Goal: Communication & Community: Answer question/provide support

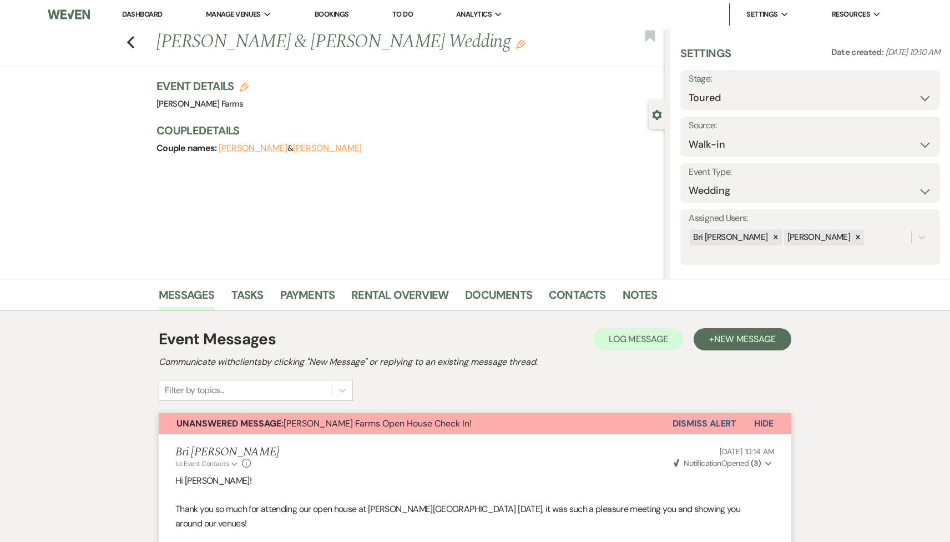
click at [139, 16] on link "Dashboard" at bounding box center [142, 14] width 40 height 11
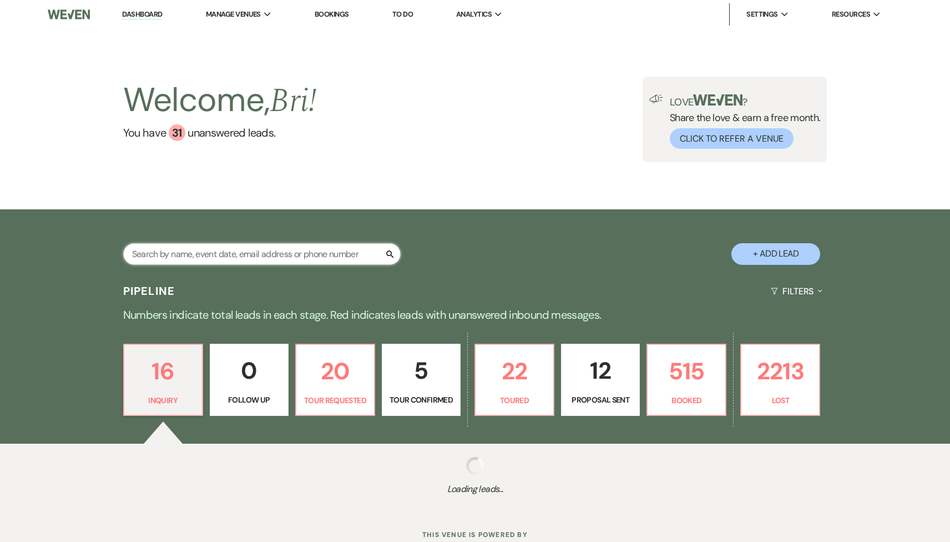
click at [196, 254] on input "text" at bounding box center [262, 254] width 278 height 22
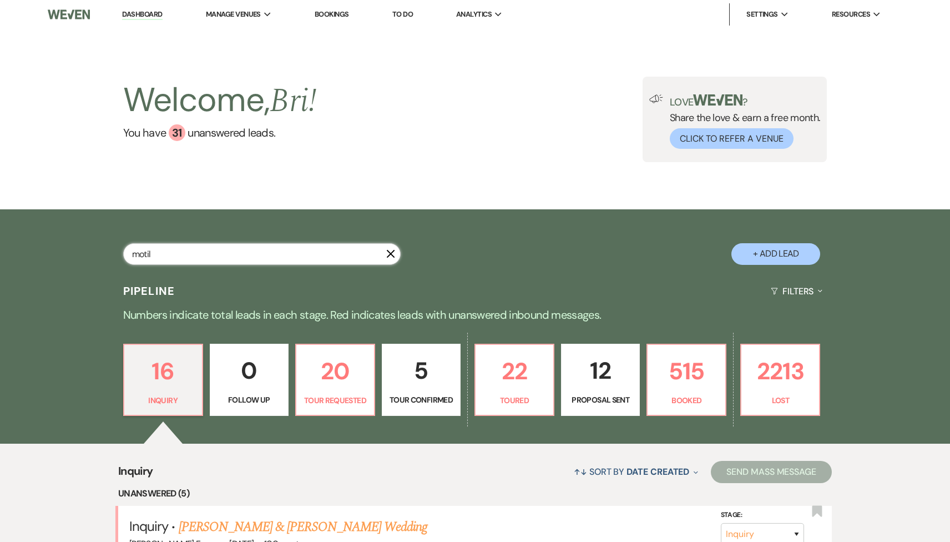
type input "motil"
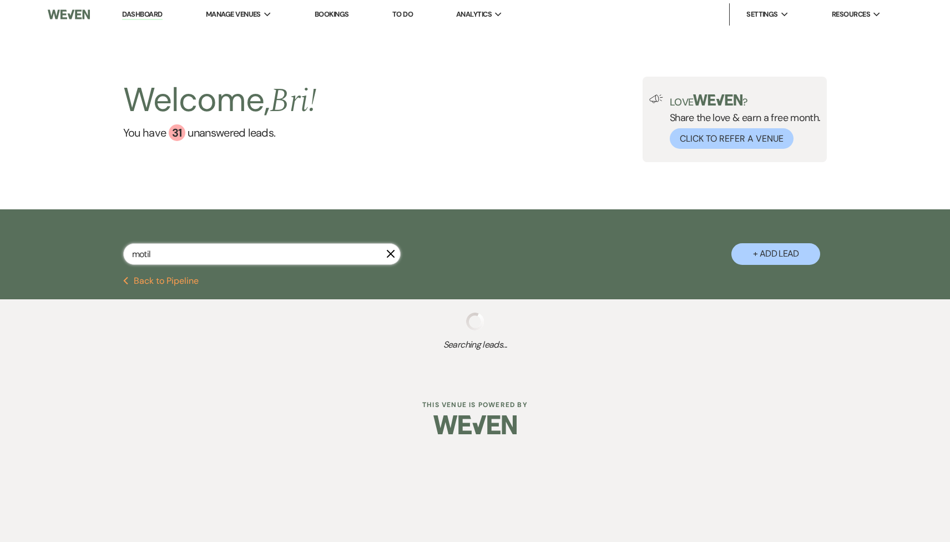
select select "8"
select select "11"
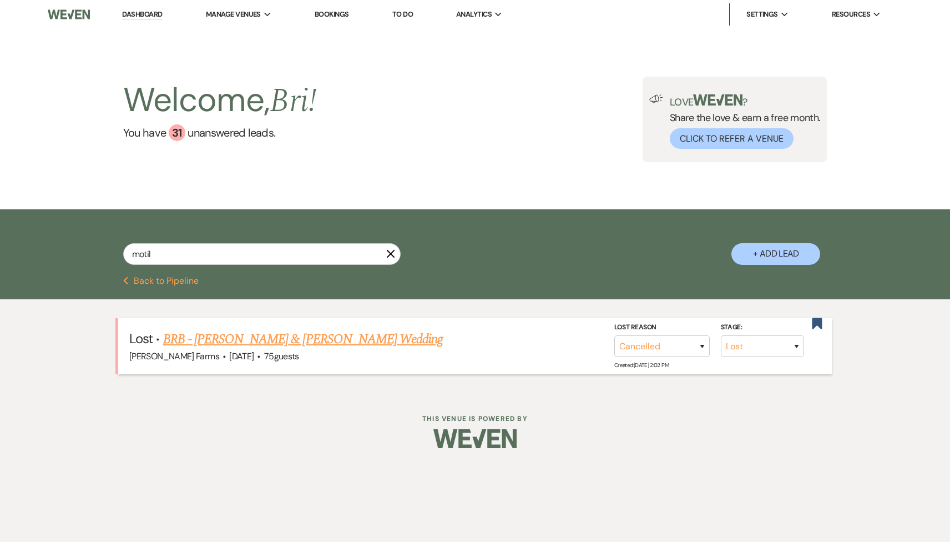
click at [299, 346] on link "BRB - Alec Miller & Samantha Motil's Wedding" at bounding box center [303, 339] width 280 height 20
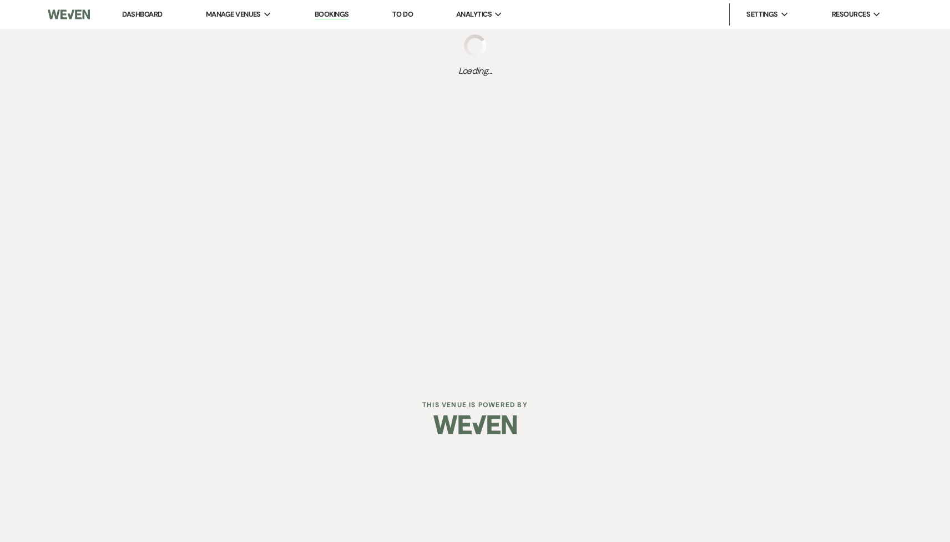
select select "8"
select select "11"
select select "5"
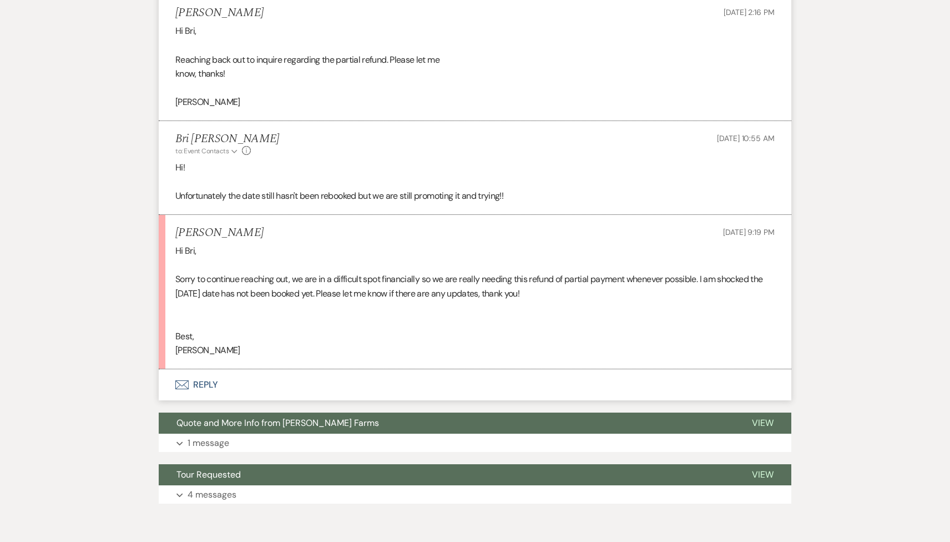
click at [280, 376] on button "Envelope Reply" at bounding box center [475, 384] width 633 height 31
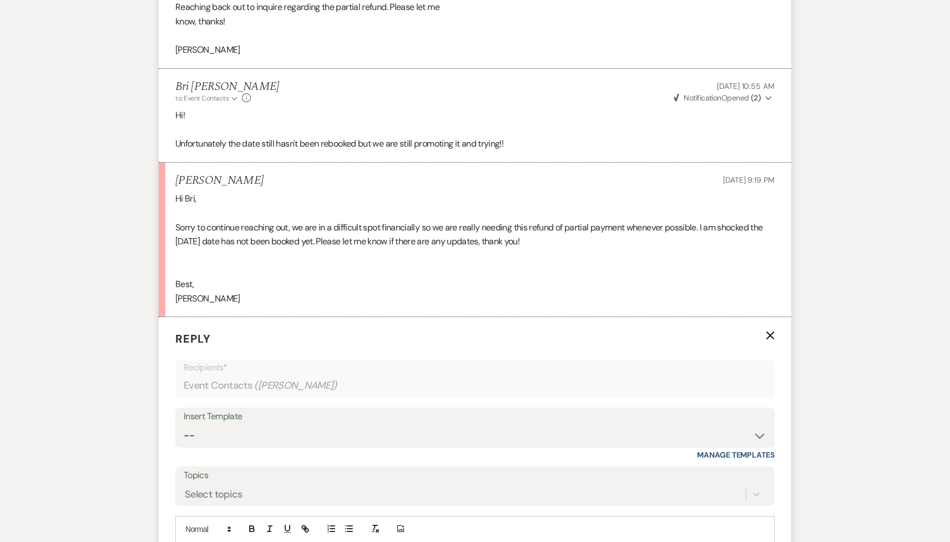
scroll to position [2537, 0]
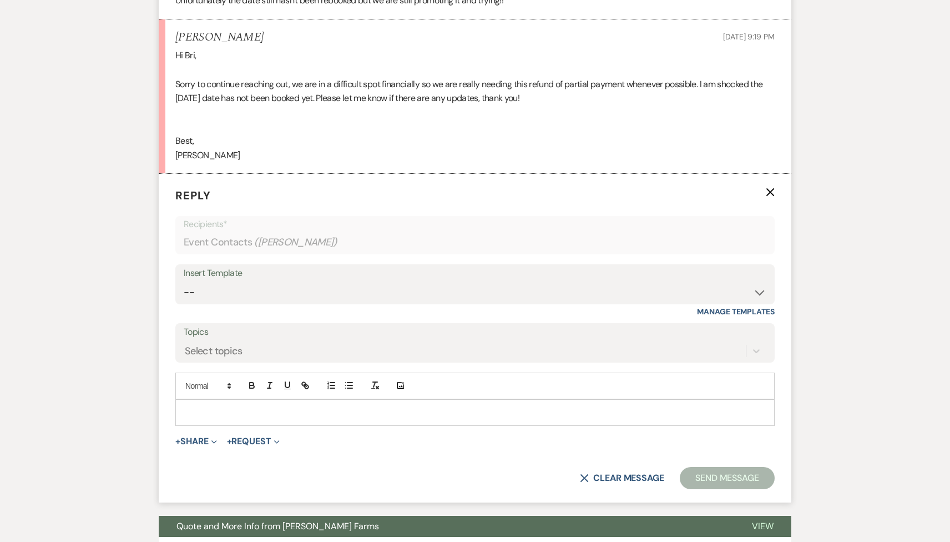
click at [249, 419] on div at bounding box center [475, 413] width 598 height 26
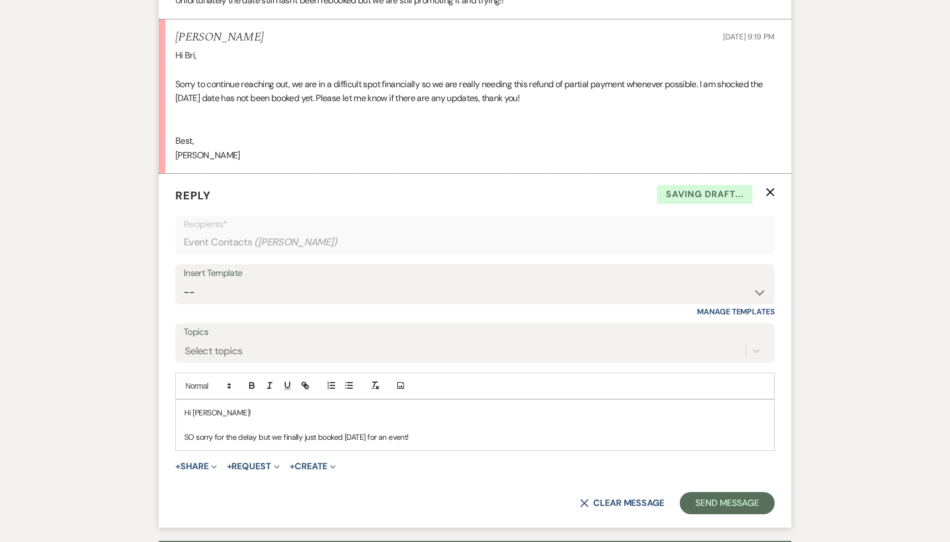
click at [404, 436] on p "SO sorry for the delay but we finally just booked November 8, 2025 for an event!" at bounding box center [475, 437] width 582 height 12
click at [555, 440] on p "SO sorry for the delay but we finally just booked November 8, 2025 at the Big R…" at bounding box center [475, 437] width 582 height 12
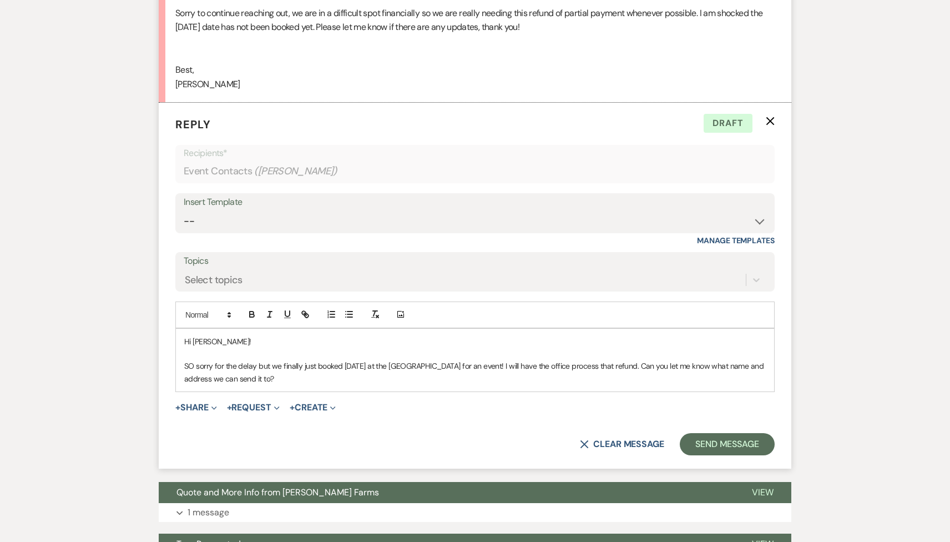
scroll to position [2727, 0]
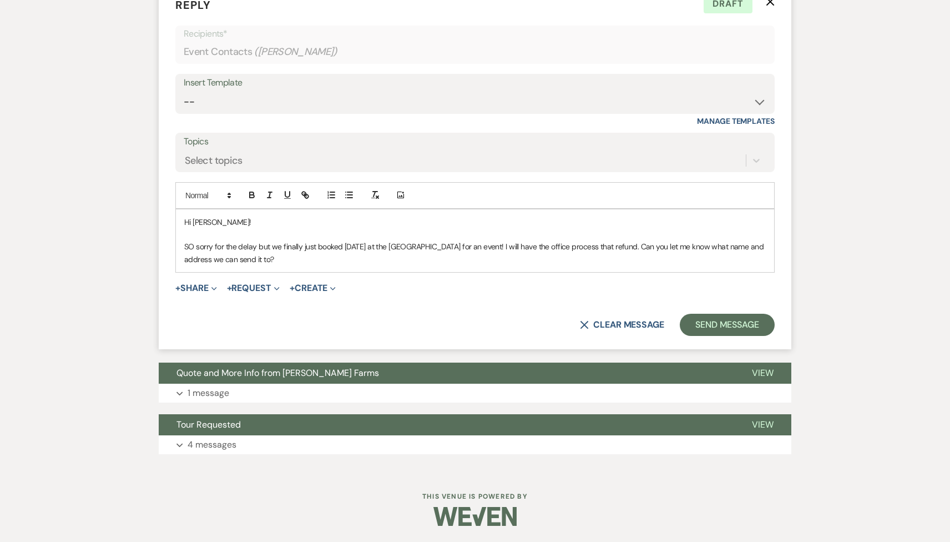
click at [644, 247] on p "SO sorry for the delay but we finally just booked November 8, 2025 at the Big R…" at bounding box center [475, 252] width 582 height 25
click at [729, 318] on button "Send Message" at bounding box center [727, 325] width 95 height 22
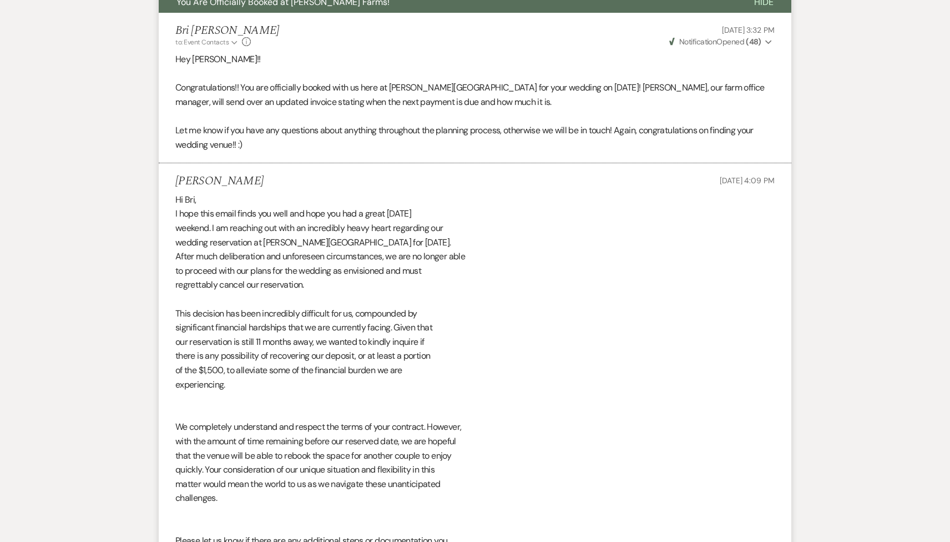
scroll to position [0, 0]
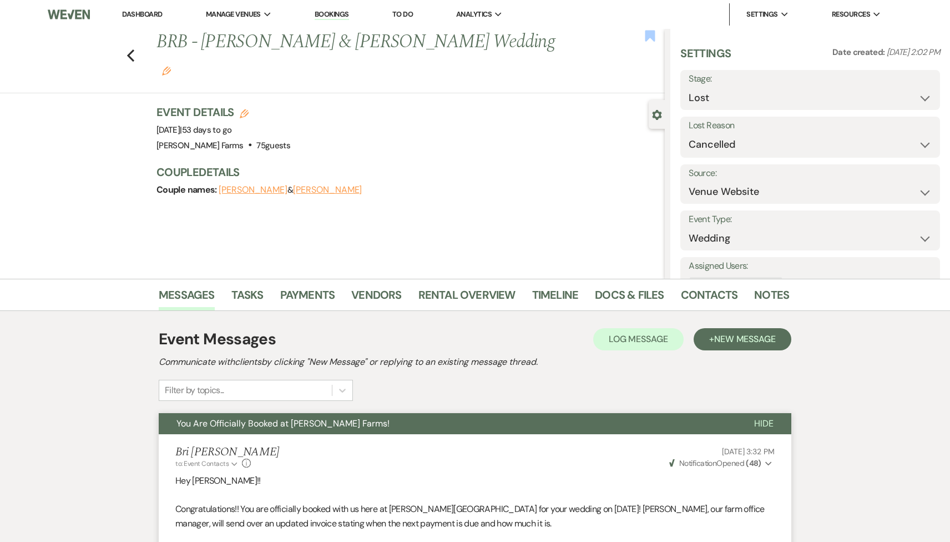
click at [648, 40] on use "button" at bounding box center [651, 35] width 10 height 11
click at [138, 39] on div "Previous BRB - Alec Miller & Samantha Motil's Wedding Edit Bookmark" at bounding box center [329, 61] width 671 height 64
click at [132, 49] on use "button" at bounding box center [130, 55] width 7 height 12
select select "8"
select select "11"
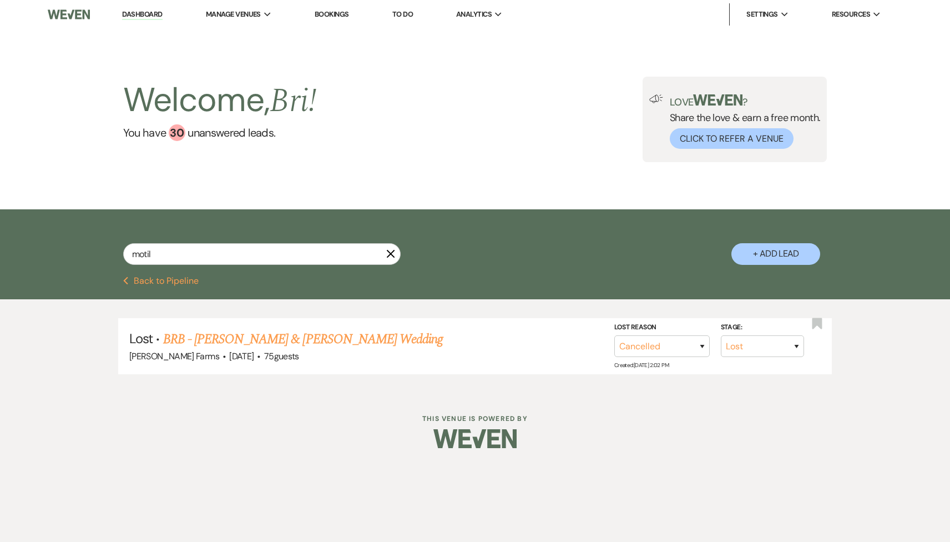
click at [156, 280] on button "Previous Back to Pipeline" at bounding box center [161, 280] width 76 height 9
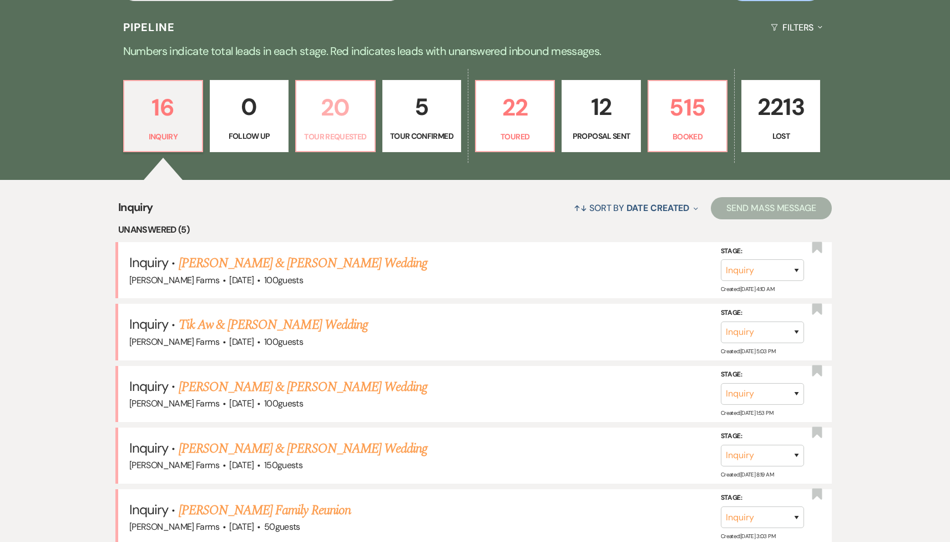
click at [342, 138] on p "Tour Requested" at bounding box center [335, 136] width 64 height 12
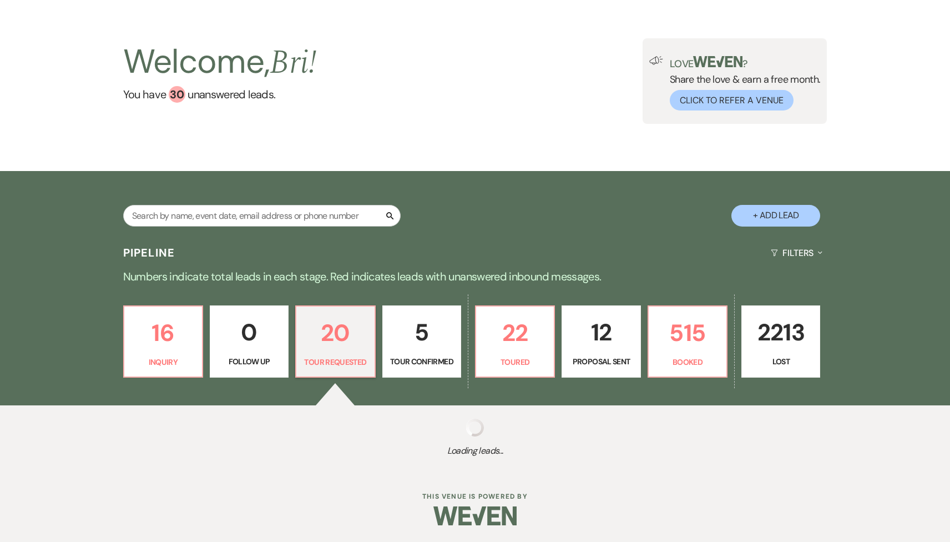
select select "2"
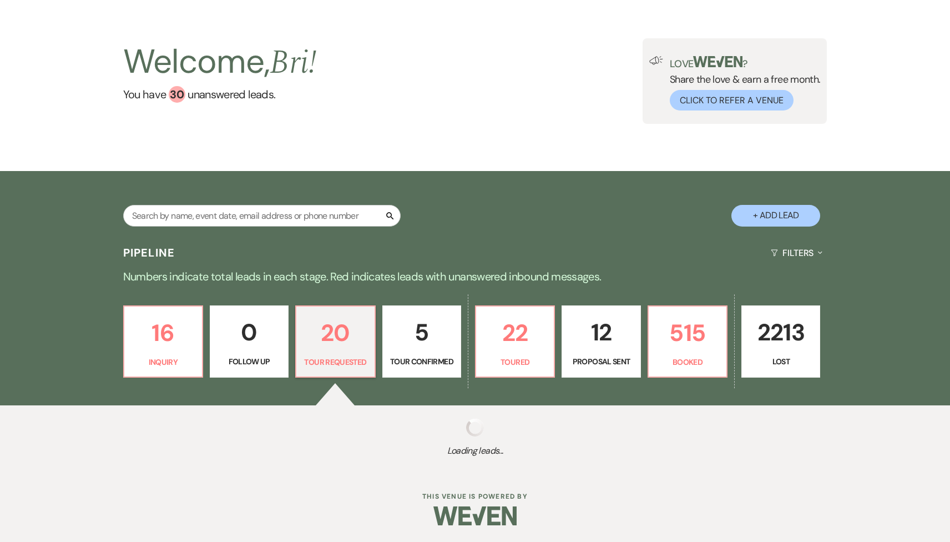
select select "2"
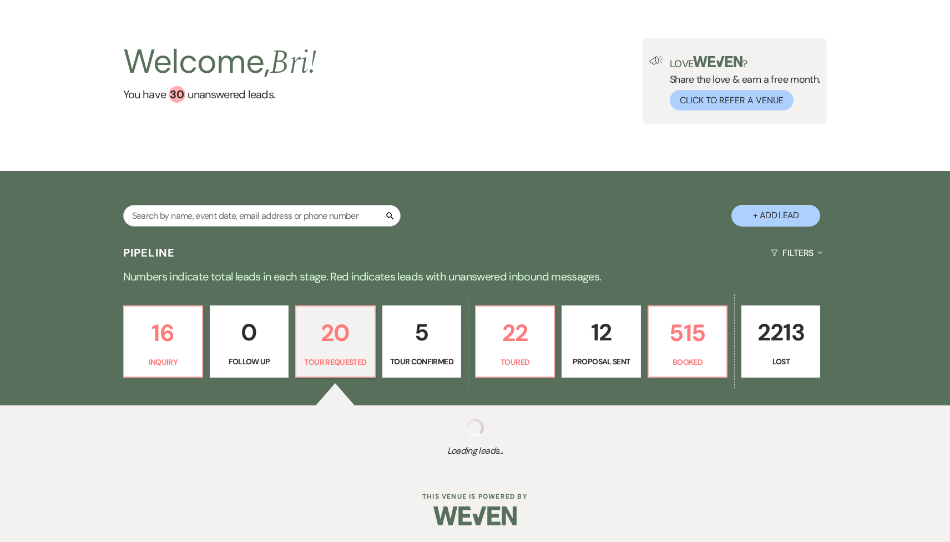
select select "2"
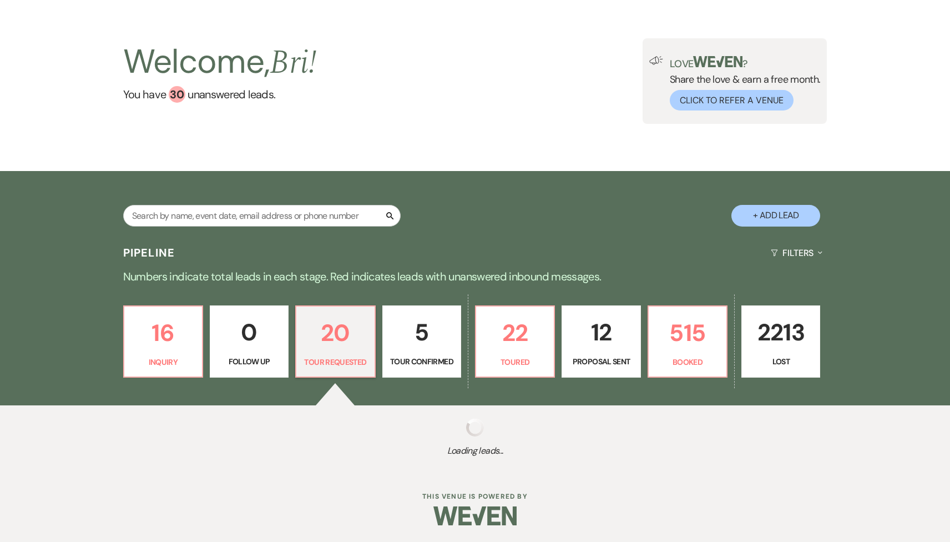
select select "2"
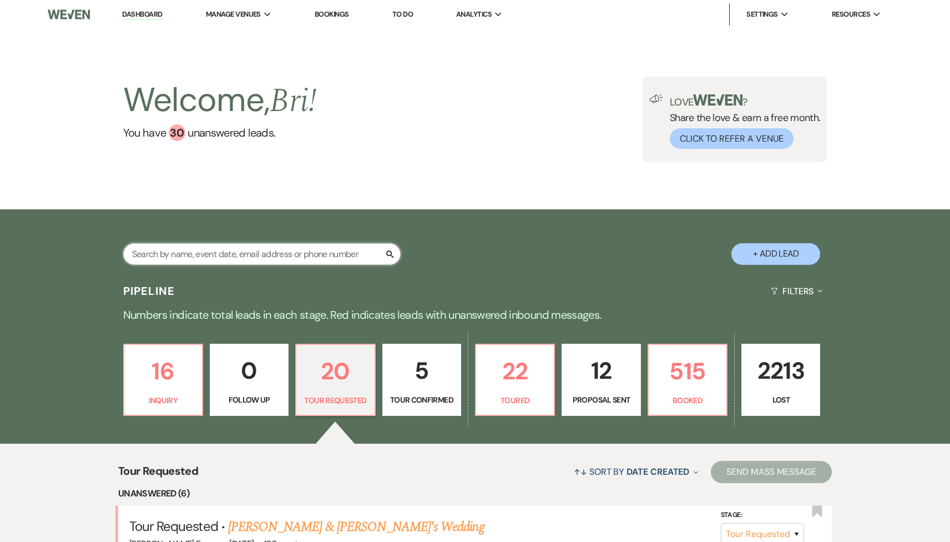
click at [244, 250] on input "text" at bounding box center [262, 254] width 278 height 22
type input "collins"
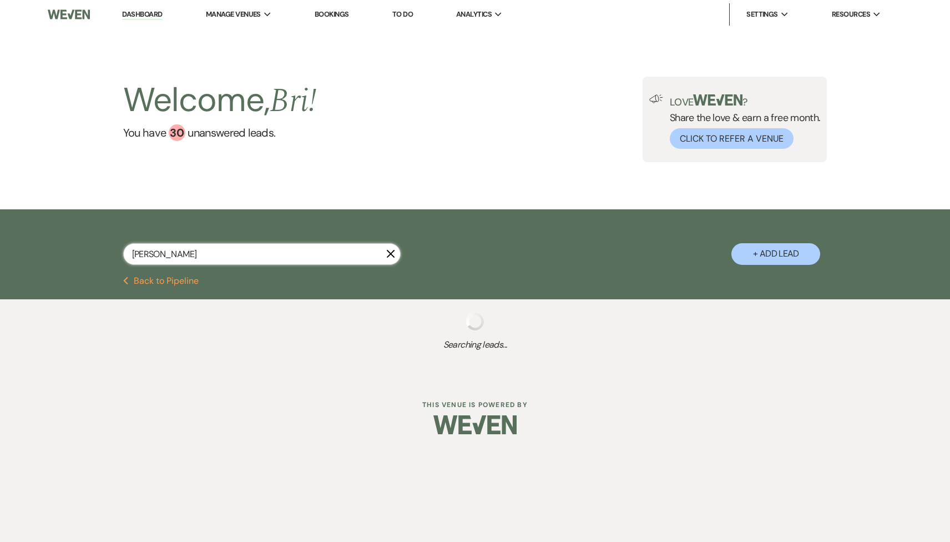
select select "5"
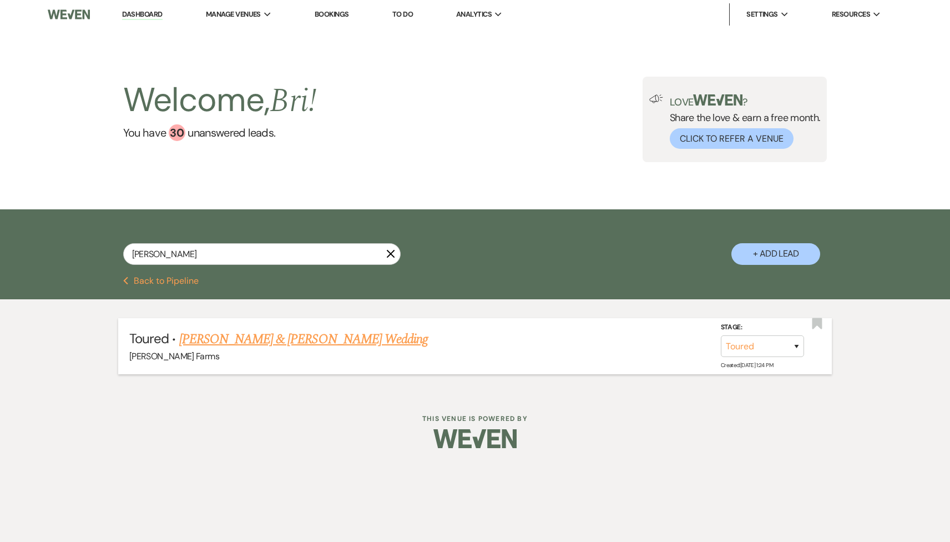
click at [341, 334] on link "Shannon Collins & Christian Epperson's Wedding" at bounding box center [303, 339] width 249 height 20
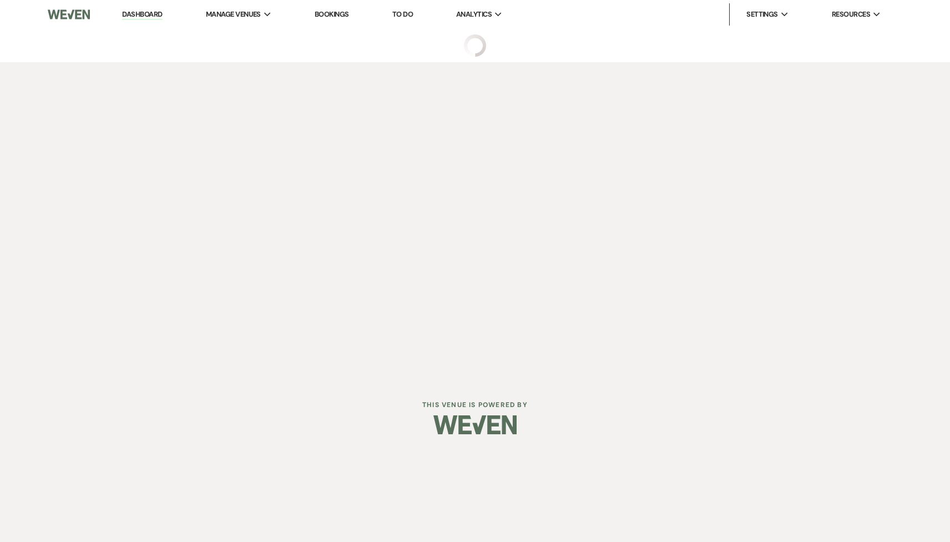
select select "5"
select select "23"
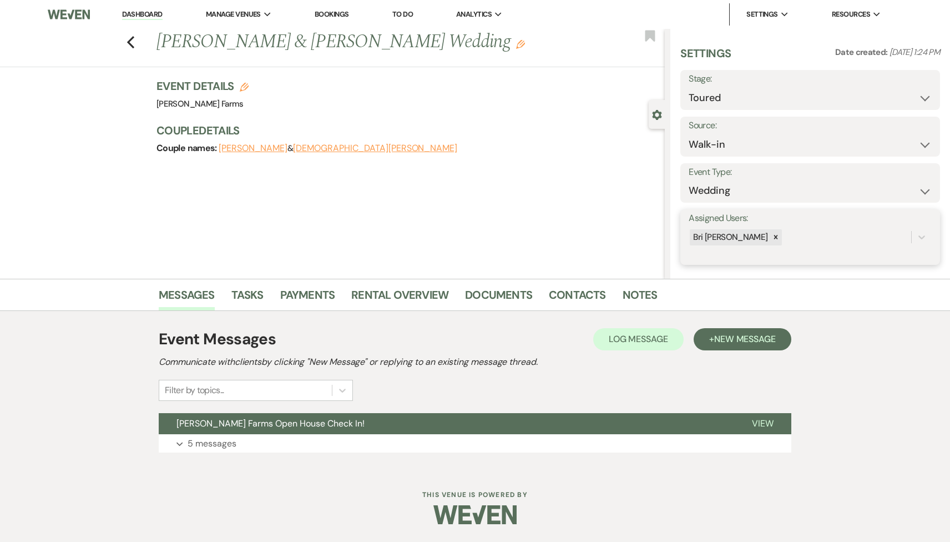
click at [770, 231] on div "Bri [PERSON_NAME]" at bounding box center [800, 237] width 223 height 19
type input "ky"
click at [779, 268] on div "Kylee Fox" at bounding box center [810, 265] width 243 height 22
click at [914, 242] on button "Save" at bounding box center [913, 238] width 54 height 22
click at [128, 45] on icon "Previous" at bounding box center [131, 42] width 8 height 13
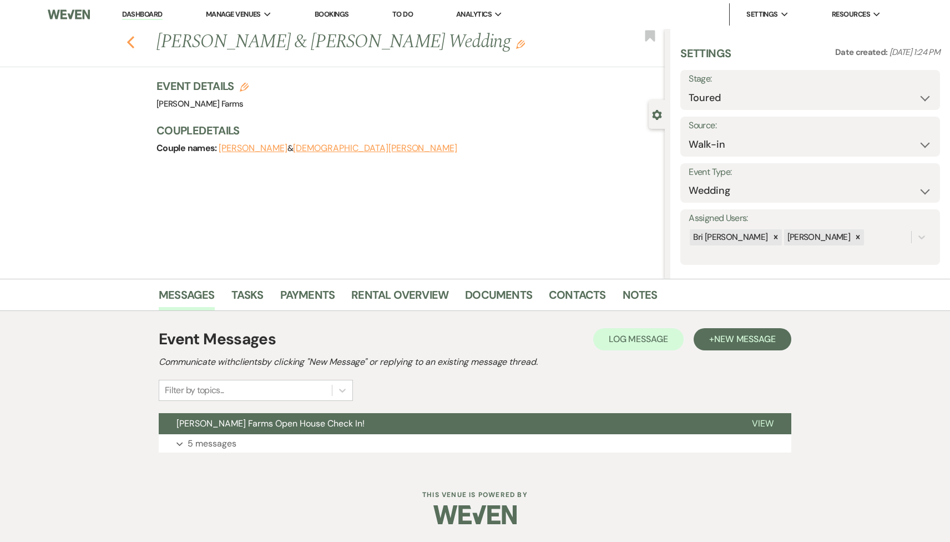
select select "5"
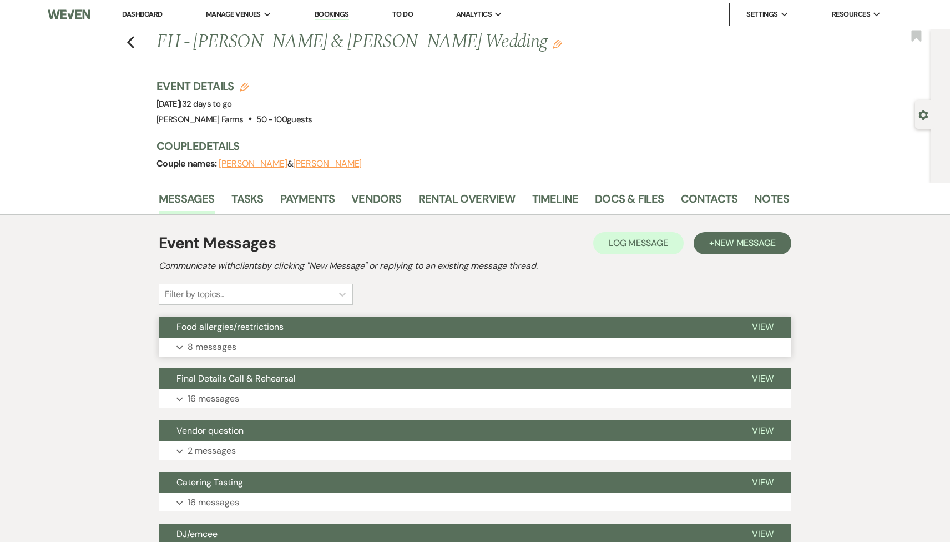
click at [260, 352] on button "Expand 8 messages" at bounding box center [475, 347] width 633 height 19
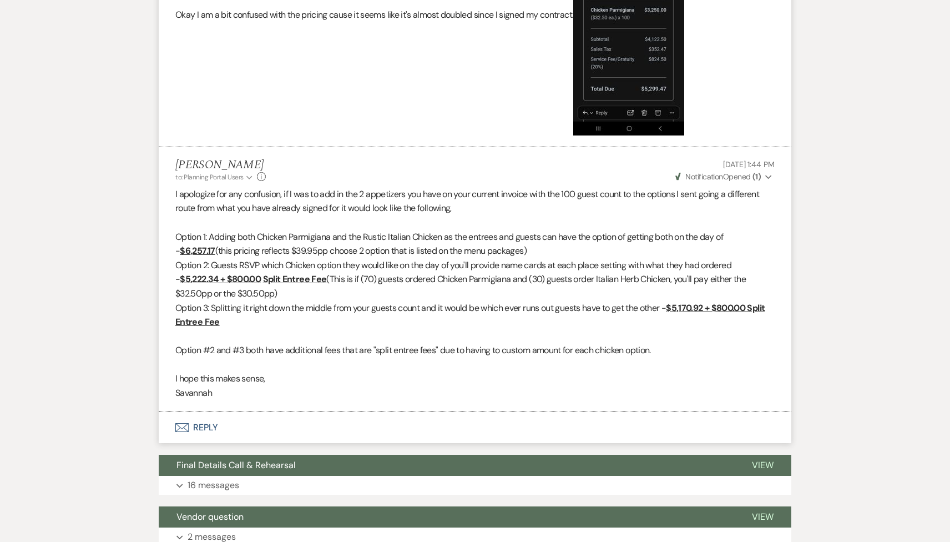
scroll to position [1100, 0]
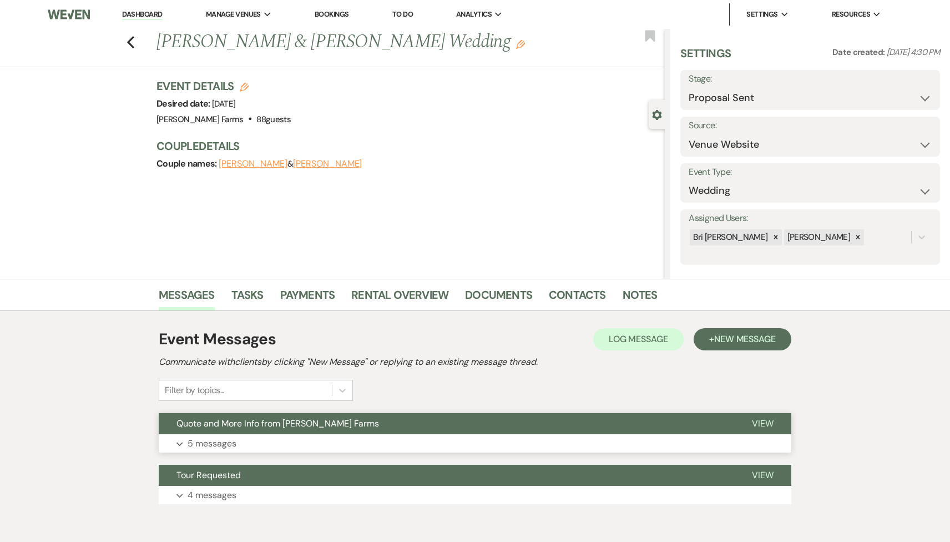
click at [239, 434] on button "Expand 5 messages" at bounding box center [475, 443] width 633 height 19
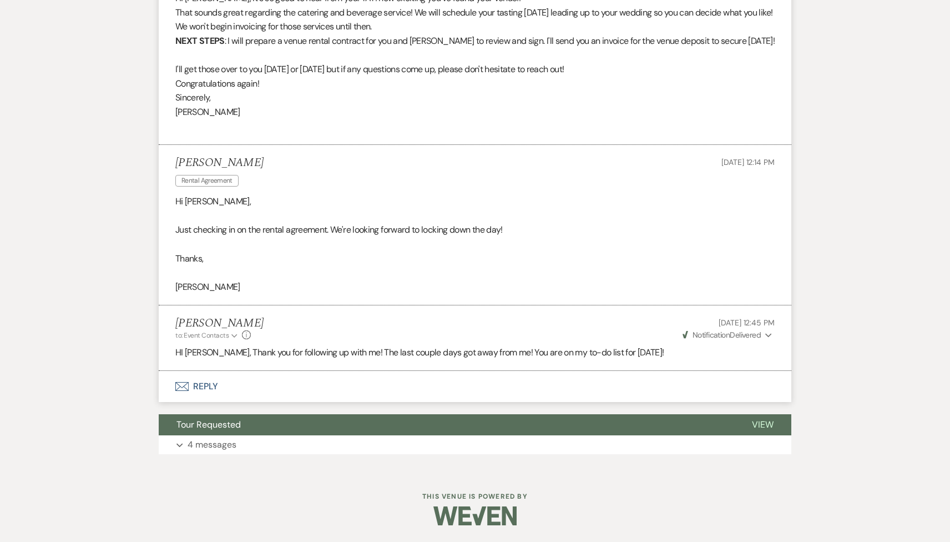
scroll to position [1059, 0]
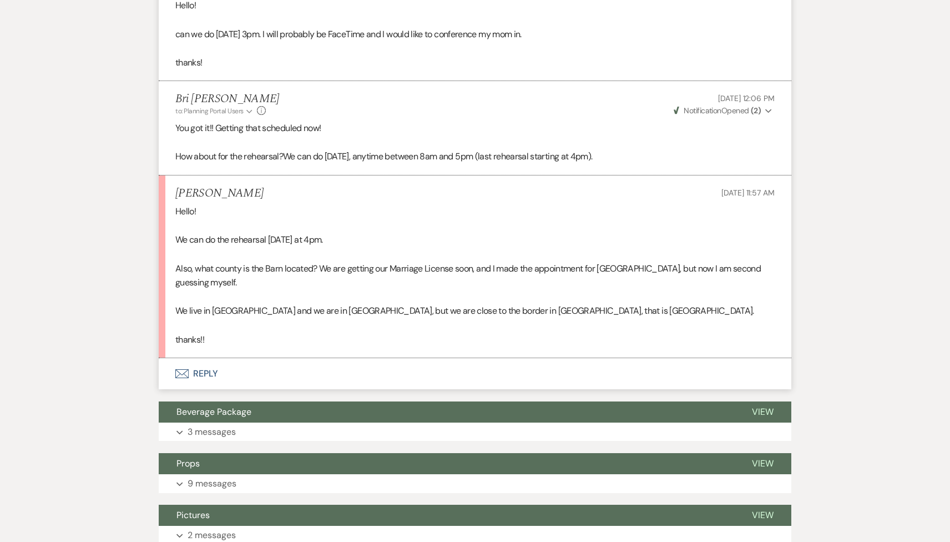
scroll to position [733, 0]
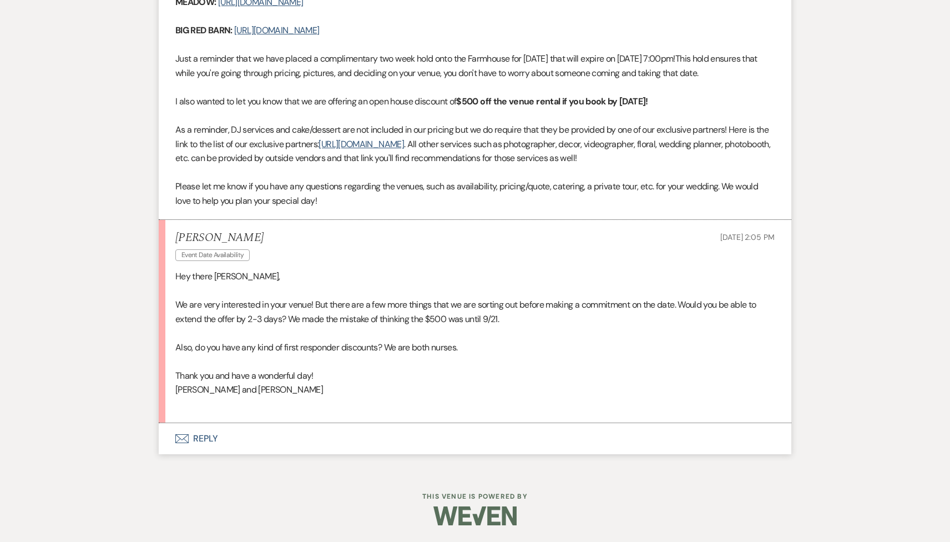
click at [269, 436] on button "Envelope Reply" at bounding box center [475, 438] width 633 height 31
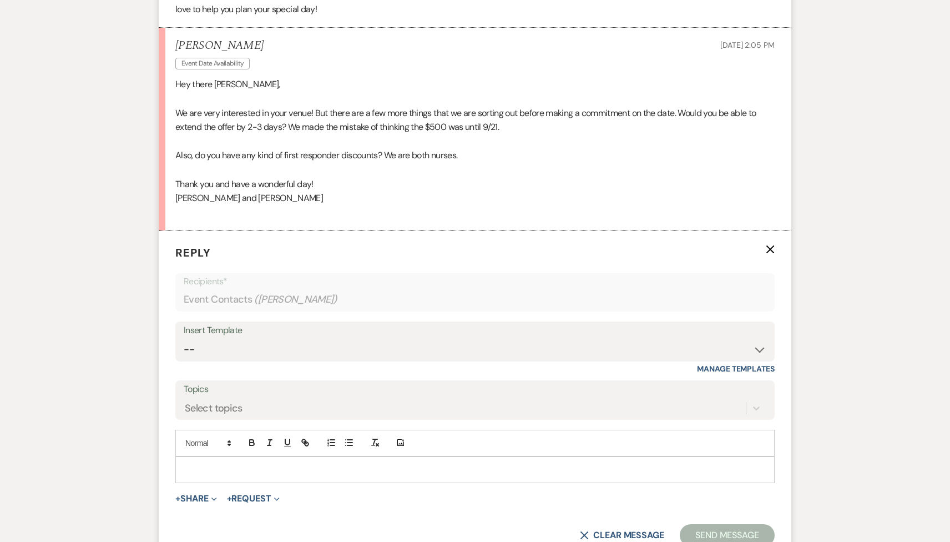
scroll to position [838, 0]
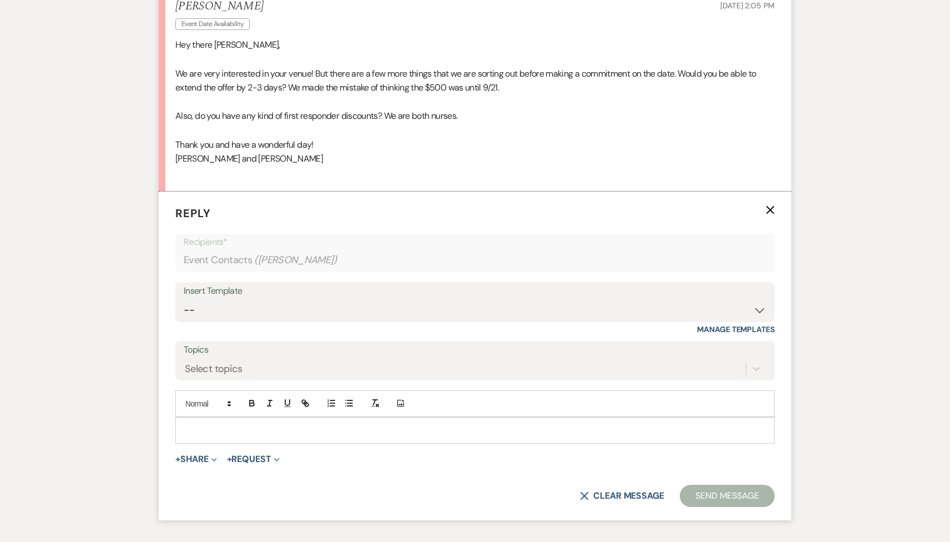
click at [230, 436] on p at bounding box center [475, 430] width 582 height 12
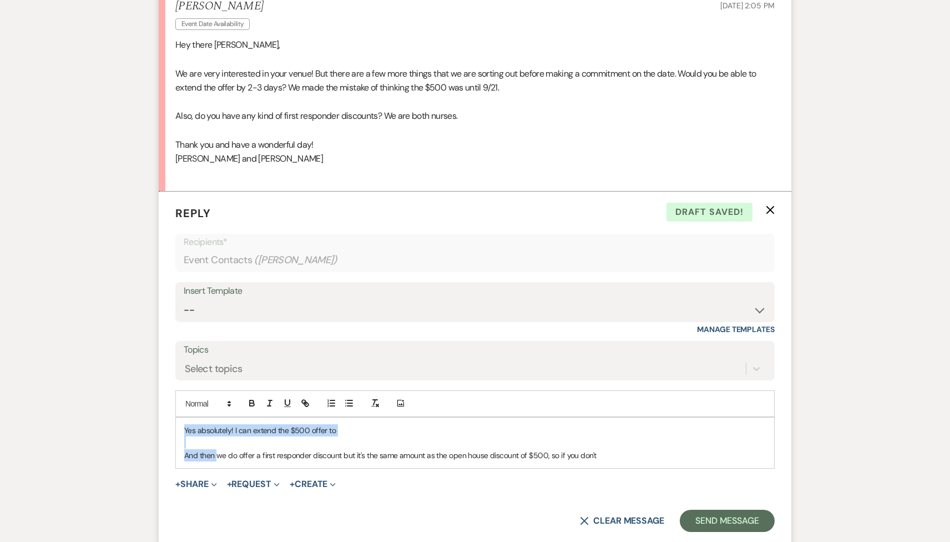
drag, startPoint x: 218, startPoint y: 469, endPoint x: 181, endPoint y: 436, distance: 49.1
click at [181, 436] on div "Yes absolutely! I can extend the $500 offer to And then we do offer a first res…" at bounding box center [475, 443] width 598 height 51
drag, startPoint x: 587, startPoint y: 472, endPoint x: 528, endPoint y: 470, distance: 58.9
click at [528, 461] on p "We do offer a first responder discount but it's the same amount as the open hou…" at bounding box center [475, 455] width 582 height 12
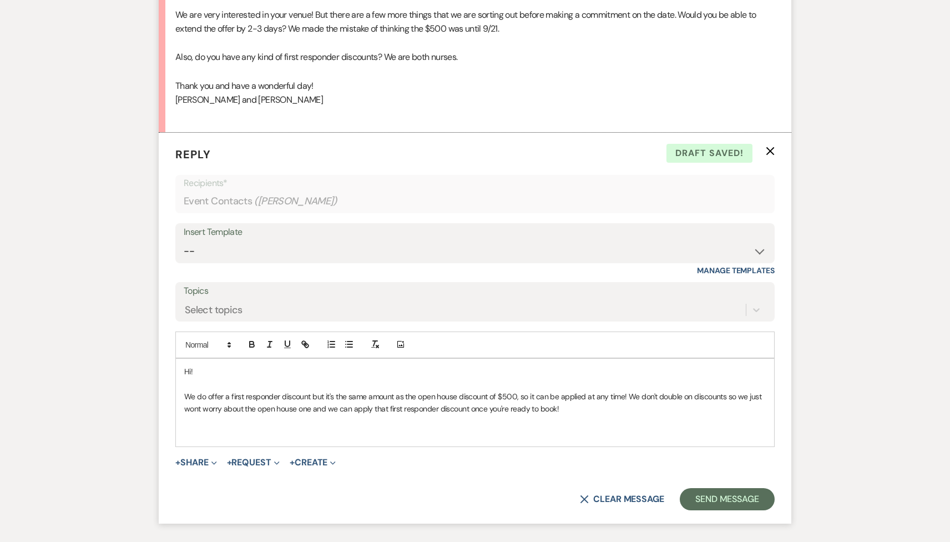
scroll to position [918, 0]
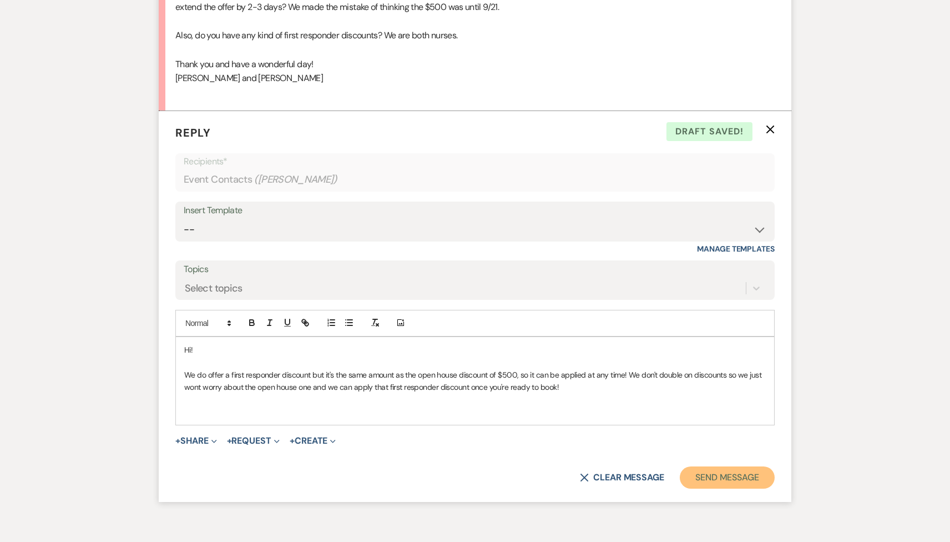
click at [703, 488] on button "Send Message" at bounding box center [727, 477] width 95 height 22
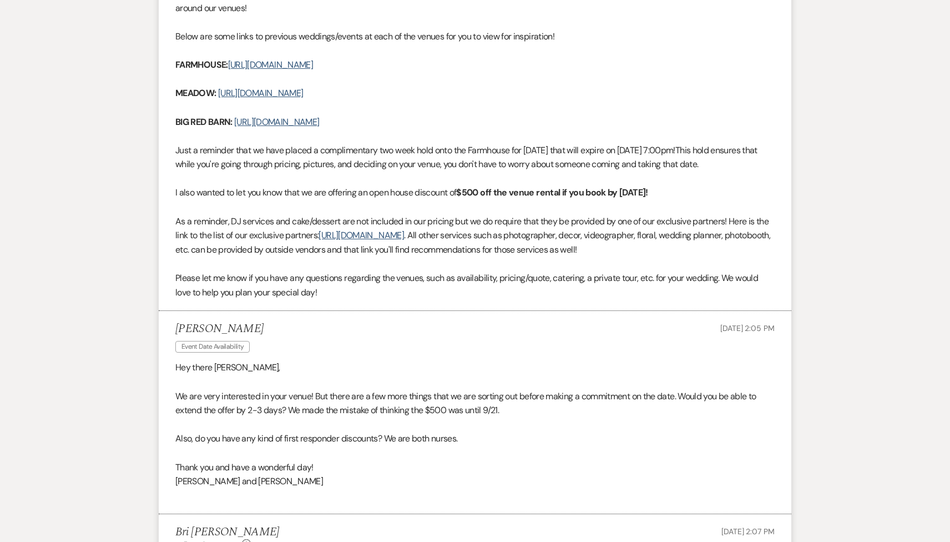
scroll to position [0, 0]
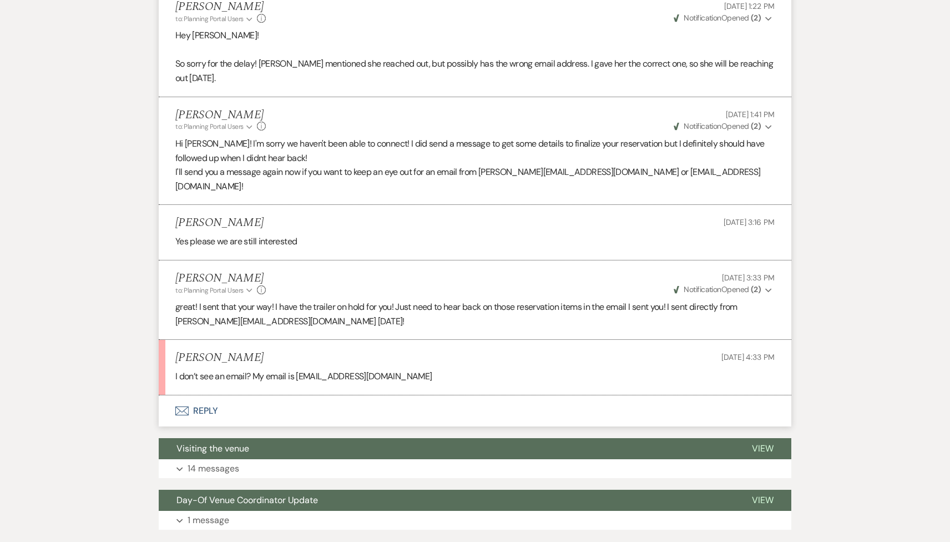
scroll to position [909, 0]
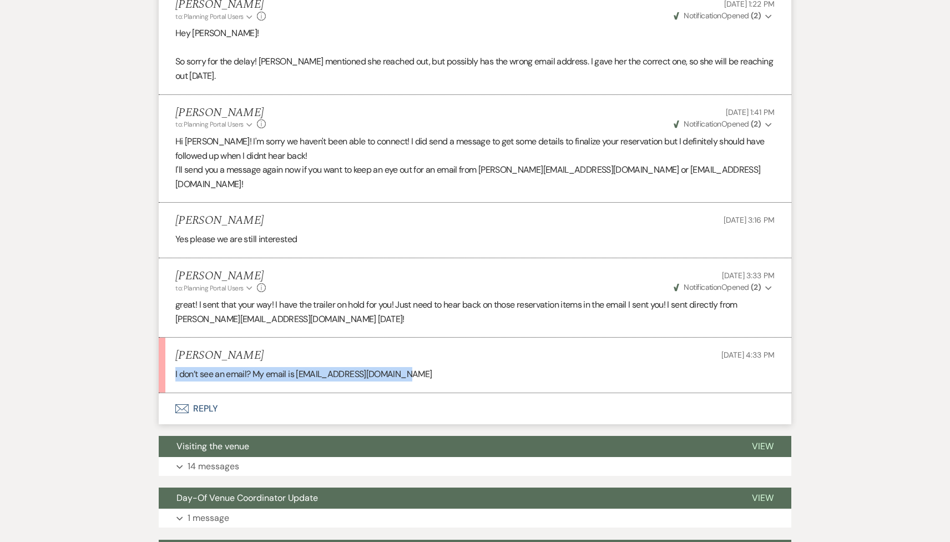
drag, startPoint x: 406, startPoint y: 346, endPoint x: 175, endPoint y: 347, distance: 230.4
click at [175, 367] on p "I don’t see an email? My email is [EMAIL_ADDRESS][DOMAIN_NAME]" at bounding box center [475, 374] width 600 height 14
copy p "I don’t see an email? My email is [EMAIL_ADDRESS][DOMAIN_NAME]"
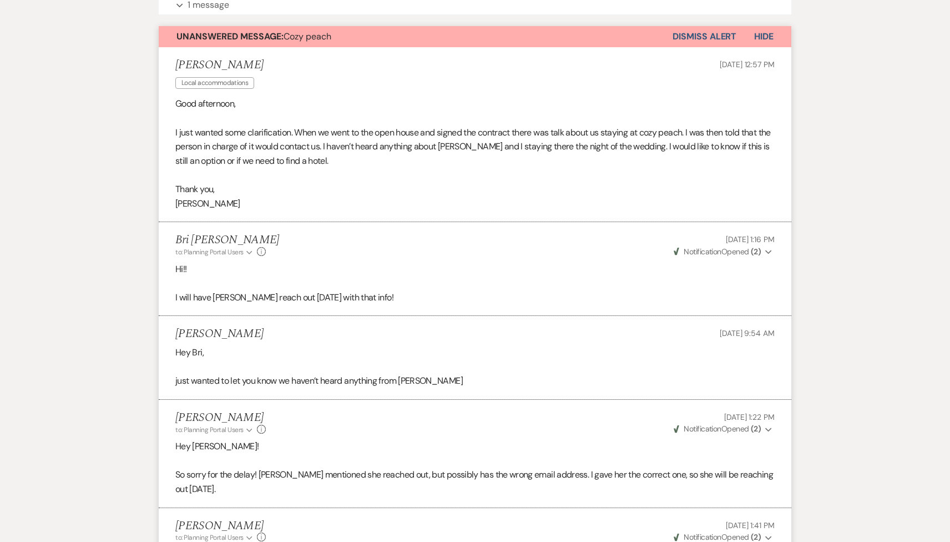
scroll to position [0, 0]
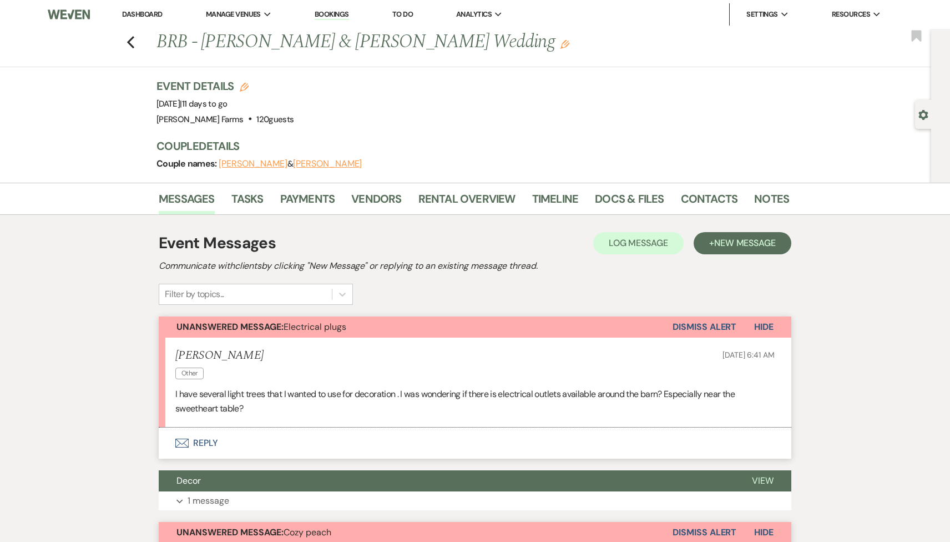
click at [260, 445] on button "Envelope Reply" at bounding box center [475, 442] width 633 height 31
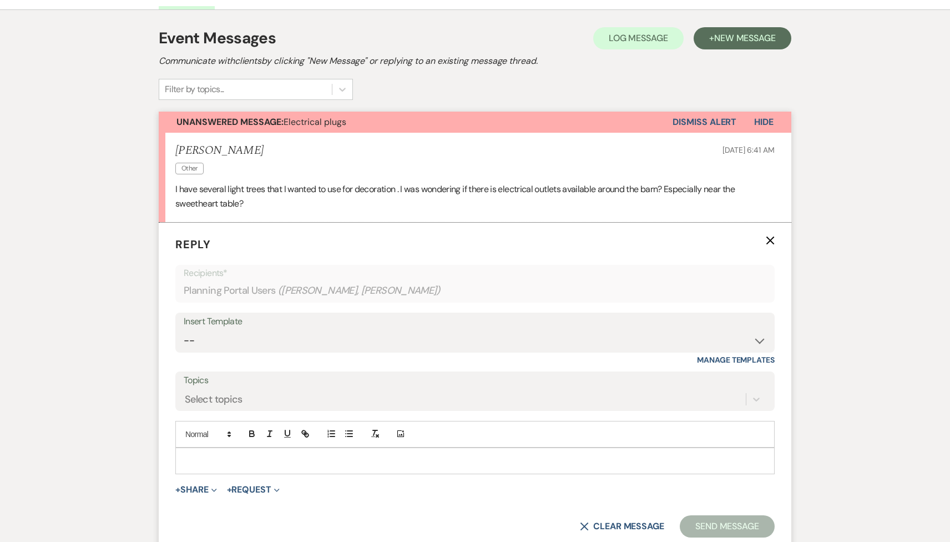
scroll to position [214, 0]
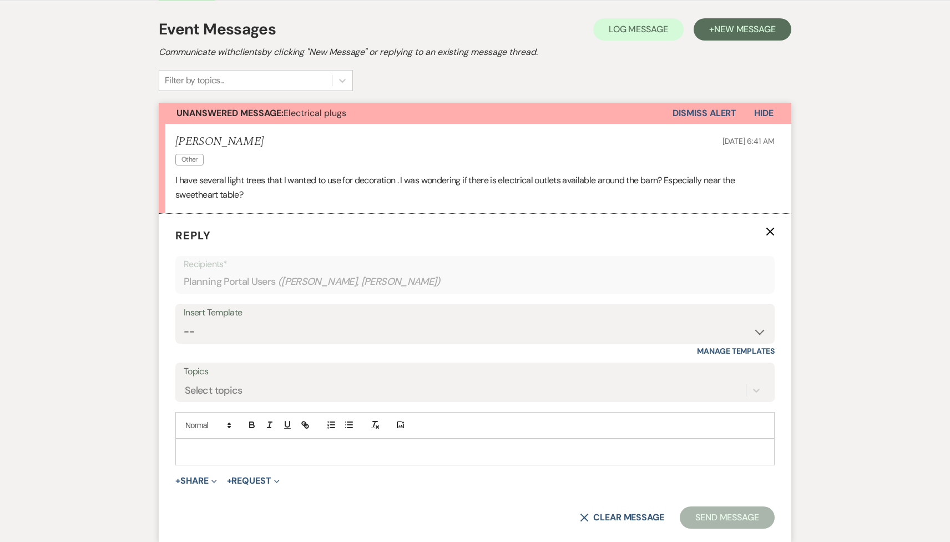
click at [250, 447] on p at bounding box center [475, 452] width 582 height 12
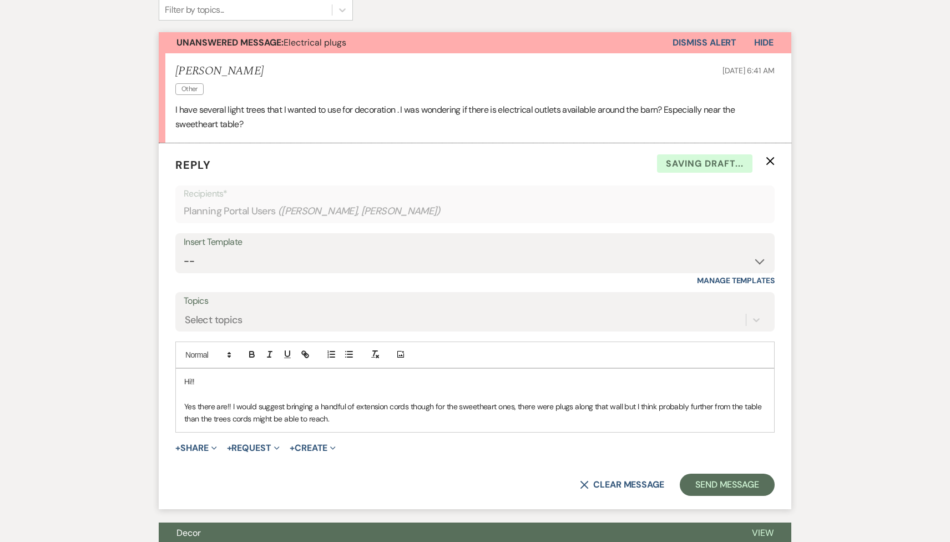
scroll to position [360, 0]
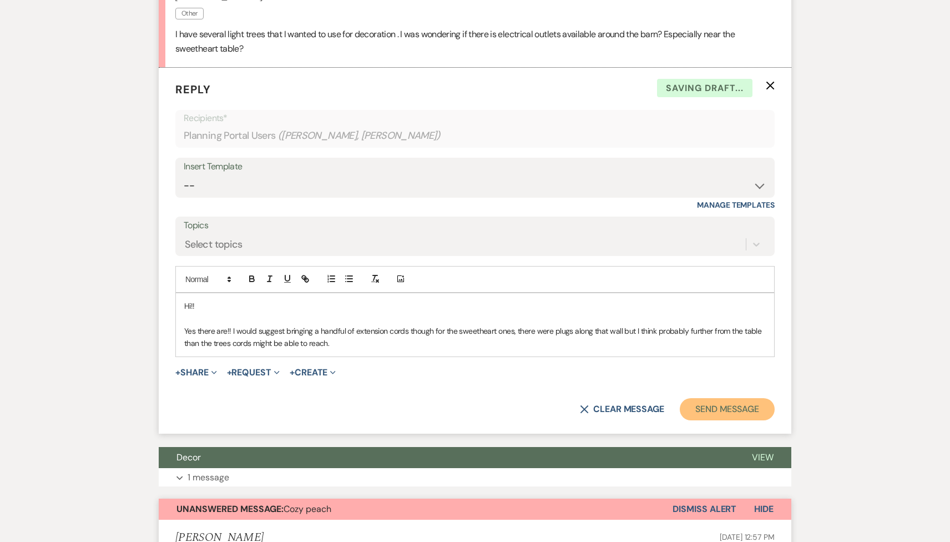
click at [742, 419] on button "Send Message" at bounding box center [727, 409] width 95 height 22
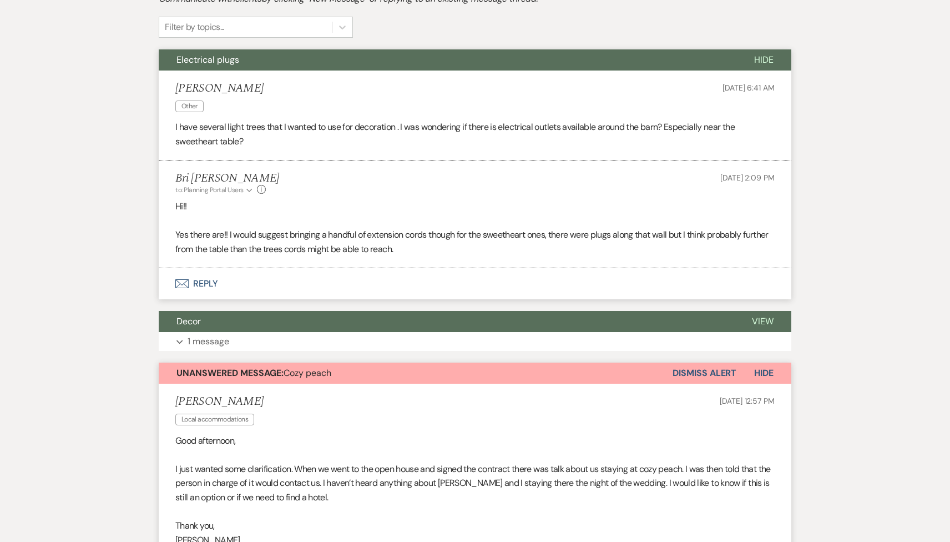
scroll to position [0, 0]
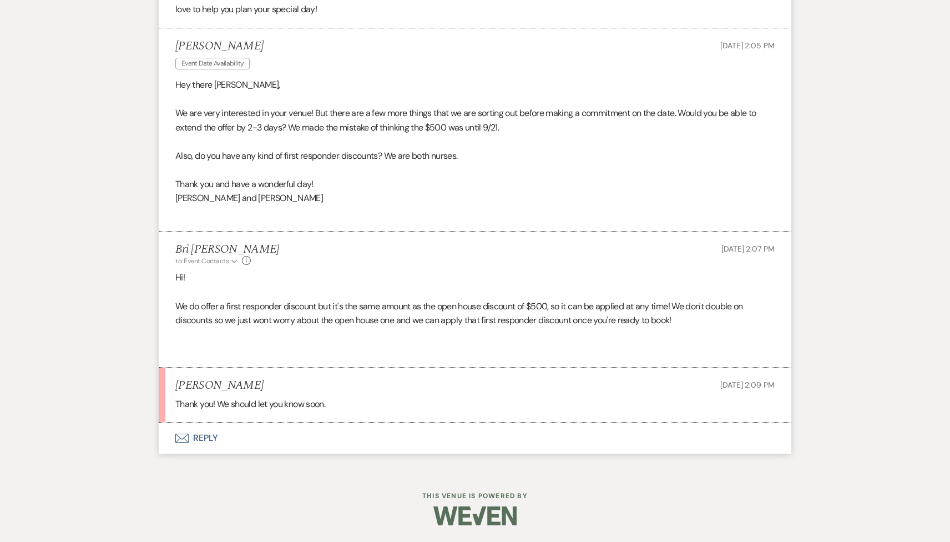
click at [298, 445] on button "Envelope Reply" at bounding box center [475, 437] width 633 height 31
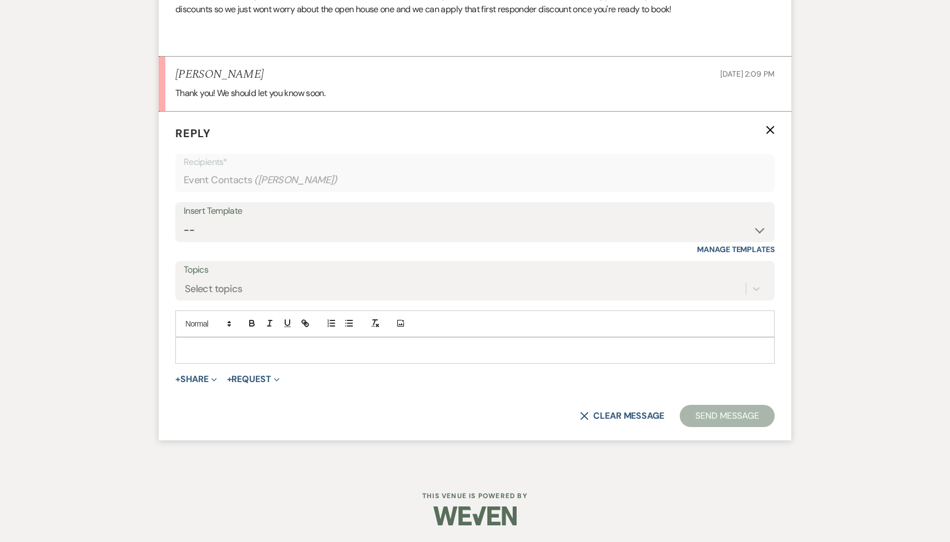
scroll to position [1123, 0]
click at [219, 350] on p at bounding box center [475, 350] width 582 height 12
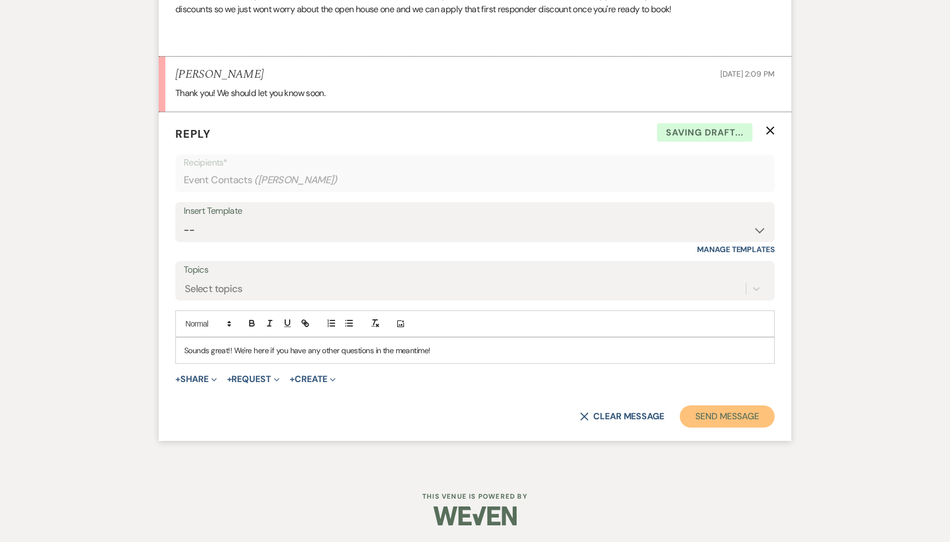
click at [713, 410] on button "Send Message" at bounding box center [727, 416] width 95 height 22
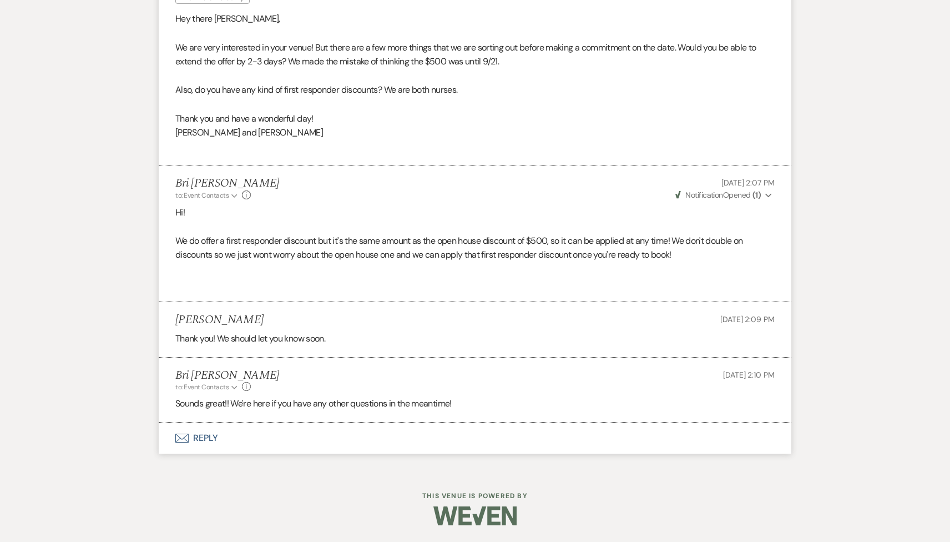
scroll to position [878, 0]
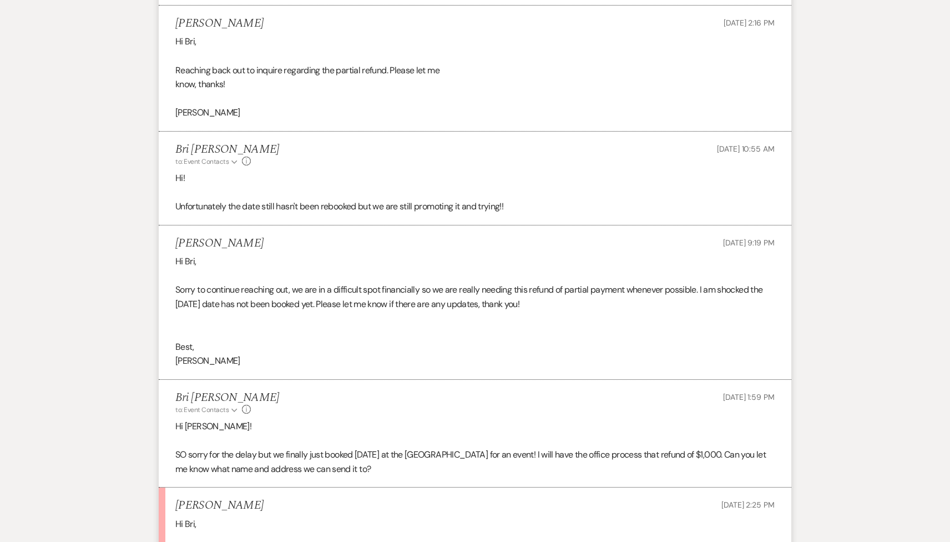
scroll to position [2441, 0]
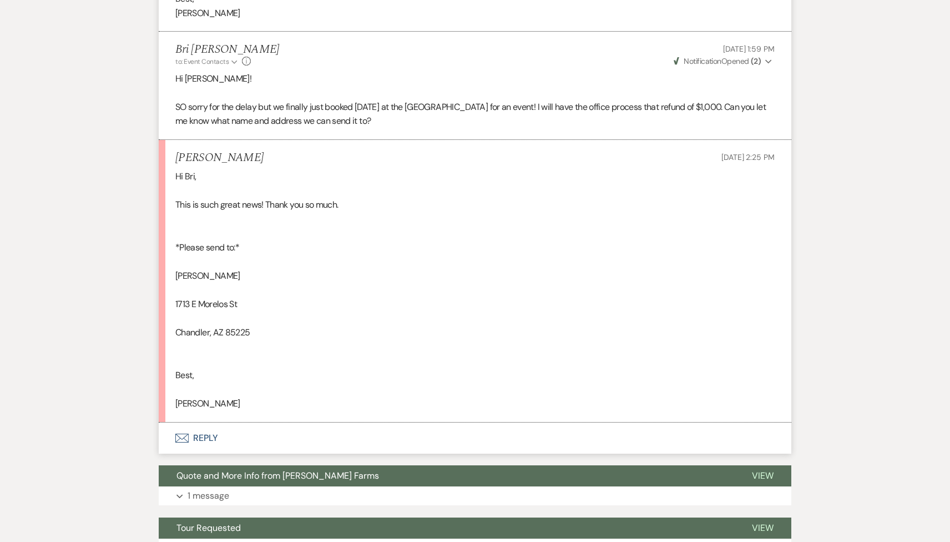
click at [263, 432] on button "Envelope Reply" at bounding box center [475, 437] width 633 height 31
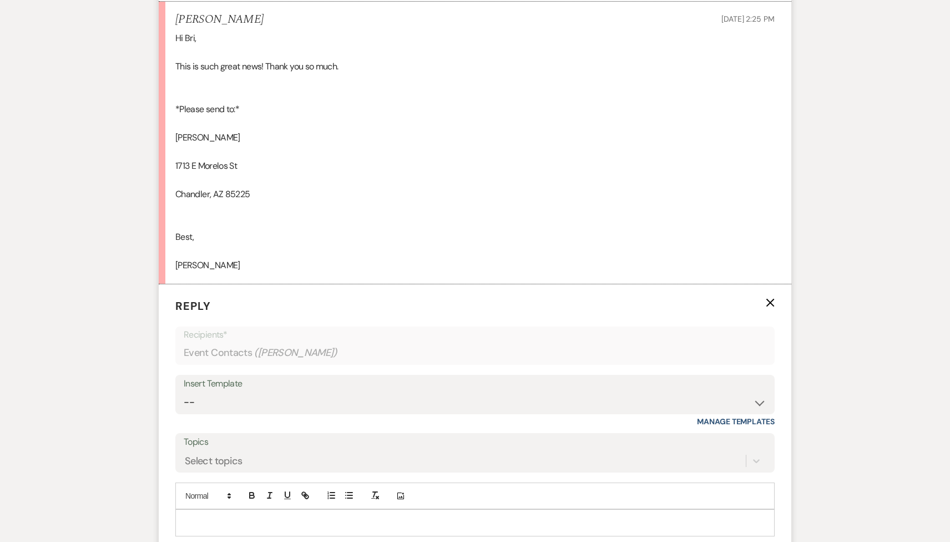
scroll to position [2833, 0]
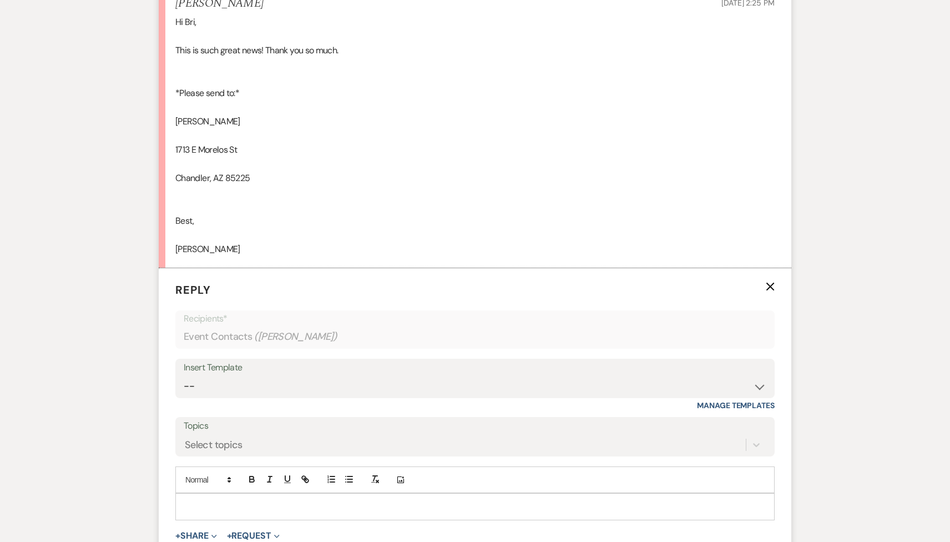
click at [250, 500] on p at bounding box center [475, 506] width 582 height 12
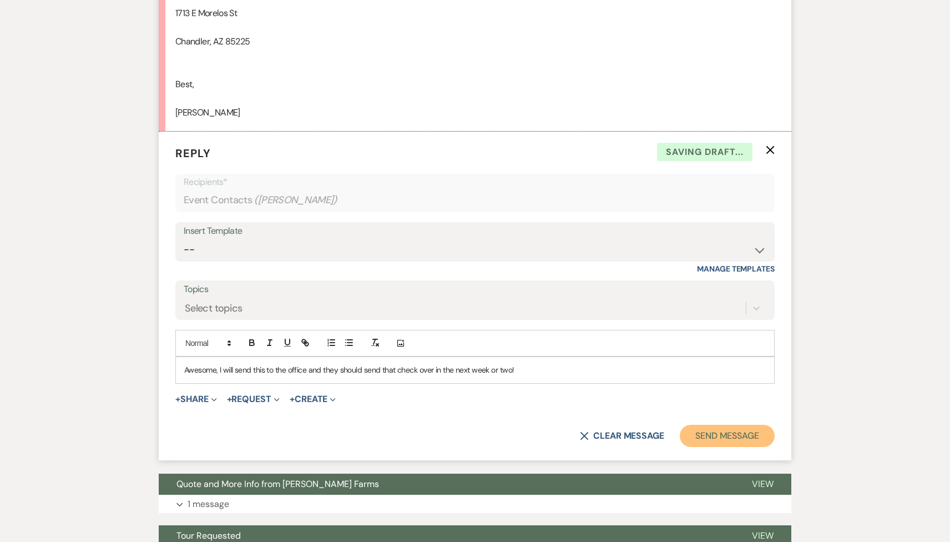
click at [699, 442] on button "Send Message" at bounding box center [727, 436] width 95 height 22
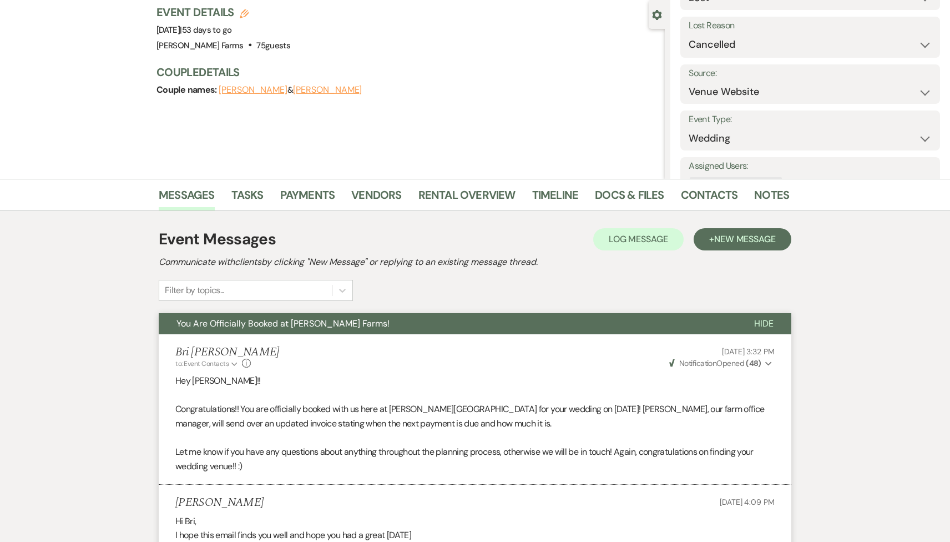
scroll to position [0, 0]
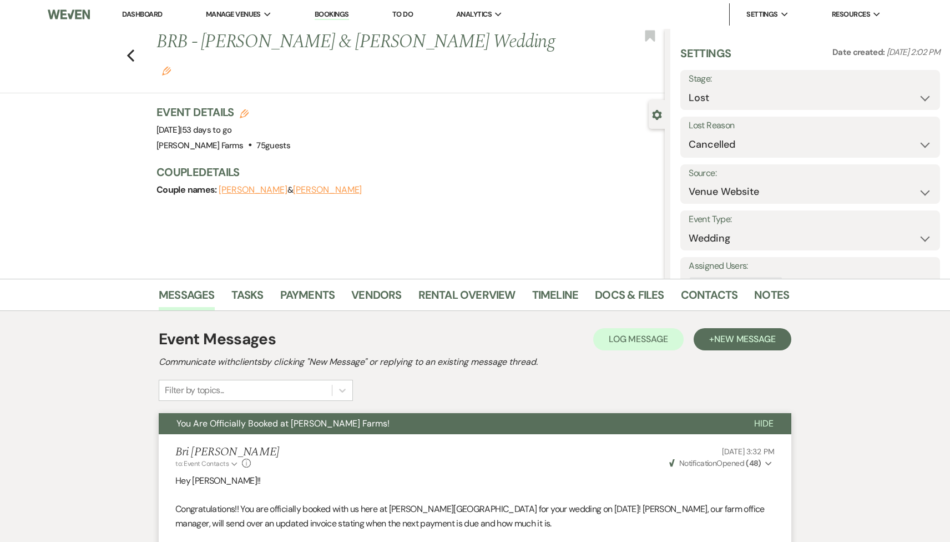
click at [138, 11] on link "Dashboard" at bounding box center [142, 13] width 40 height 9
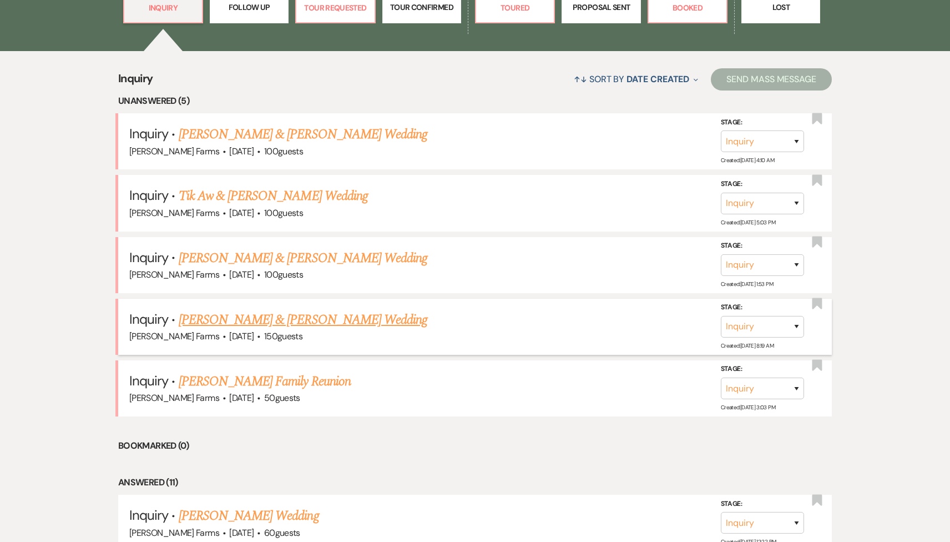
scroll to position [410, 0]
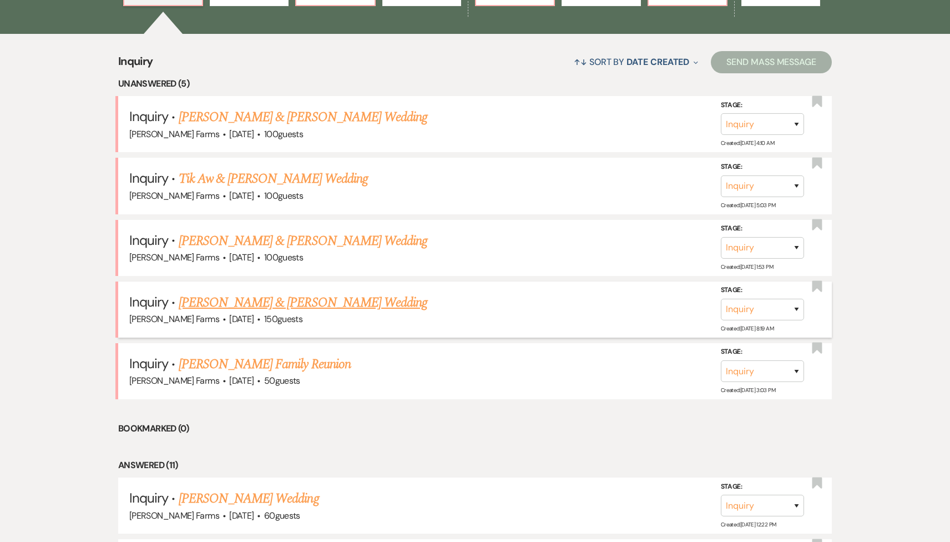
click at [280, 309] on link "[PERSON_NAME] & [PERSON_NAME] Wedding" at bounding box center [303, 303] width 249 height 20
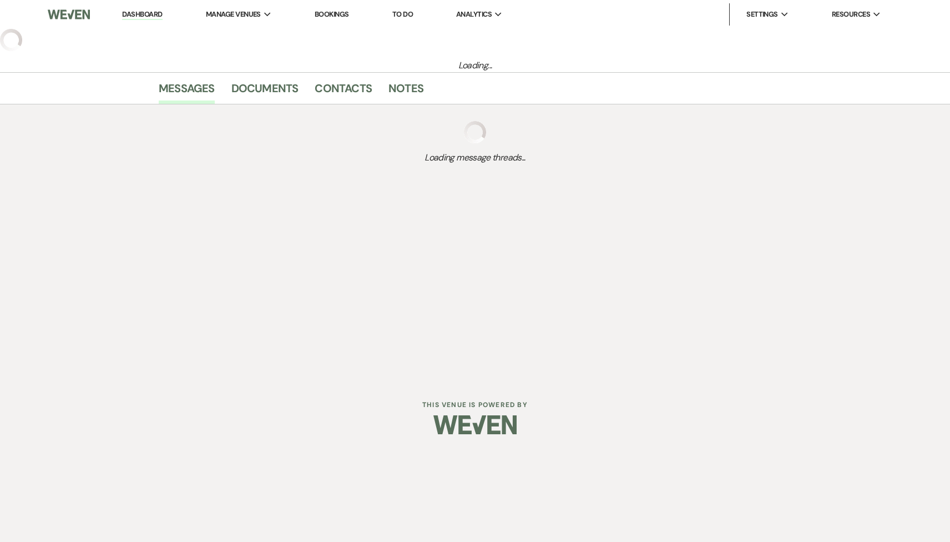
select select "5"
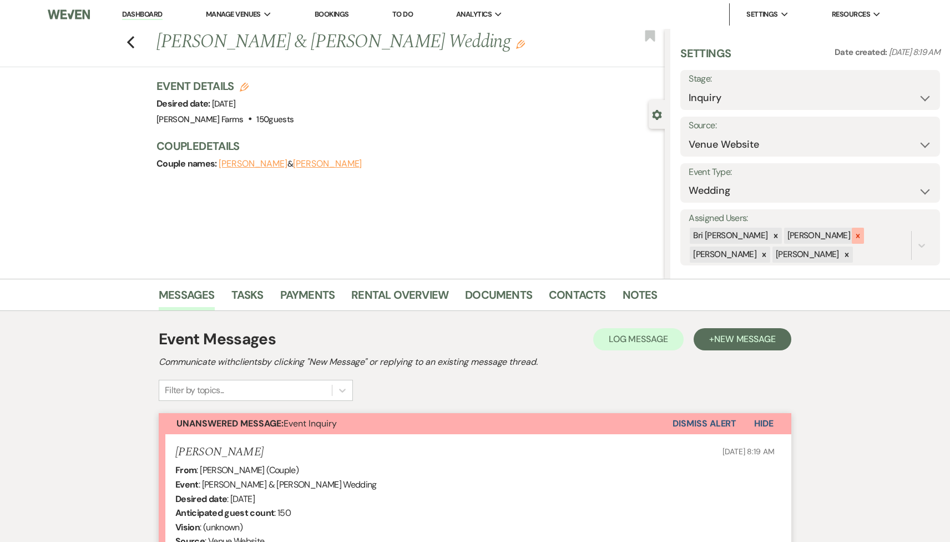
click at [854, 235] on icon at bounding box center [858, 236] width 8 height 8
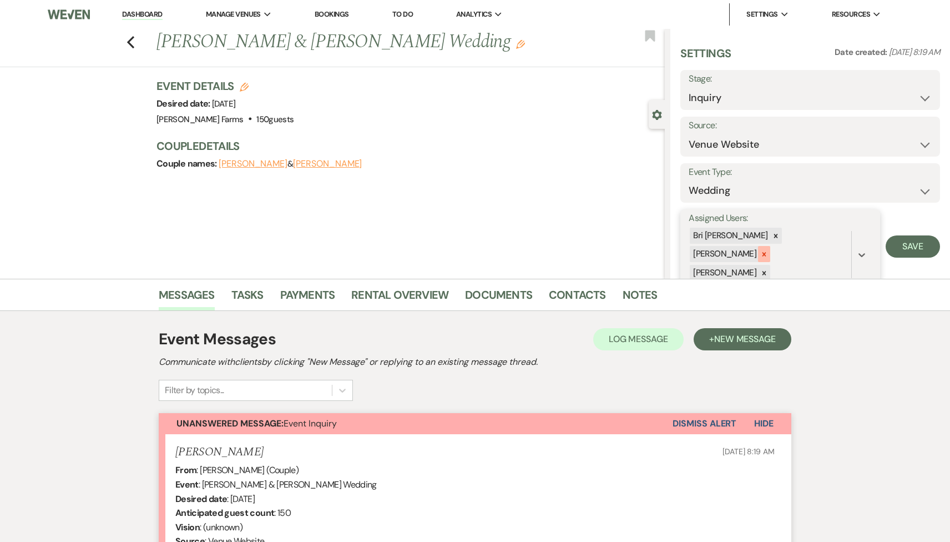
click at [771, 246] on div at bounding box center [764, 254] width 12 height 16
click at [771, 247] on div at bounding box center [764, 255] width 12 height 16
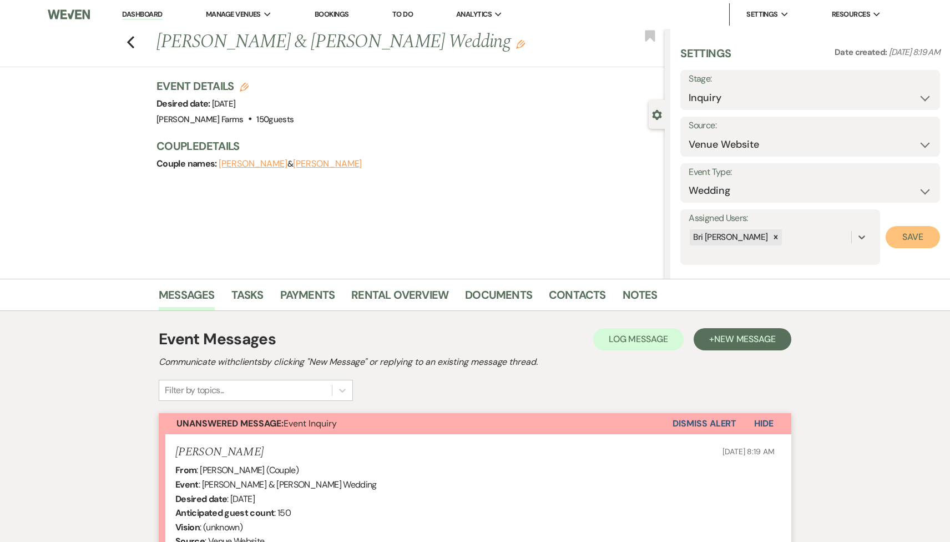
click at [938, 230] on button "Save" at bounding box center [913, 237] width 54 height 22
click at [794, 102] on select "Inquiry Follow Up Tour Requested Tour Confirmed Toured Proposal Sent Booked Lost" at bounding box center [810, 98] width 243 height 22
select select "2"
click at [689, 87] on select "Inquiry Follow Up Tour Requested Tour Confirmed Toured Proposal Sent Booked Lost" at bounding box center [810, 98] width 243 height 22
click at [904, 97] on button "Save" at bounding box center [913, 90] width 55 height 22
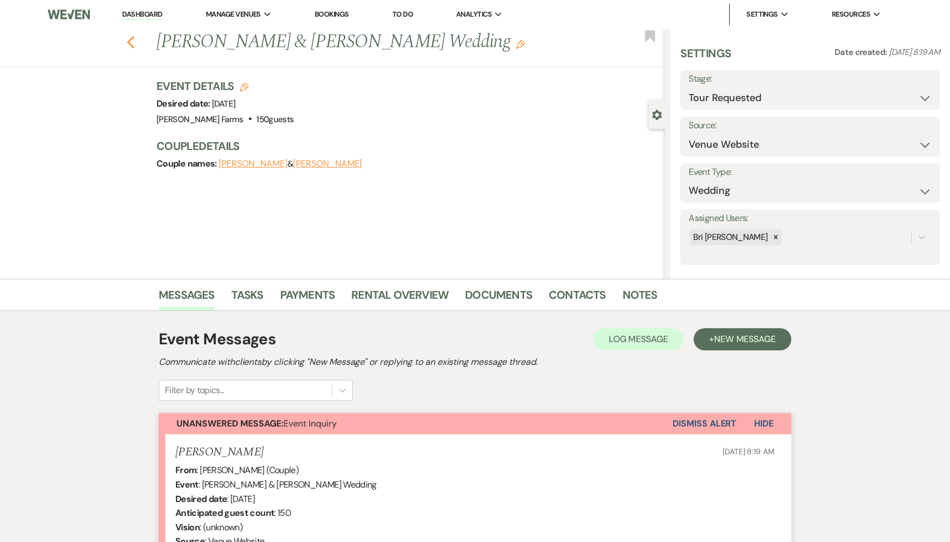
click at [129, 39] on icon "Previous" at bounding box center [131, 42] width 8 height 13
select select "2"
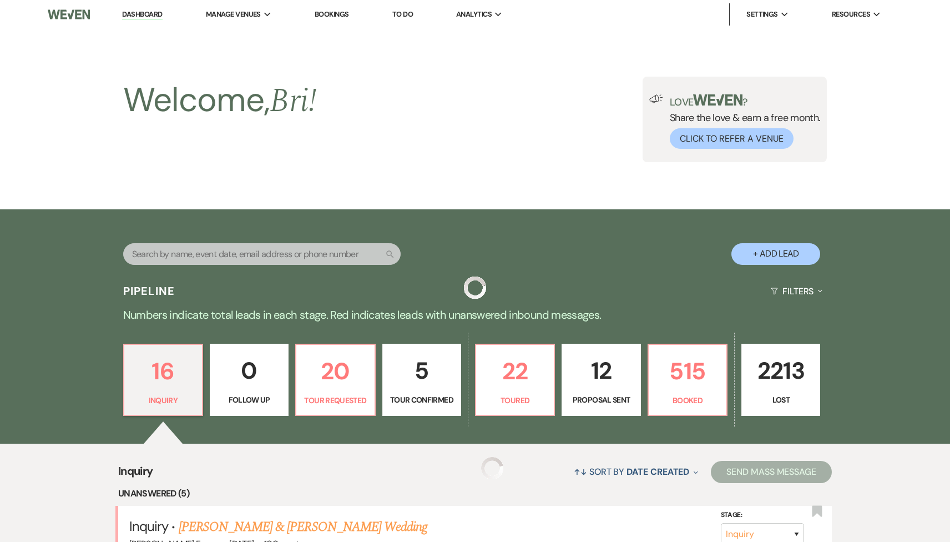
scroll to position [410, 0]
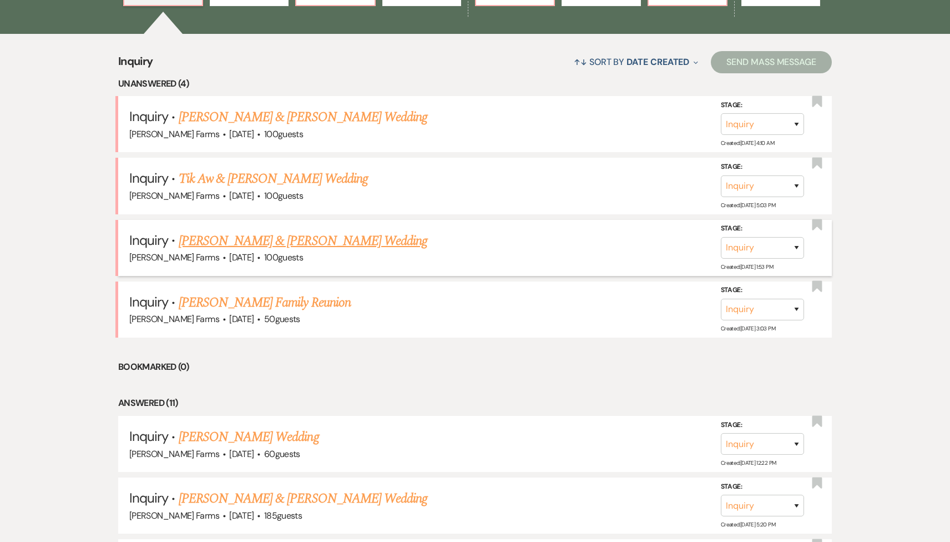
click at [293, 245] on link "[PERSON_NAME] & [PERSON_NAME] Wedding" at bounding box center [303, 241] width 249 height 20
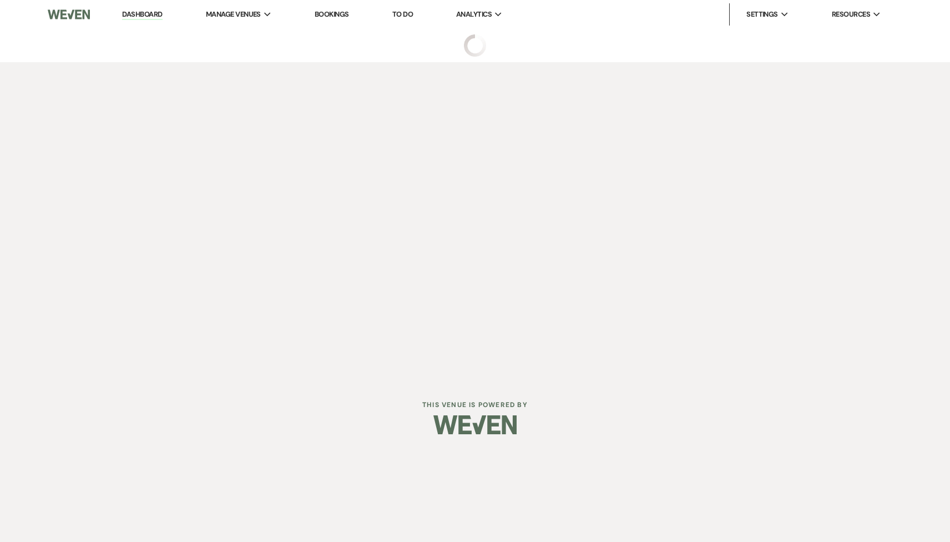
select select "5"
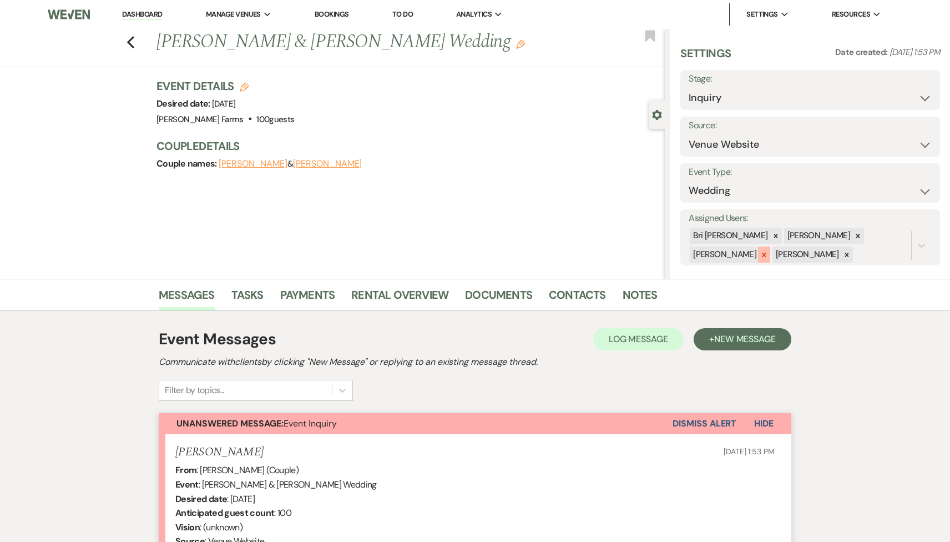
click at [767, 253] on icon at bounding box center [765, 255] width 4 height 4
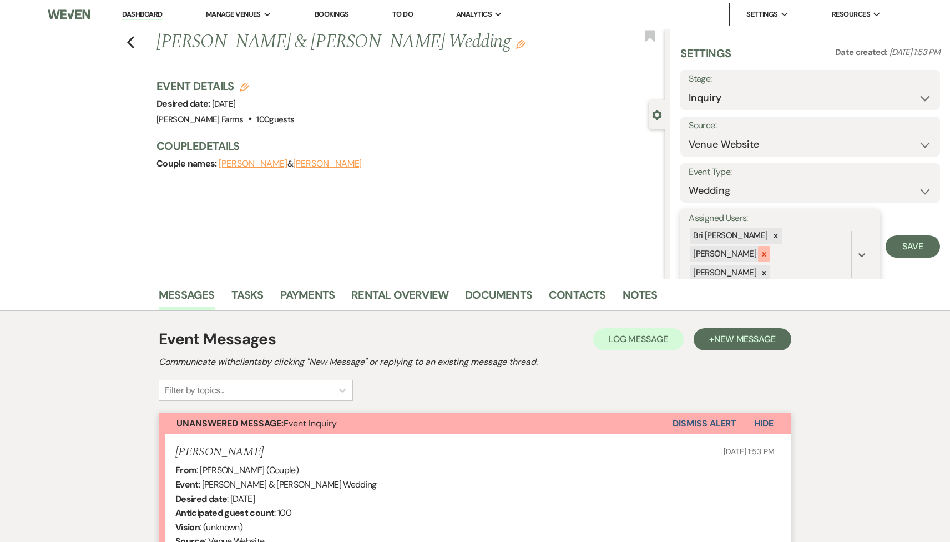
click at [771, 246] on div at bounding box center [764, 254] width 12 height 16
click at [771, 247] on div at bounding box center [764, 255] width 12 height 16
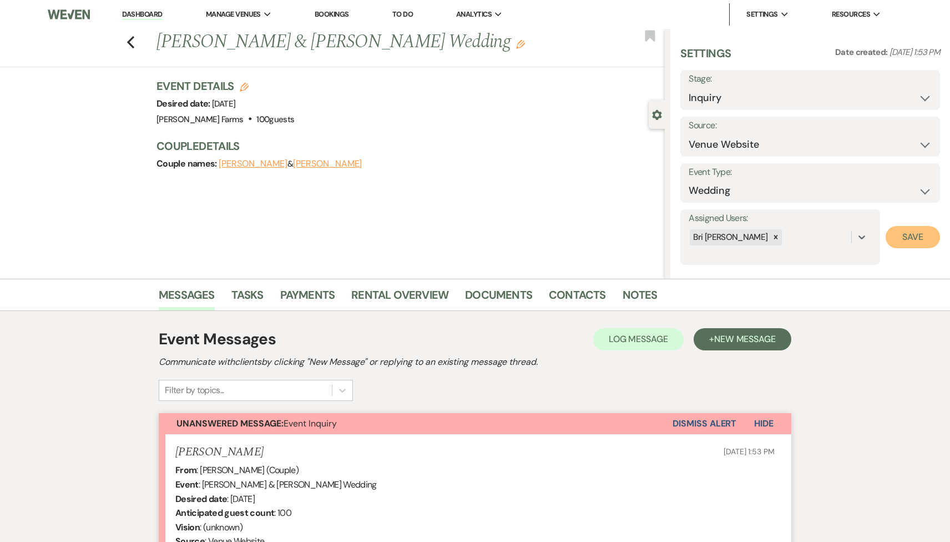
click at [929, 234] on button "Save" at bounding box center [913, 237] width 54 height 22
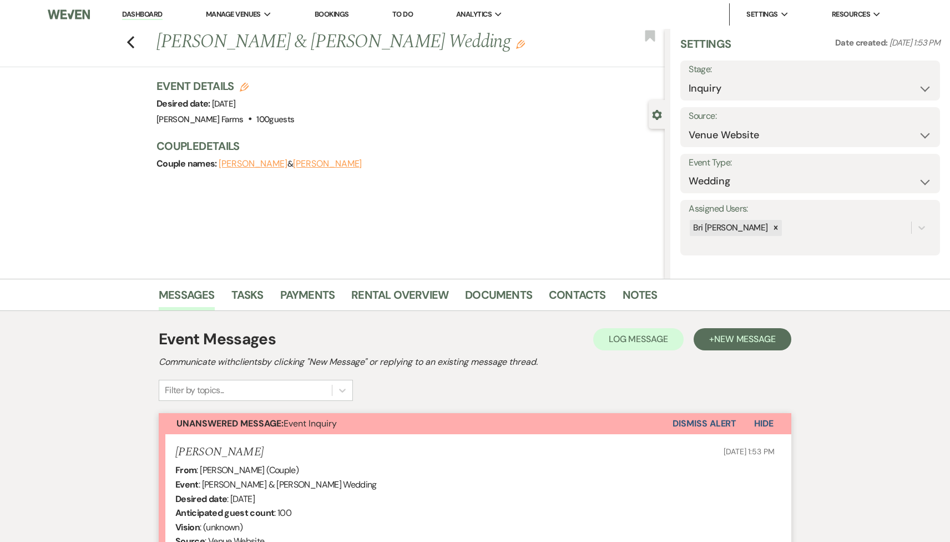
scroll to position [223, 0]
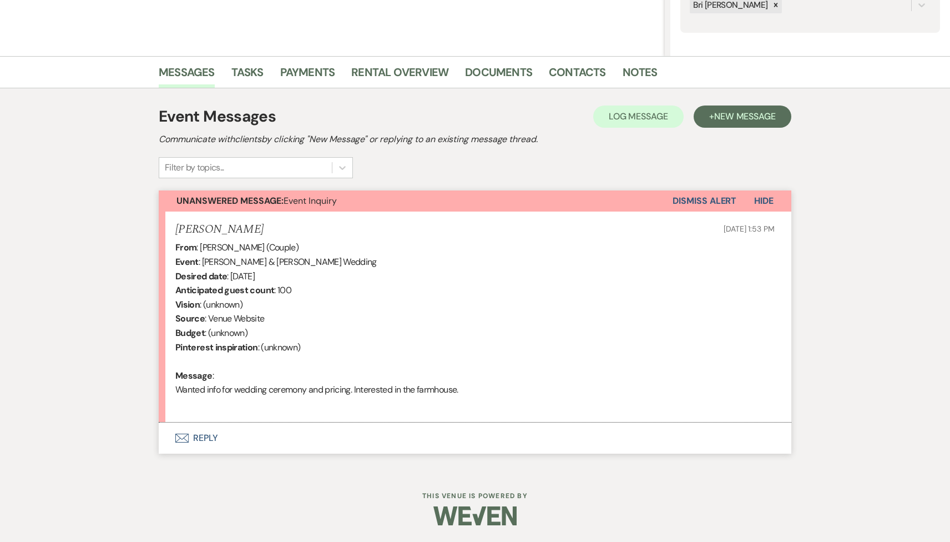
click at [338, 445] on button "Envelope Reply" at bounding box center [475, 437] width 633 height 31
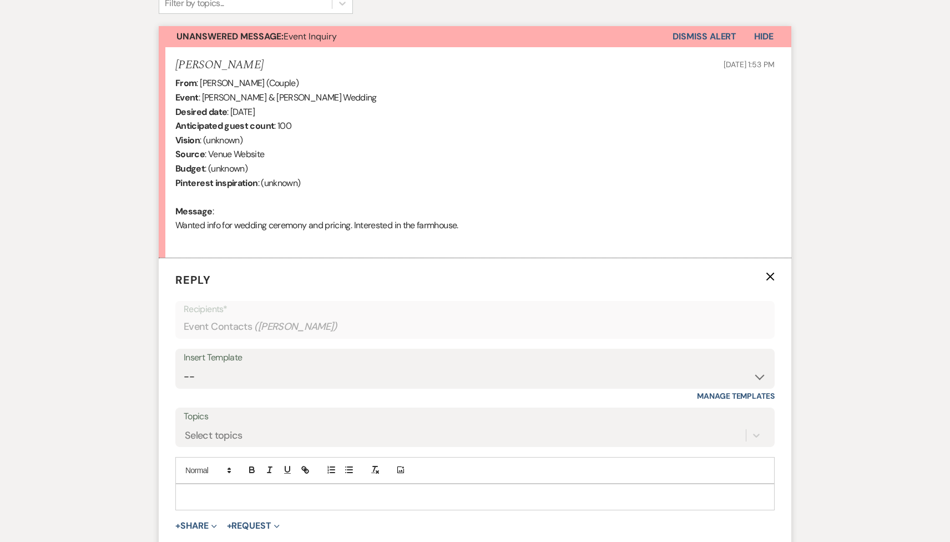
scroll to position [533, 0]
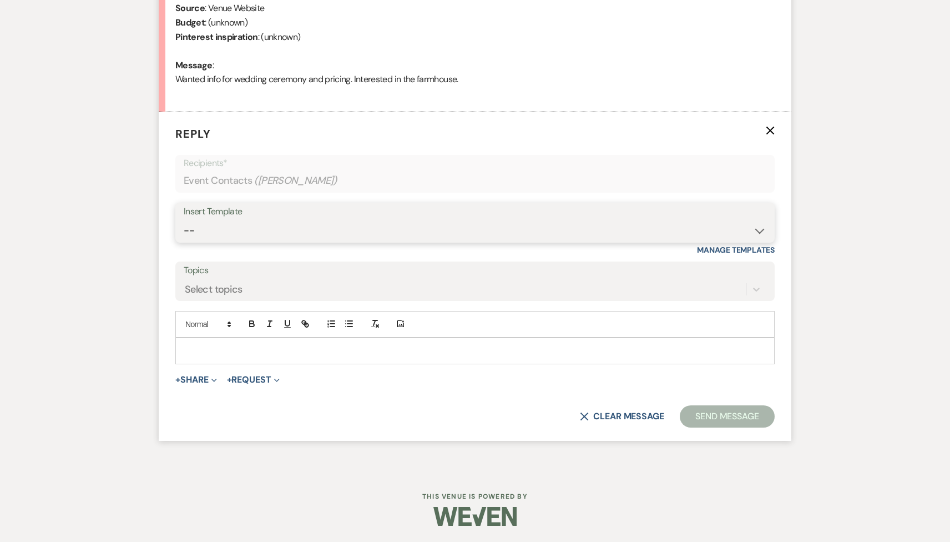
click at [262, 234] on select "-- Tour Request Response Follow Up Contract (Pre-Booked Leads) Weven Planning P…" at bounding box center [475, 231] width 583 height 22
select select "2277"
click at [184, 220] on select "-- Tour Request Response Follow Up Contract (Pre-Booked Leads) Weven Planning P…" at bounding box center [475, 231] width 583 height 22
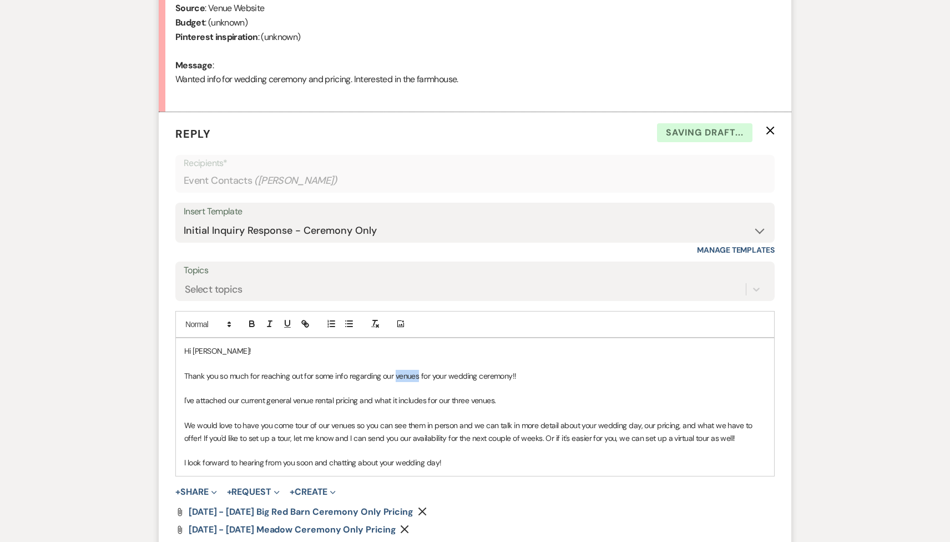
drag, startPoint x: 419, startPoint y: 378, endPoint x: 396, endPoint y: 371, distance: 24.3
click at [396, 372] on p "Thank you so much for reaching out for some info regarding our venues for your …" at bounding box center [475, 376] width 582 height 12
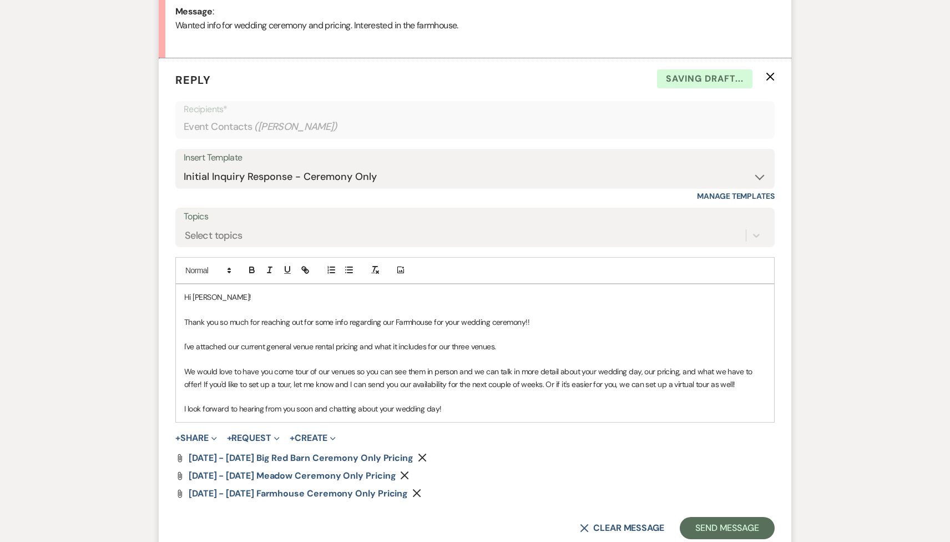
scroll to position [628, 0]
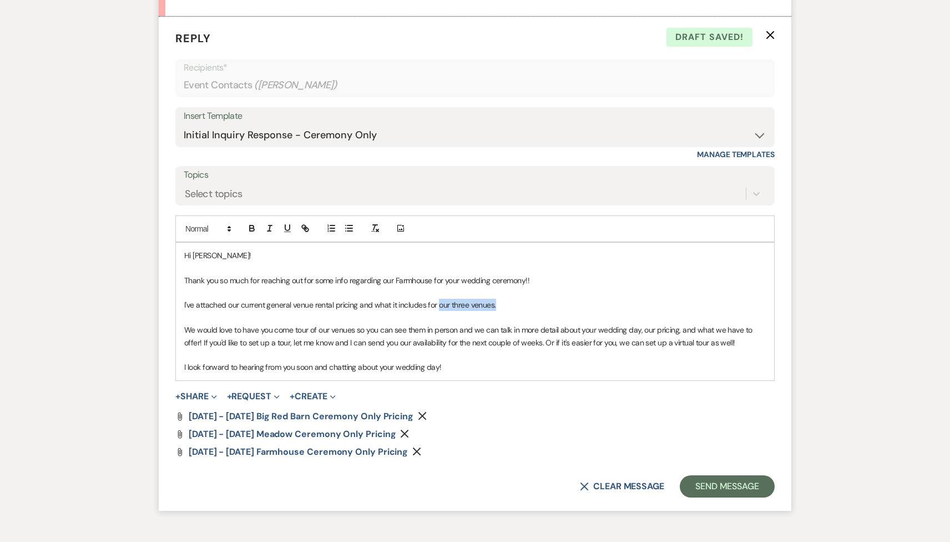
drag, startPoint x: 502, startPoint y: 306, endPoint x: 438, endPoint y: 304, distance: 63.9
click at [438, 304] on p "I've attached our current general venue rental pricing and what it includes for…" at bounding box center [475, 305] width 582 height 12
drag, startPoint x: 353, startPoint y: 328, endPoint x: 310, endPoint y: 324, distance: 42.4
click at [310, 324] on p "We would love to have you come tour of our venues so you can see them in person…" at bounding box center [475, 336] width 582 height 25
click at [428, 331] on p "We would love to have you come tour the Farmhouse so you can see them in person…" at bounding box center [475, 336] width 582 height 25
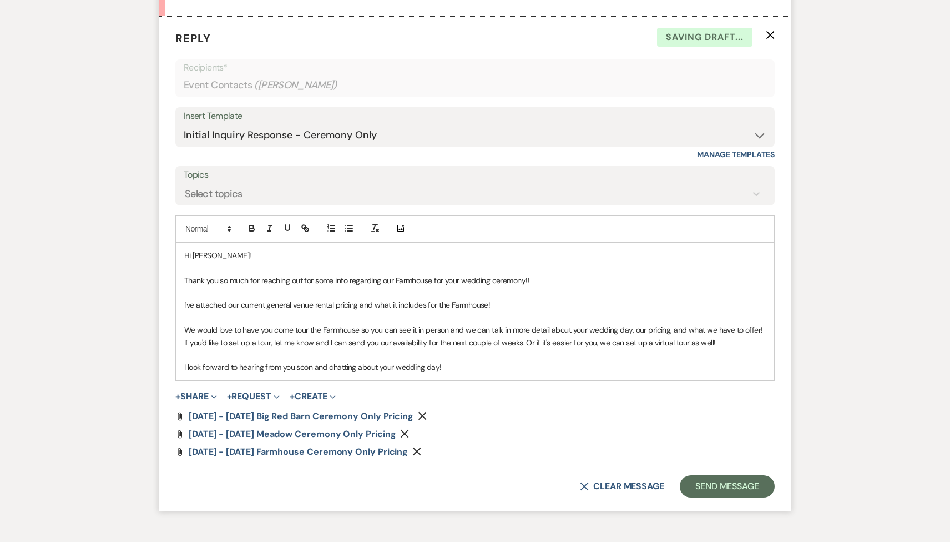
click at [400, 433] on icon "Remove" at bounding box center [404, 433] width 9 height 9
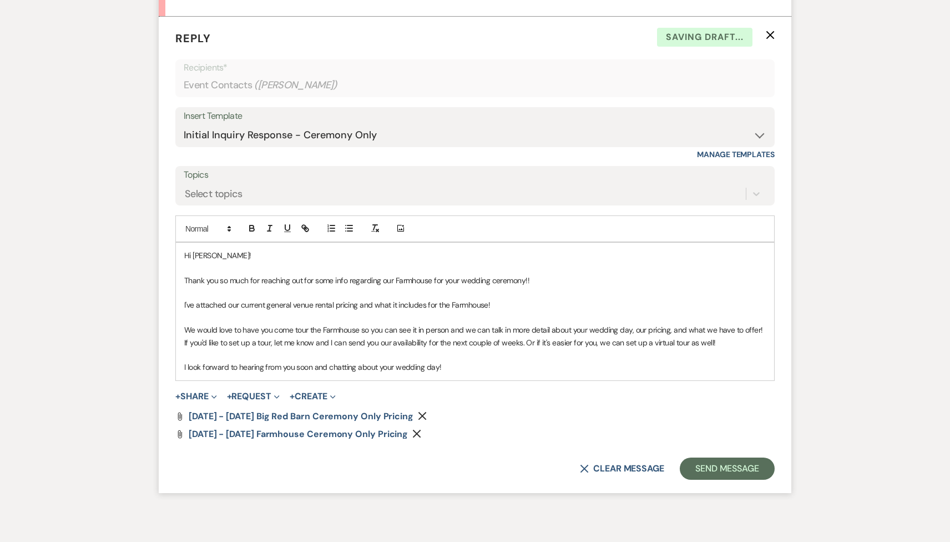
click at [419, 414] on use "button" at bounding box center [423, 416] width 8 height 8
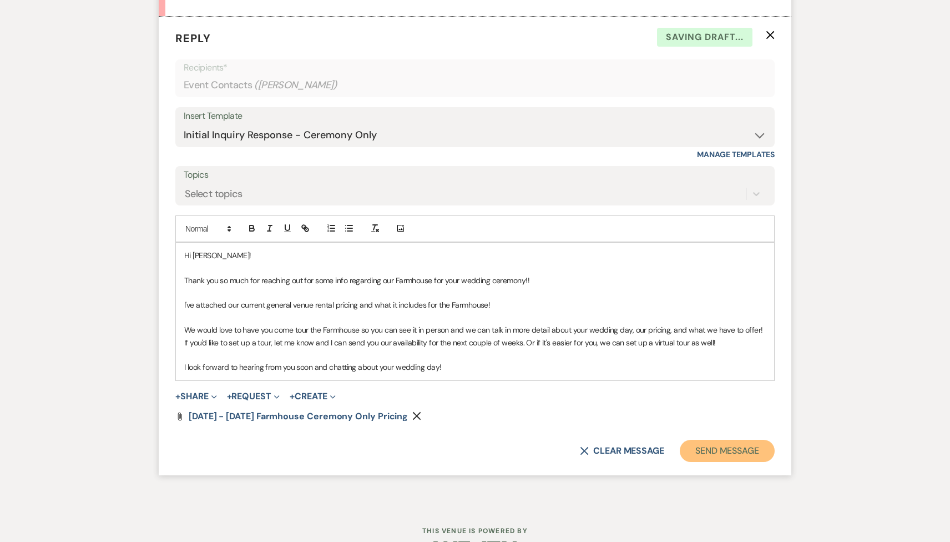
click at [722, 453] on button "Send Message" at bounding box center [727, 451] width 95 height 22
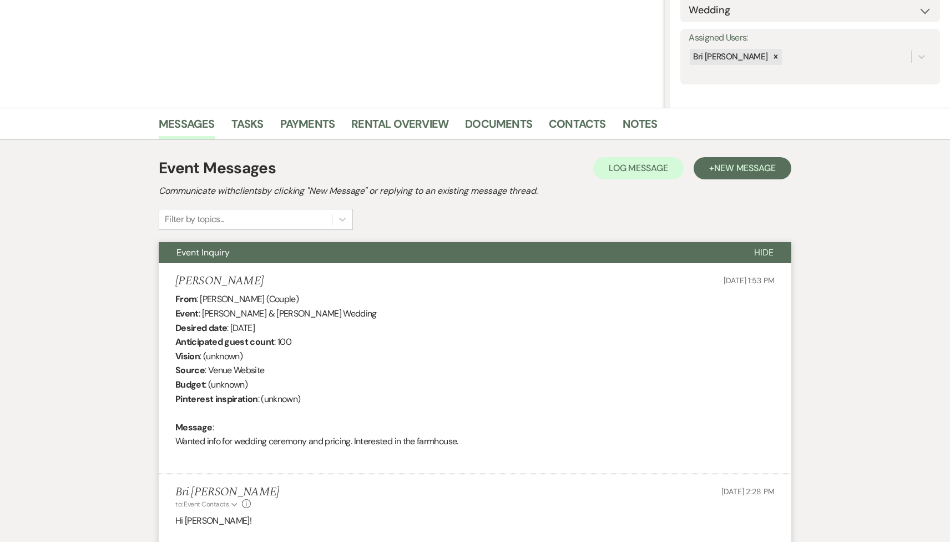
scroll to position [0, 0]
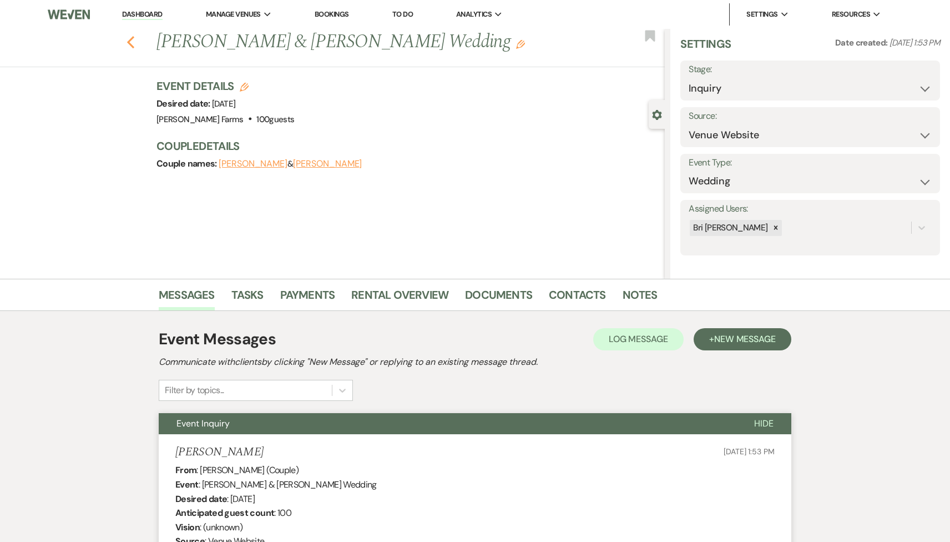
click at [129, 39] on icon "Previous" at bounding box center [131, 42] width 8 height 13
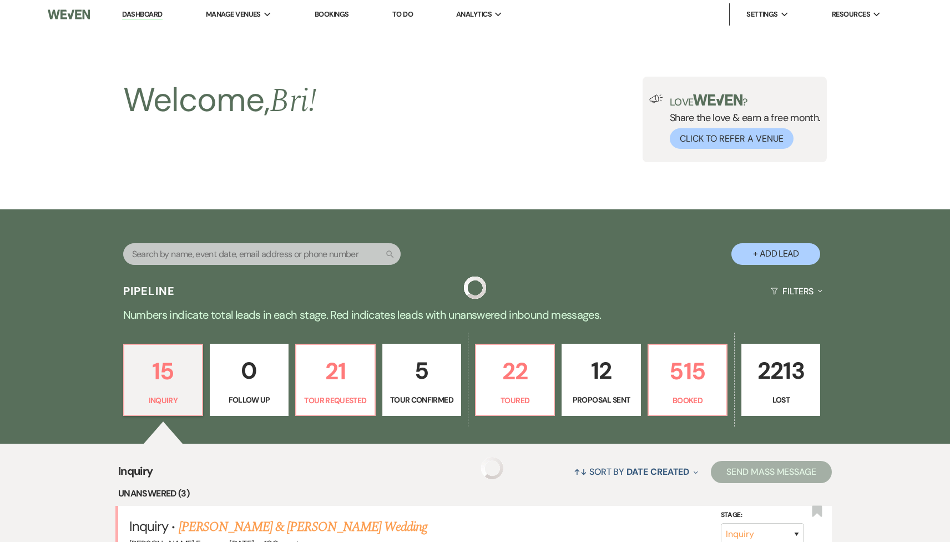
scroll to position [410, 0]
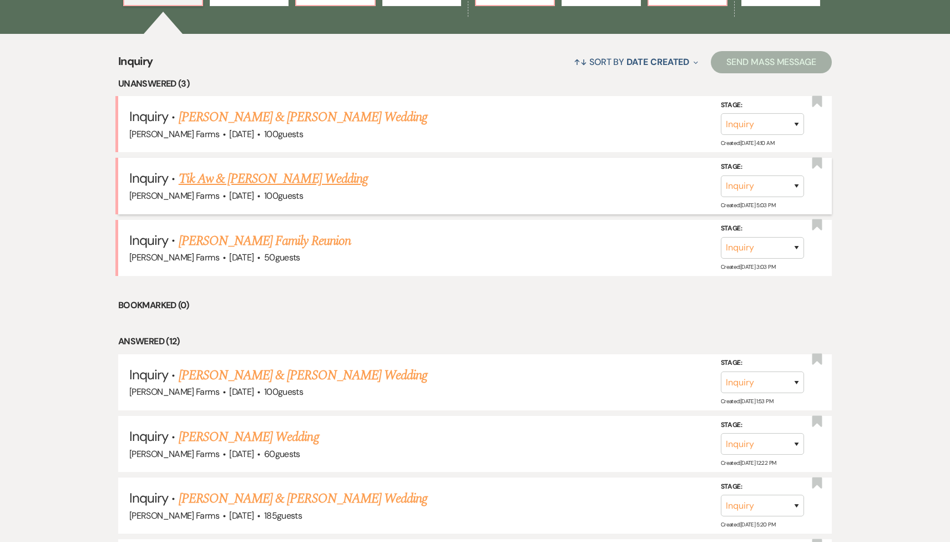
click at [269, 182] on link "Tik Aw & [PERSON_NAME] Wedding" at bounding box center [273, 179] width 189 height 20
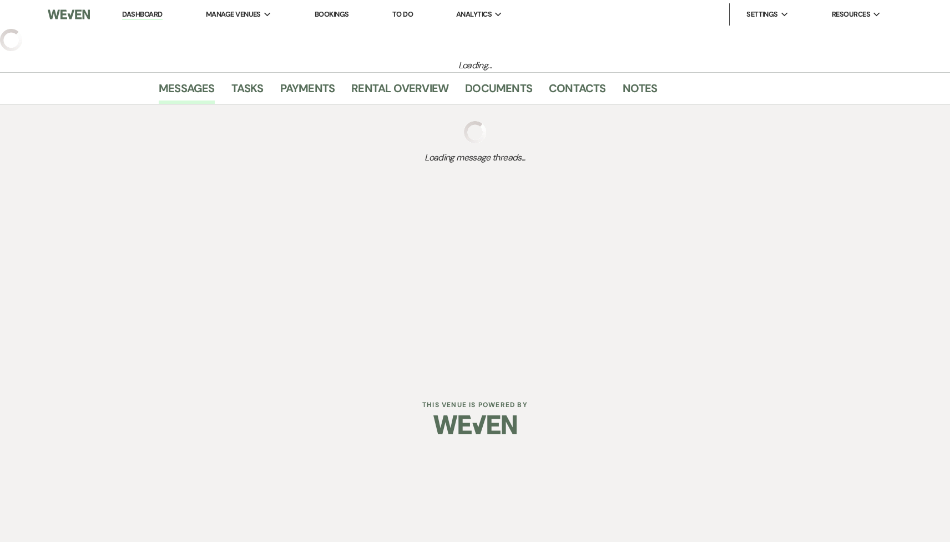
select select "5"
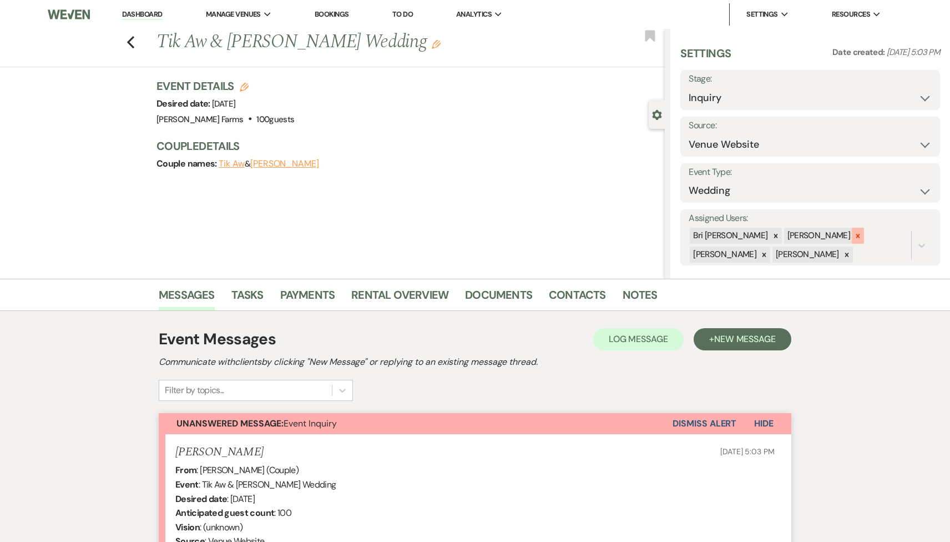
click at [857, 234] on icon at bounding box center [859, 236] width 4 height 4
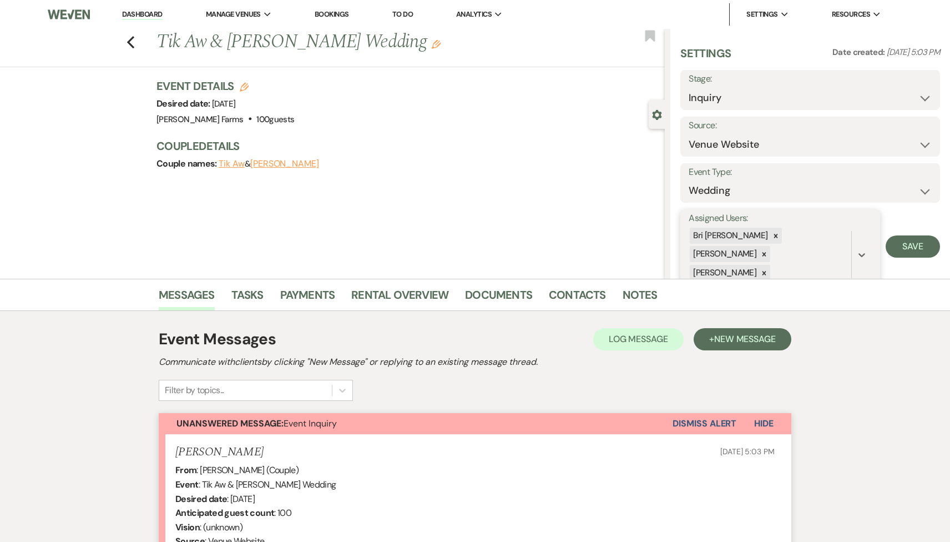
click at [758, 246] on div "[PERSON_NAME]" at bounding box center [724, 254] width 68 height 16
click at [767, 252] on icon at bounding box center [765, 254] width 4 height 4
click at [768, 251] on icon at bounding box center [765, 255] width 8 height 8
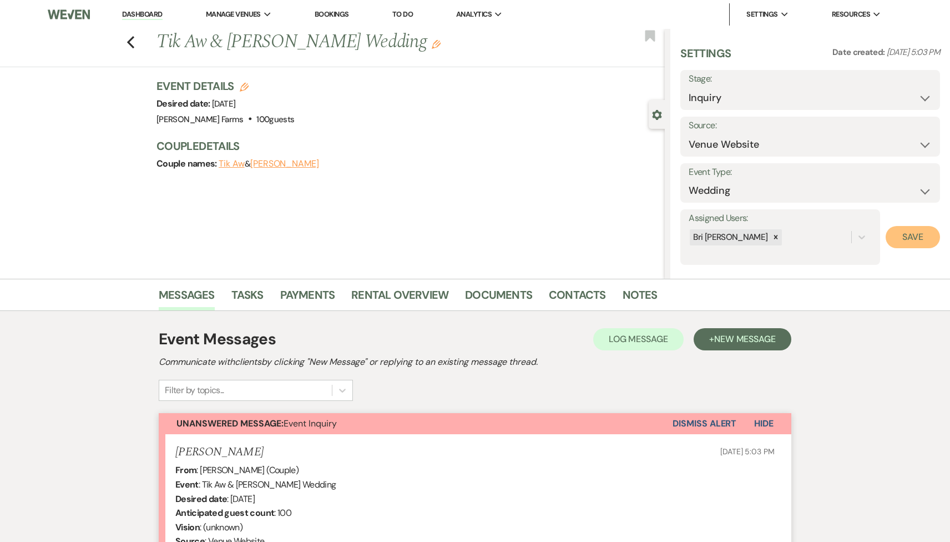
click at [909, 247] on button "Save" at bounding box center [913, 237] width 54 height 22
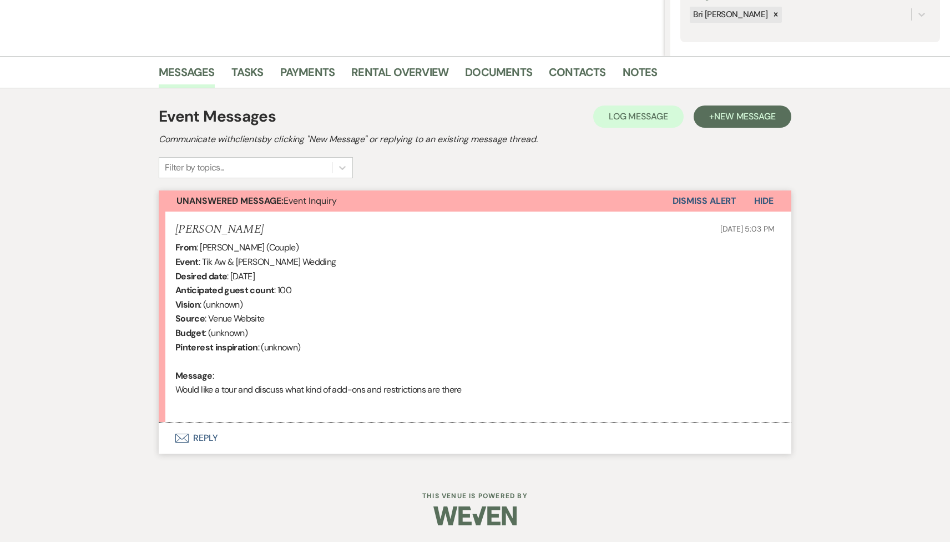
click at [330, 440] on button "Envelope Reply" at bounding box center [475, 437] width 633 height 31
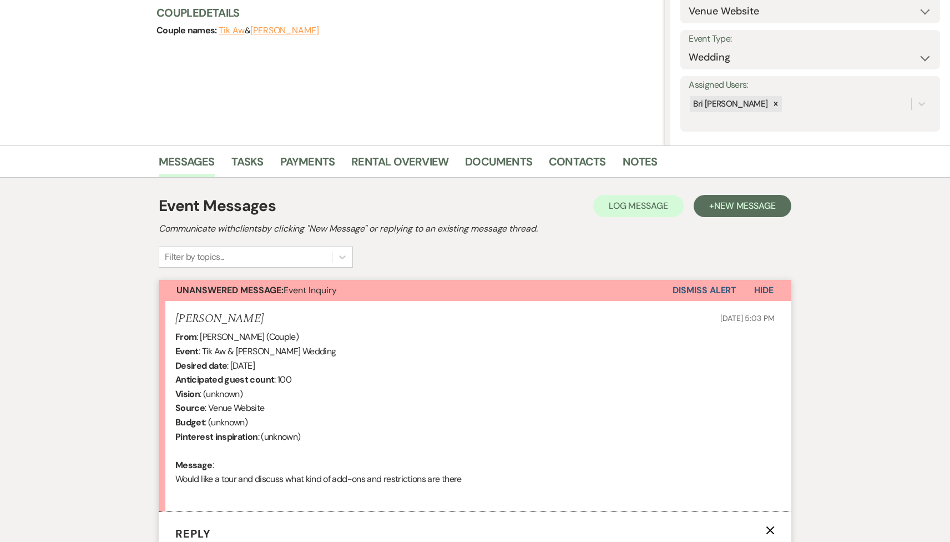
scroll to position [0, 0]
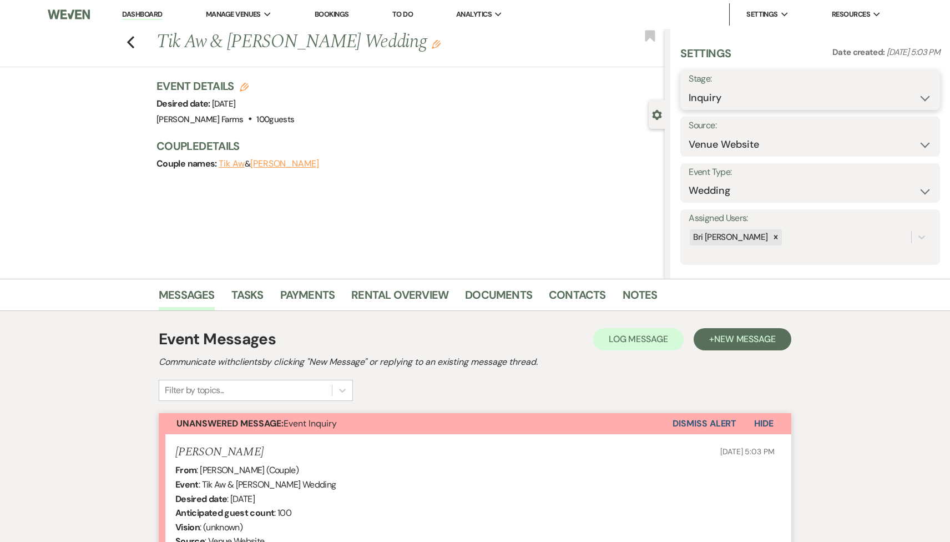
click at [795, 100] on select "Inquiry Follow Up Tour Requested Tour Confirmed Toured Proposal Sent Booked Lost" at bounding box center [810, 98] width 243 height 22
select select "2"
click at [689, 87] on select "Inquiry Follow Up Tour Requested Tour Confirmed Toured Proposal Sent Booked Lost" at bounding box center [810, 98] width 243 height 22
click at [904, 89] on button "Save" at bounding box center [913, 90] width 55 height 22
click at [132, 38] on use "button" at bounding box center [130, 42] width 7 height 12
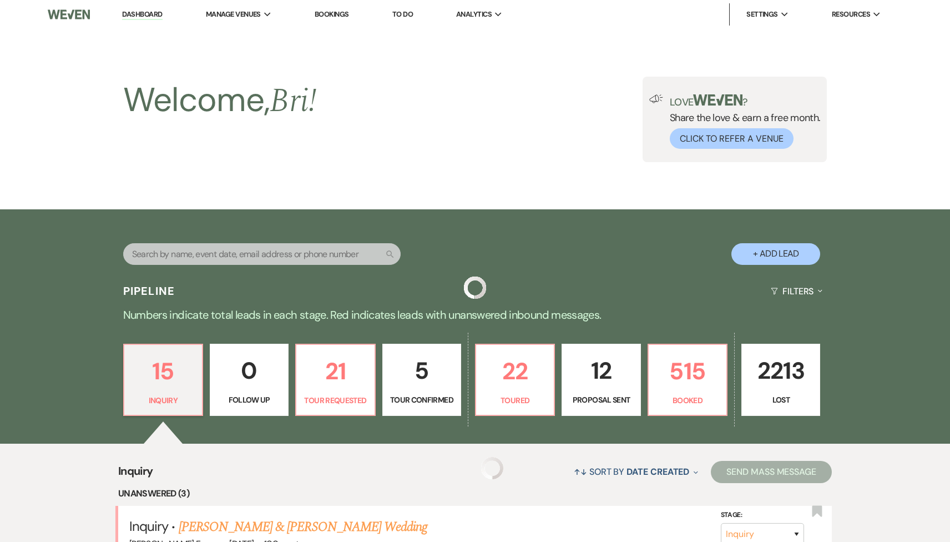
scroll to position [410, 0]
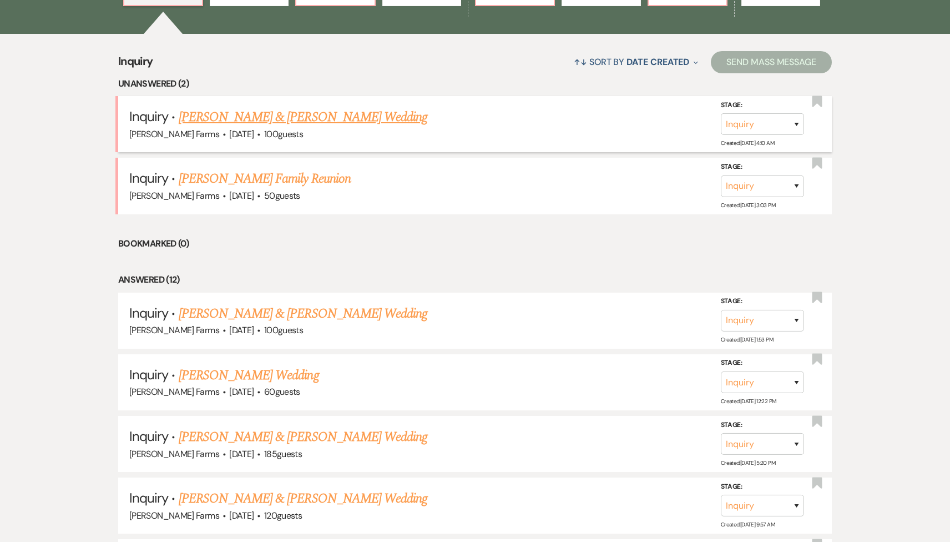
click at [270, 119] on link "[PERSON_NAME] & [PERSON_NAME] Wedding" at bounding box center [303, 117] width 249 height 20
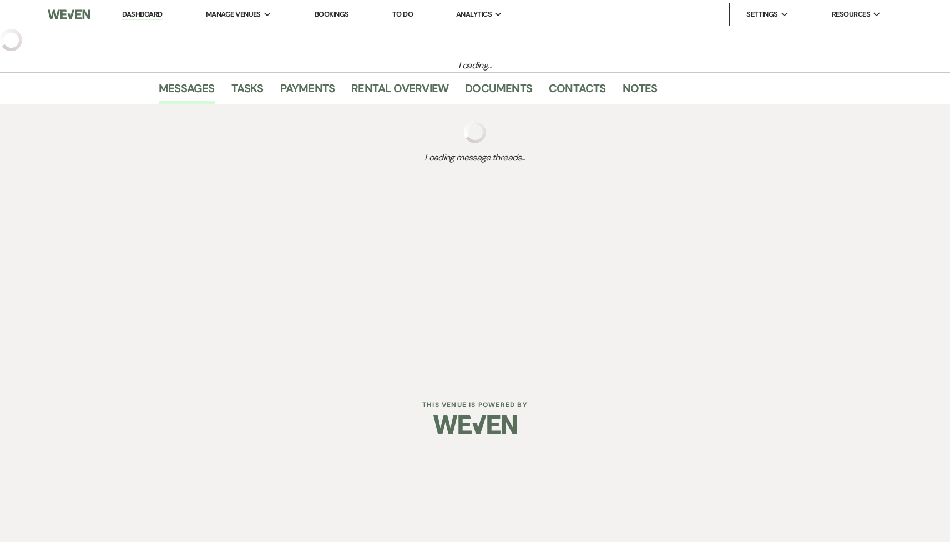
select select "5"
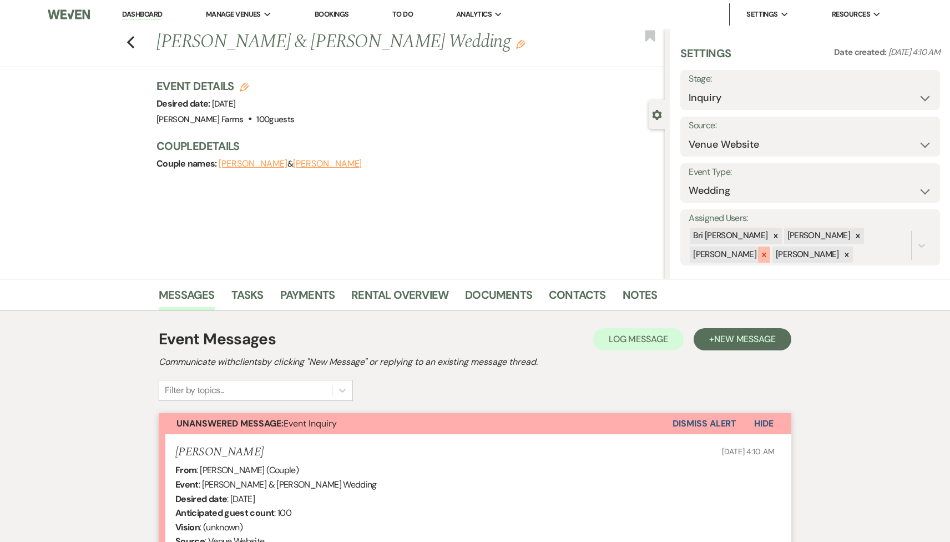
click at [768, 251] on icon at bounding box center [765, 255] width 8 height 8
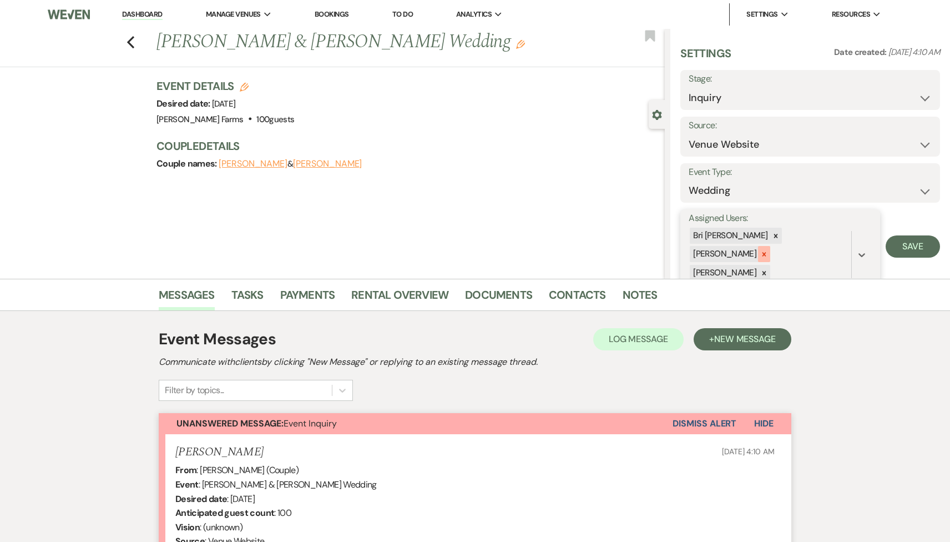
click at [768, 250] on icon at bounding box center [765, 254] width 8 height 8
click at [771, 247] on div at bounding box center [764, 255] width 12 height 16
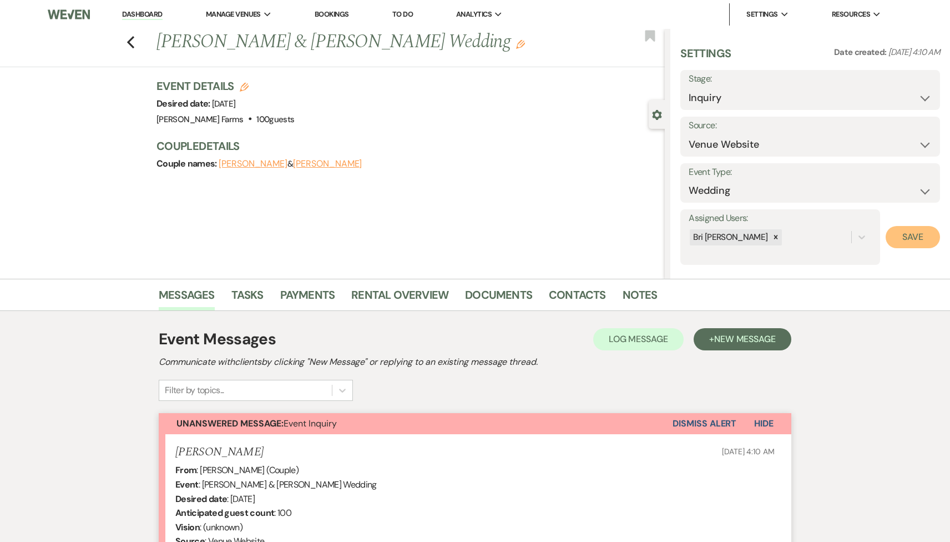
click at [910, 237] on button "Save" at bounding box center [913, 237] width 54 height 22
click at [792, 94] on select "Inquiry Follow Up Tour Requested Tour Confirmed Toured Proposal Sent Booked Lost" at bounding box center [810, 98] width 243 height 22
select select "2"
click at [689, 87] on select "Inquiry Follow Up Tour Requested Tour Confirmed Toured Proposal Sent Booked Lost" at bounding box center [810, 98] width 243 height 22
click at [892, 97] on button "Save" at bounding box center [913, 90] width 55 height 22
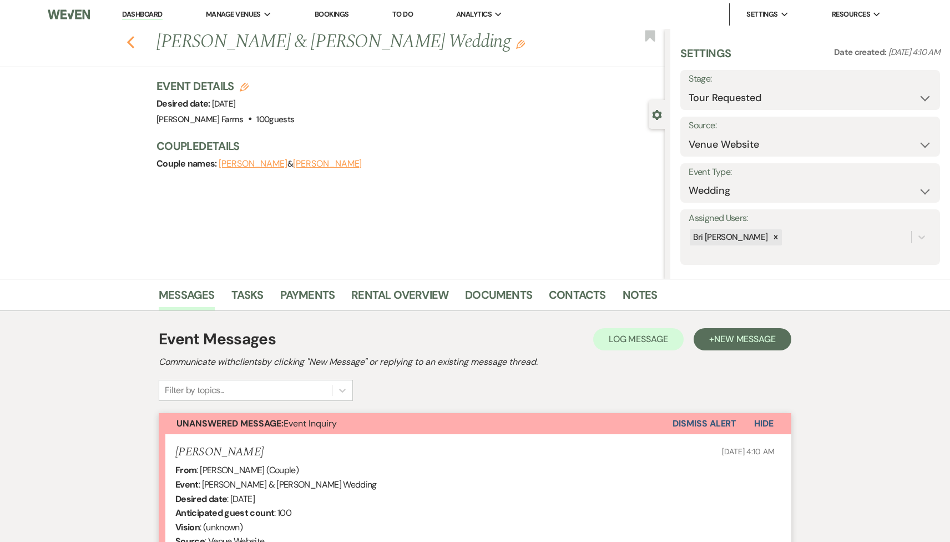
click at [129, 42] on use "button" at bounding box center [130, 42] width 7 height 12
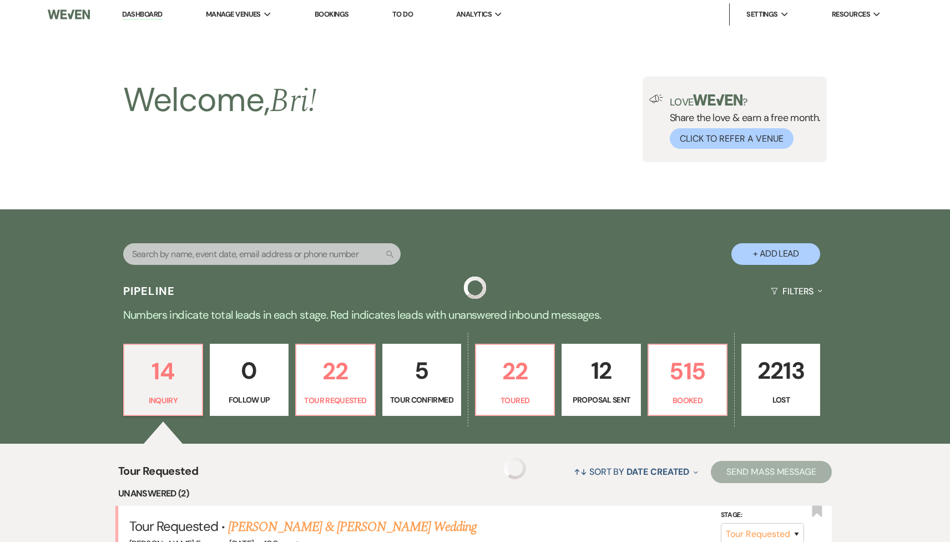
scroll to position [410, 0]
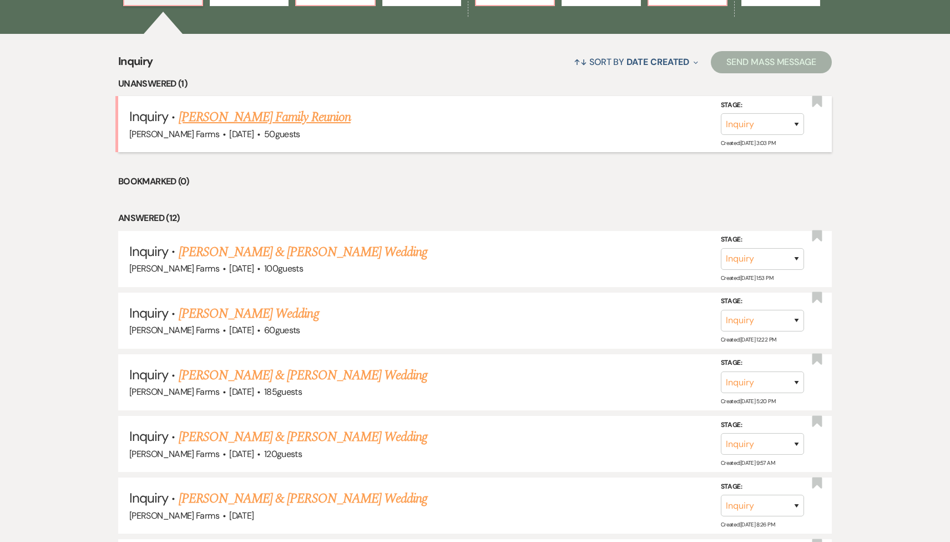
click at [284, 119] on link "[PERSON_NAME] Family Reunion" at bounding box center [265, 117] width 172 height 20
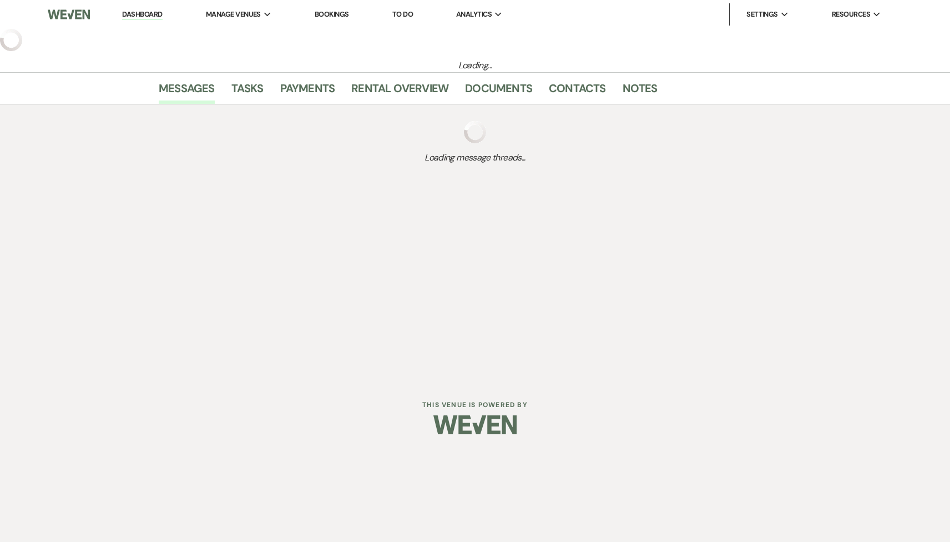
select select "5"
select select "13"
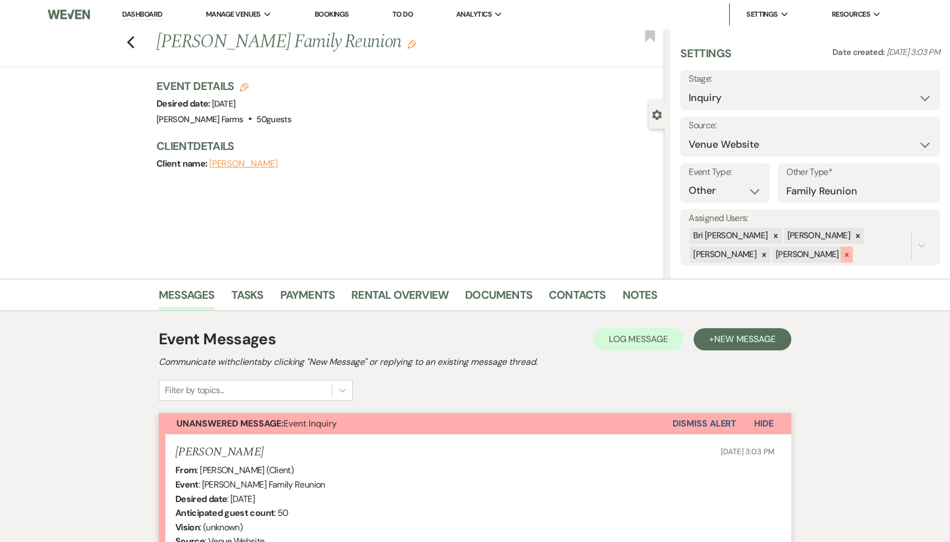
click at [843, 255] on icon at bounding box center [847, 255] width 8 height 8
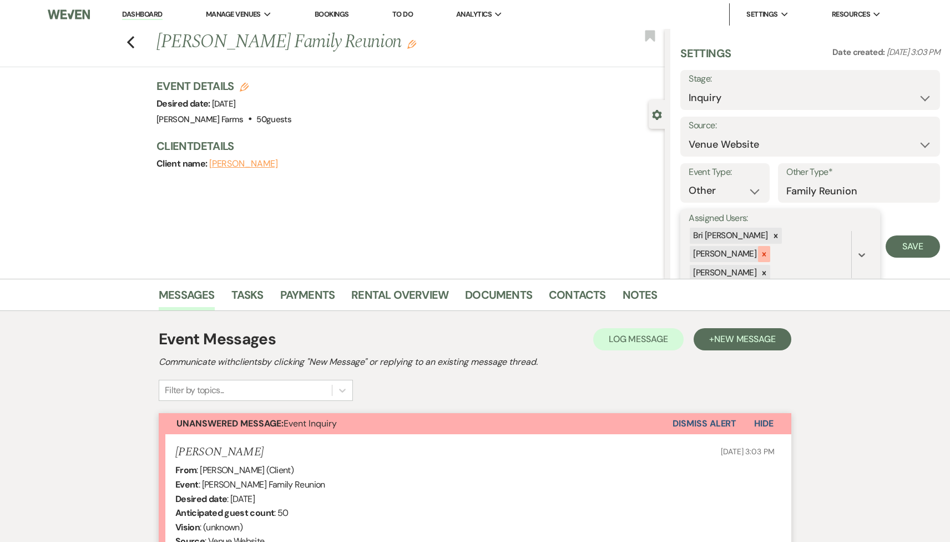
click at [771, 246] on div at bounding box center [764, 254] width 12 height 16
click at [768, 251] on icon at bounding box center [765, 255] width 8 height 8
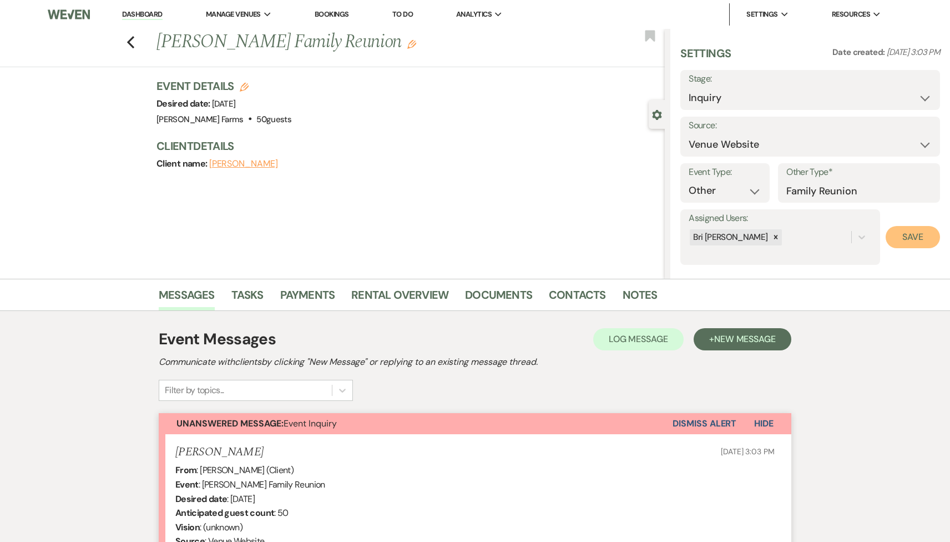
click at [895, 237] on button "Save" at bounding box center [913, 237] width 54 height 22
click at [135, 35] on div "Previous [PERSON_NAME] Family Reunion Edit Bookmark" at bounding box center [329, 48] width 671 height 38
click at [134, 36] on icon "Previous" at bounding box center [131, 42] width 8 height 13
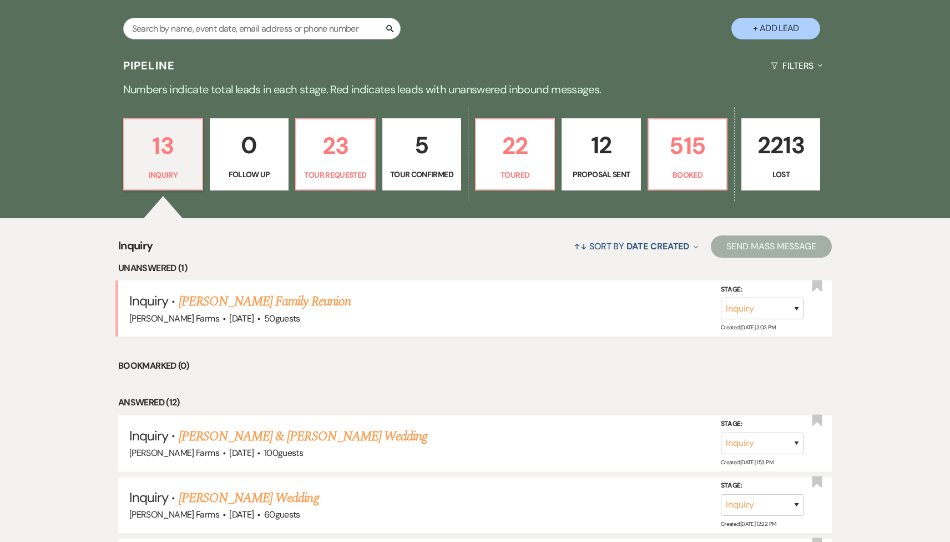
click at [270, 155] on p "0" at bounding box center [249, 145] width 64 height 37
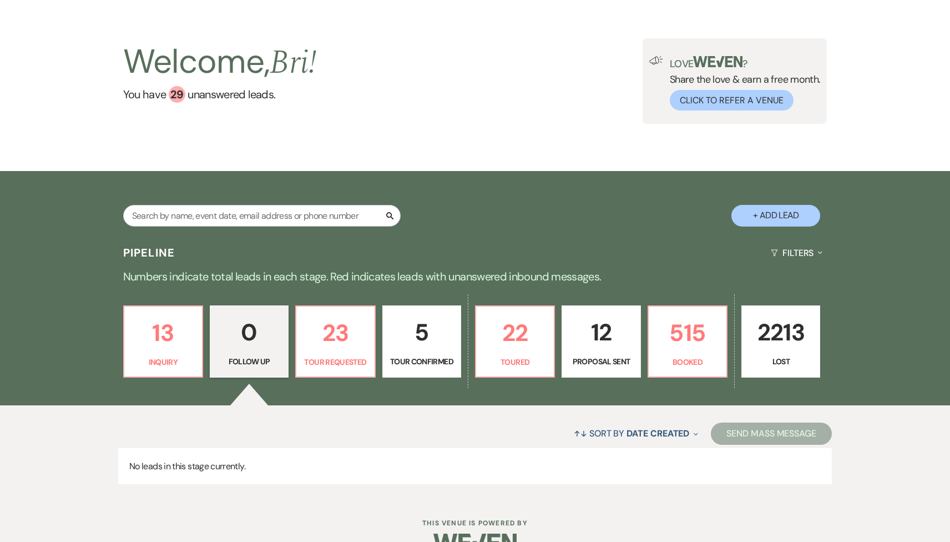
scroll to position [66, 0]
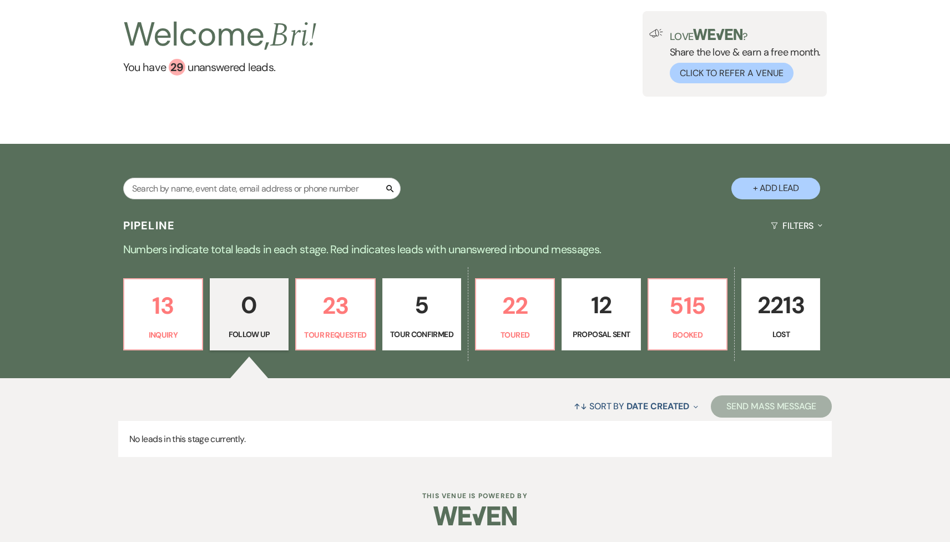
click at [318, 276] on div "13 Inquiry 0 Follow Up 23 Tour Requested 5 Tour Confirmed 22 Toured 12 Proposal…" at bounding box center [475, 321] width 799 height 113
click at [323, 293] on p "23" at bounding box center [335, 305] width 64 height 37
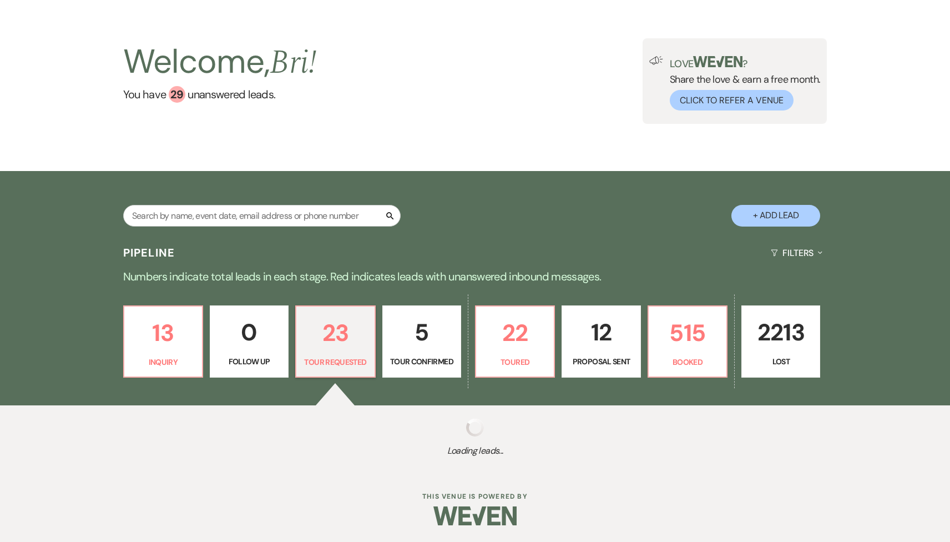
select select "2"
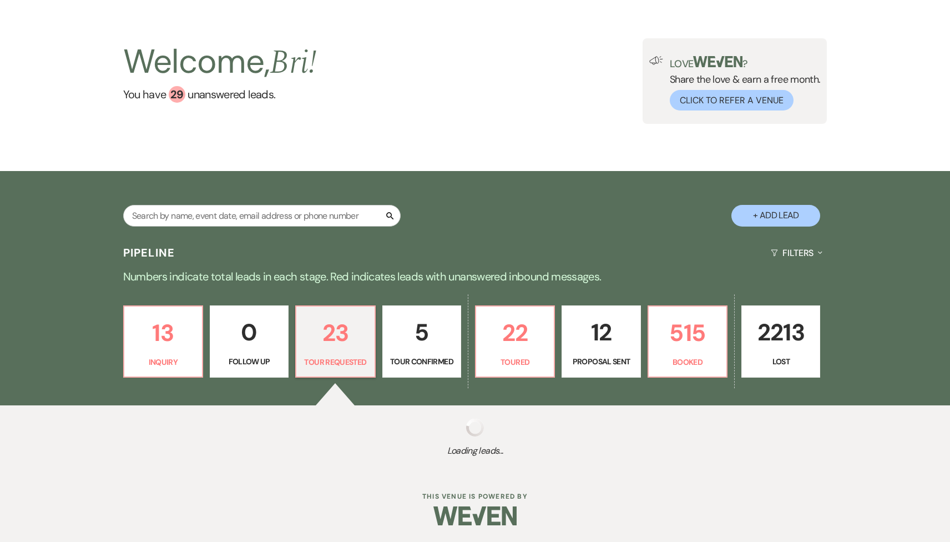
select select "2"
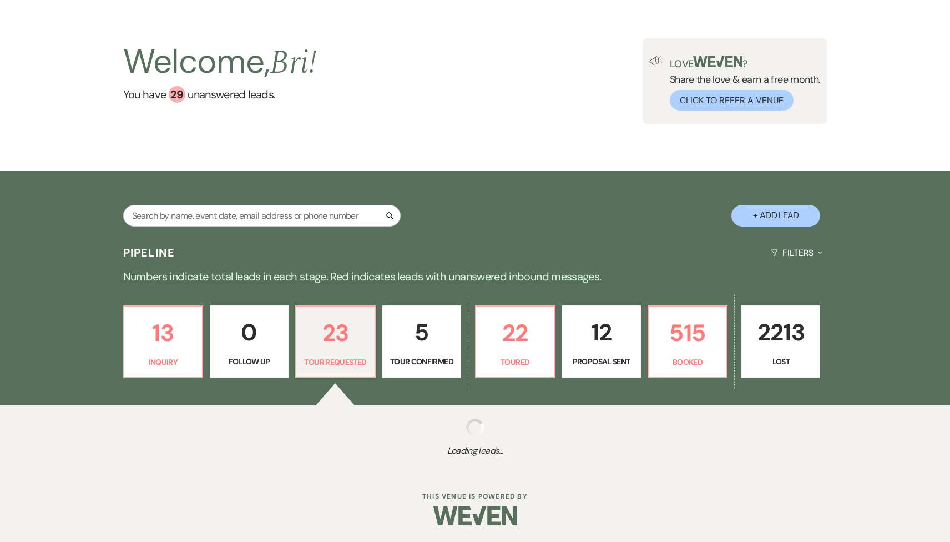
select select "2"
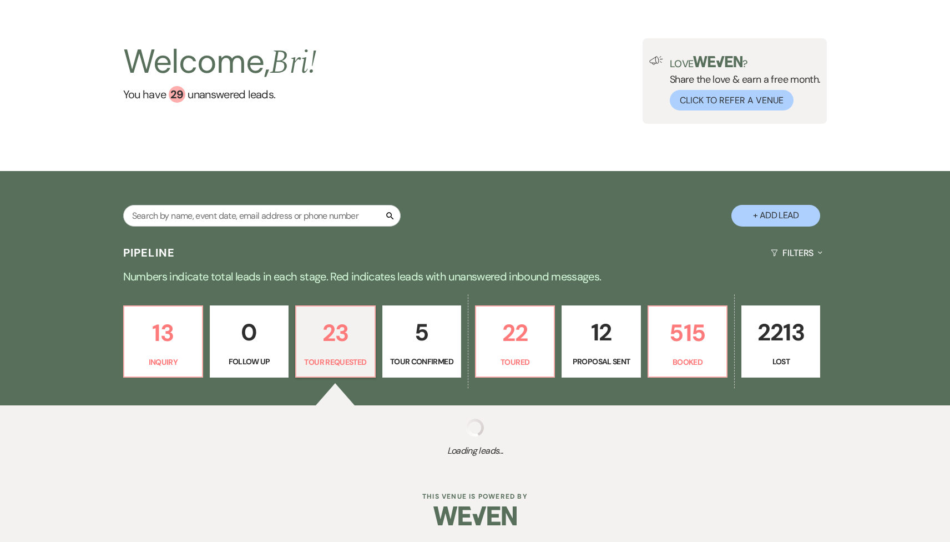
select select "2"
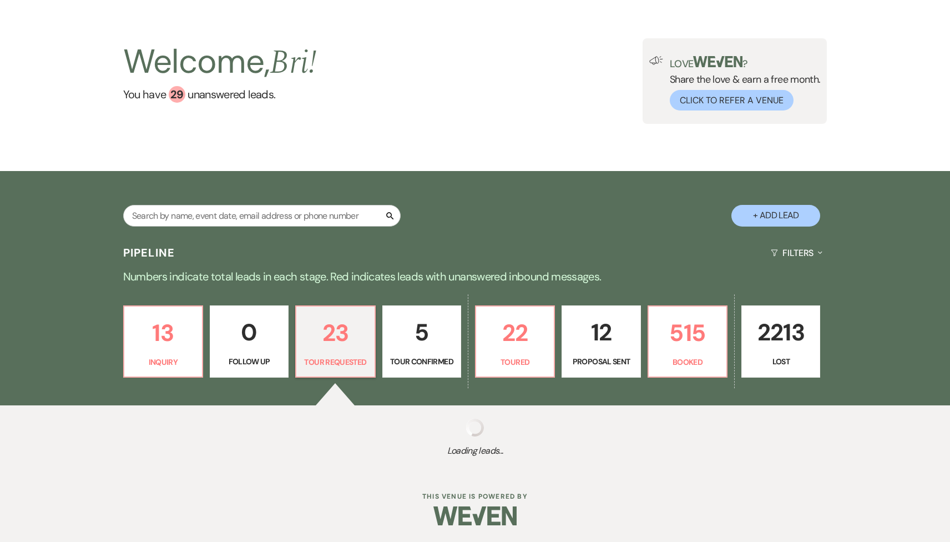
select select "2"
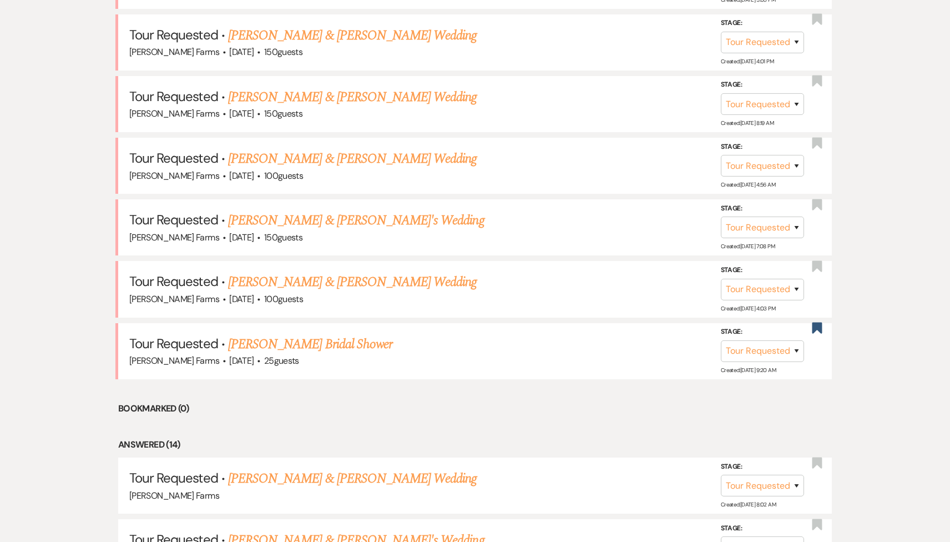
scroll to position [697, 0]
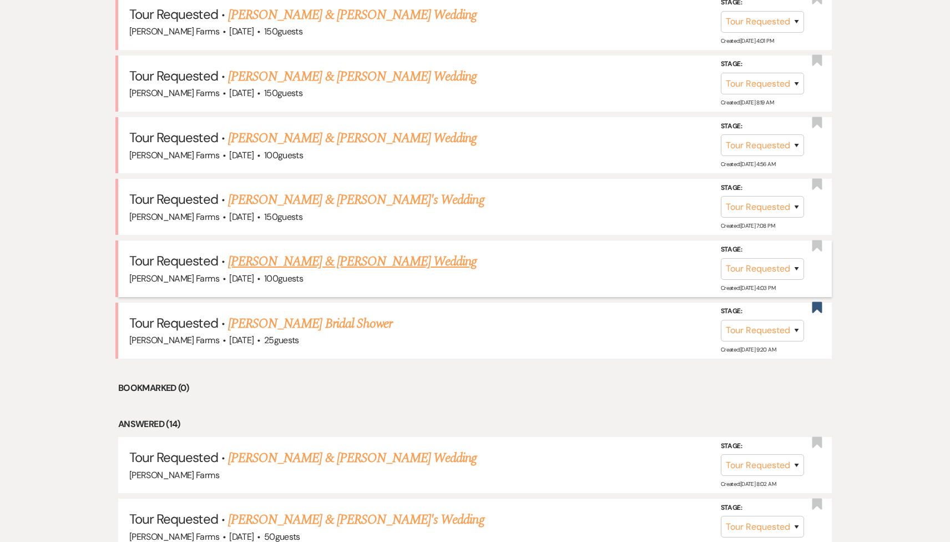
click at [318, 259] on link "[PERSON_NAME] & [PERSON_NAME] Wedding" at bounding box center [352, 262] width 249 height 20
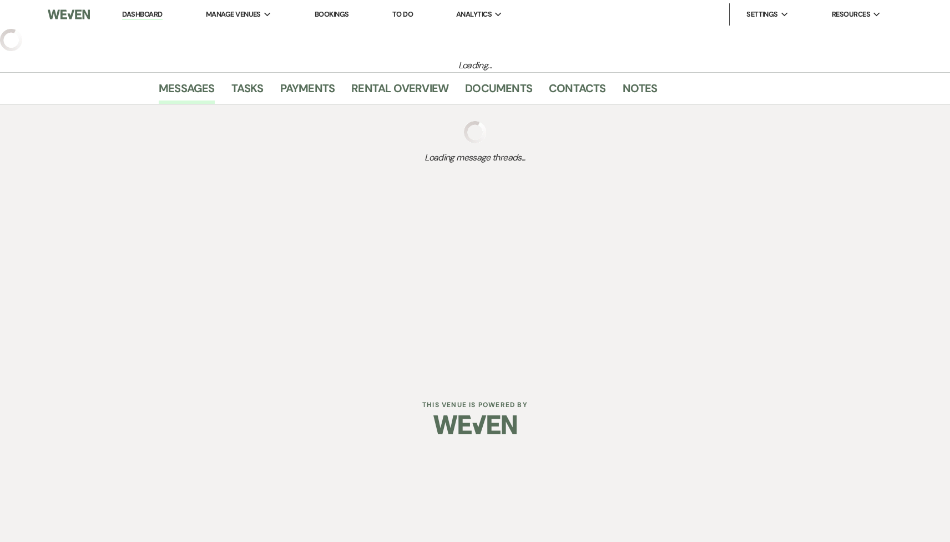
select select "2"
select select "5"
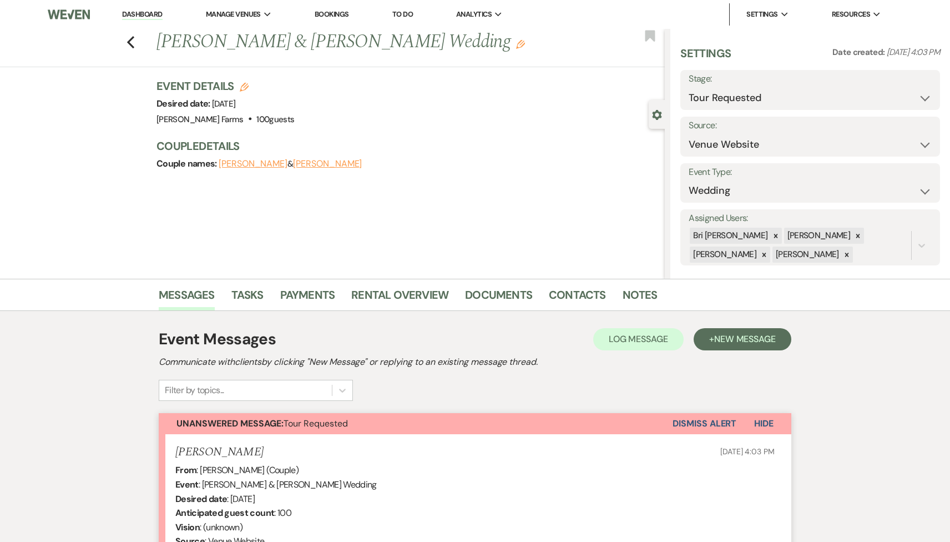
scroll to position [223, 0]
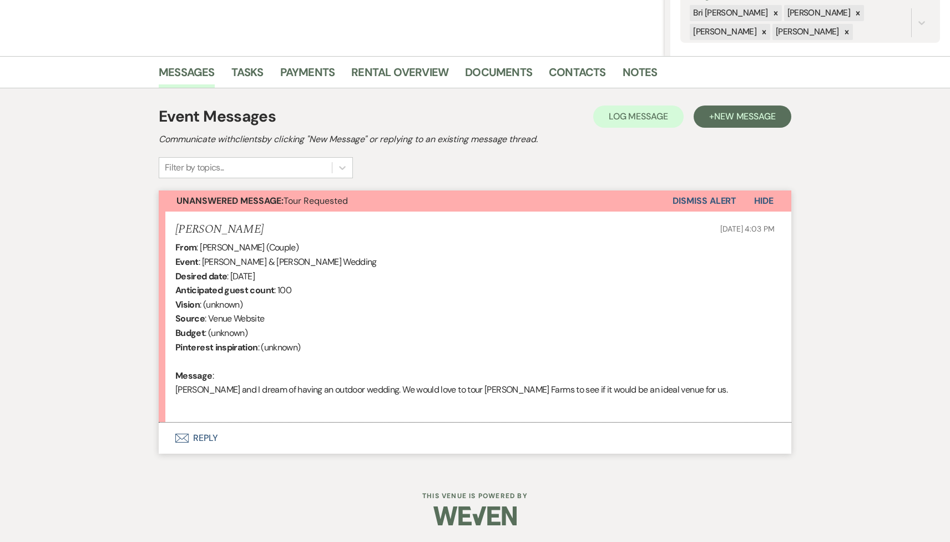
click at [353, 434] on button "Envelope Reply" at bounding box center [475, 437] width 633 height 31
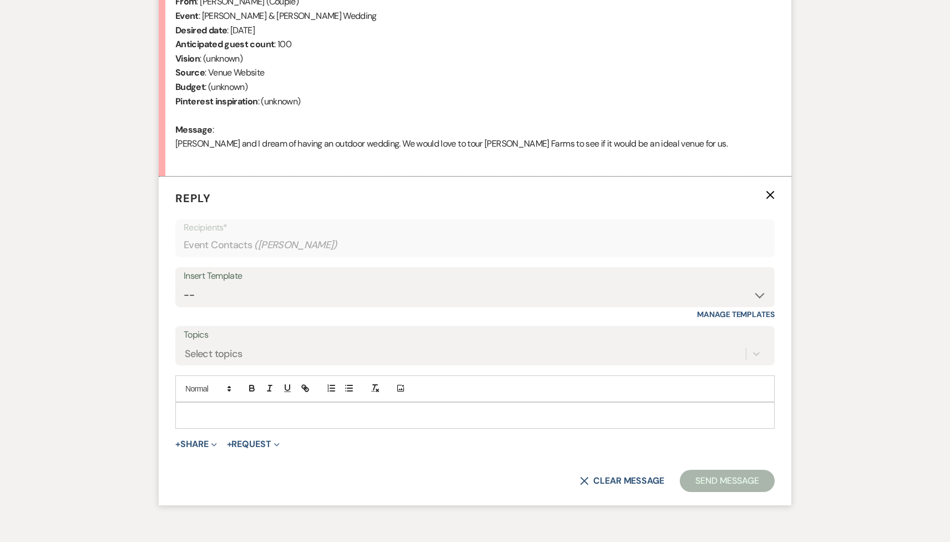
scroll to position [502, 0]
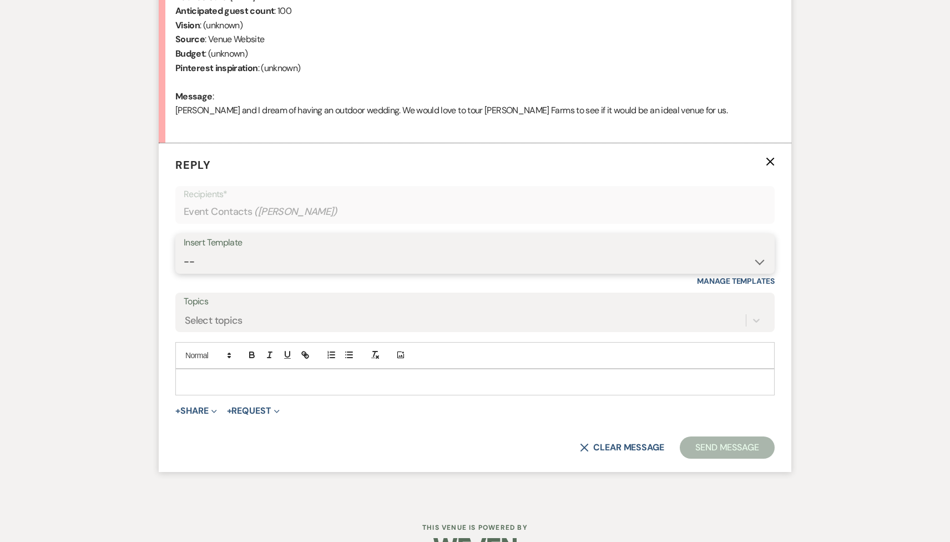
click at [341, 267] on select "-- Tour Request Response Follow Up Contract (Pre-Booked Leads) Weven Planning P…" at bounding box center [475, 262] width 583 height 22
select select "2135"
click at [184, 251] on select "-- Tour Request Response Follow Up Contract (Pre-Booked Leads) Weven Planning P…" at bounding box center [475, 262] width 583 height 22
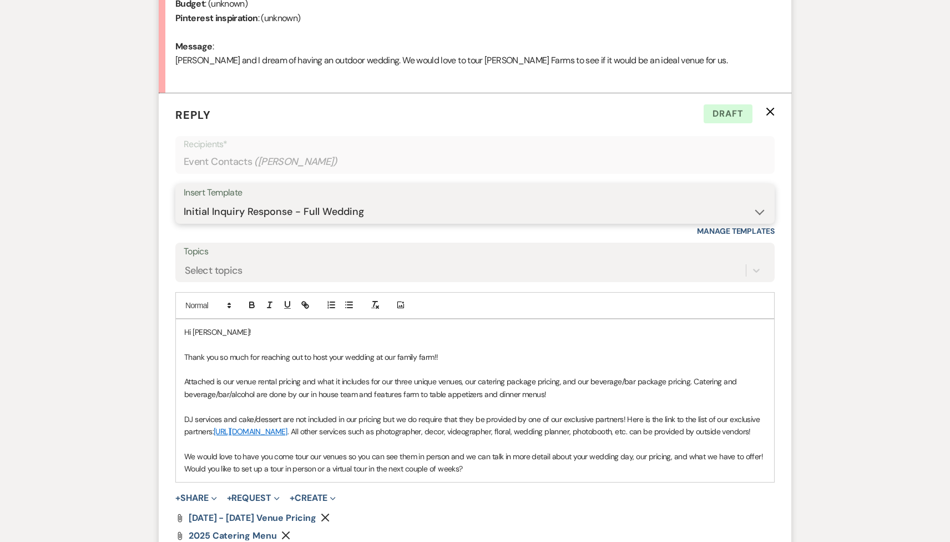
scroll to position [712, 0]
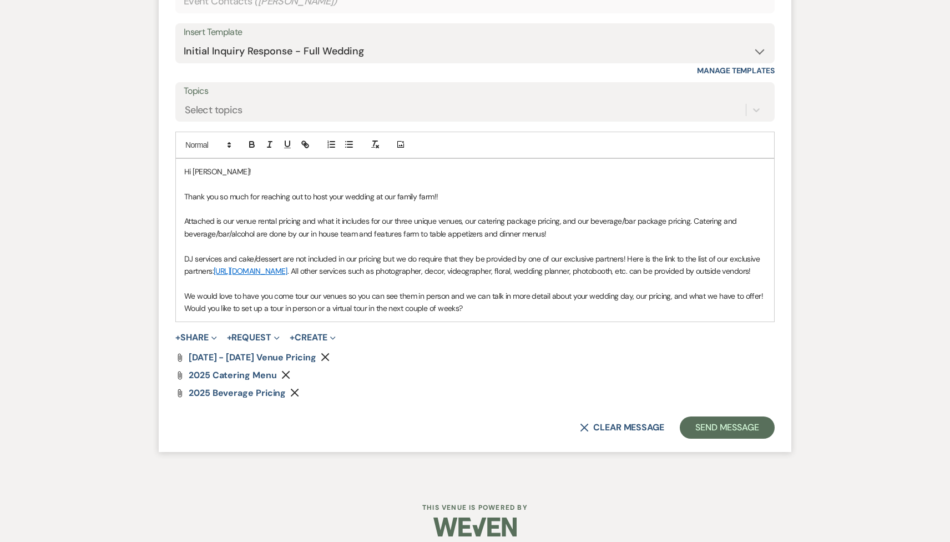
drag, startPoint x: 467, startPoint y: 319, endPoint x: 163, endPoint y: 318, distance: 303.7
click at [164, 318] on form "Reply X Draft Recipients* Event Contacts ( [PERSON_NAME] ) Insert Template -- T…" at bounding box center [475, 192] width 633 height 519
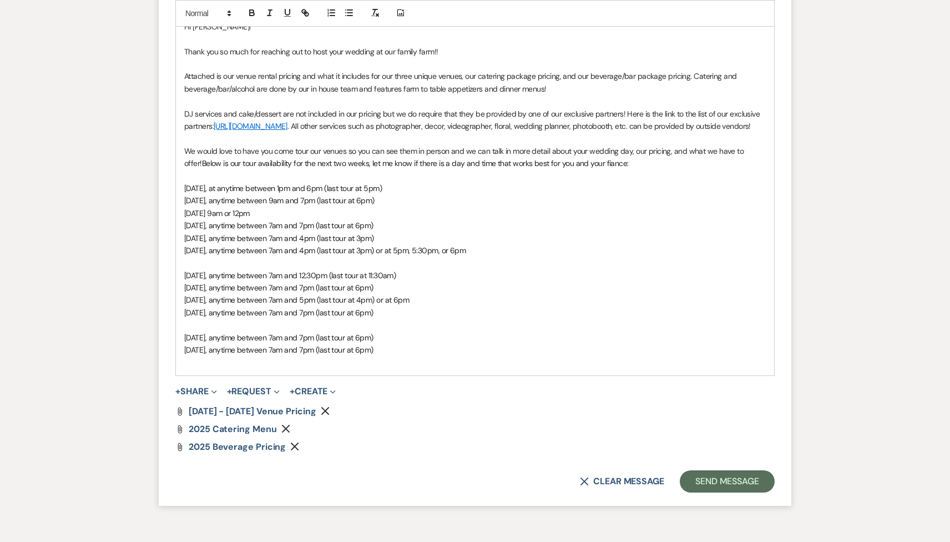
scroll to position [859, 0]
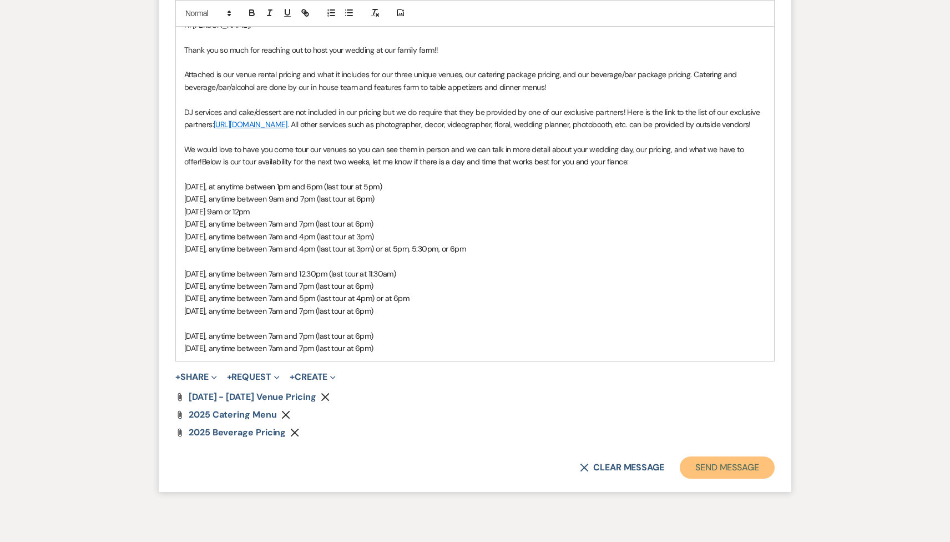
click at [701, 479] on button "Send Message" at bounding box center [727, 467] width 95 height 22
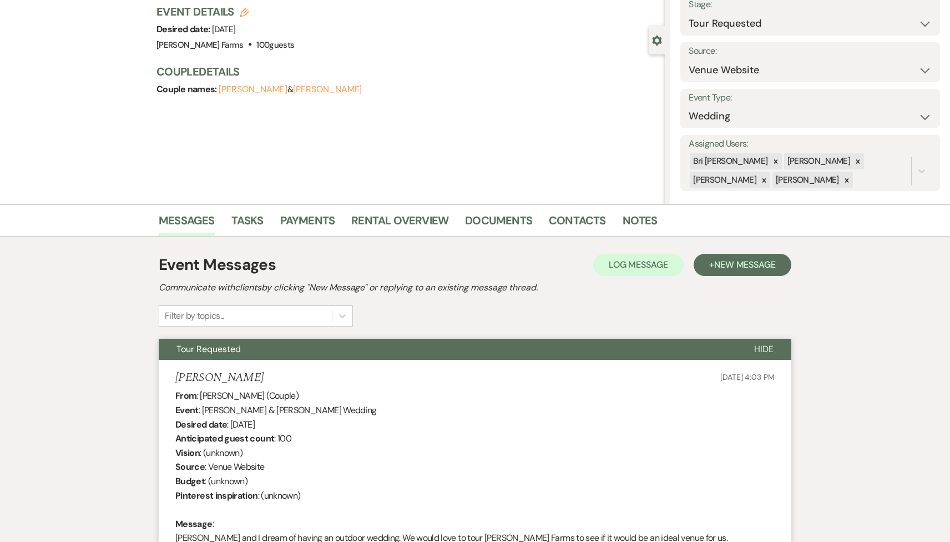
scroll to position [0, 0]
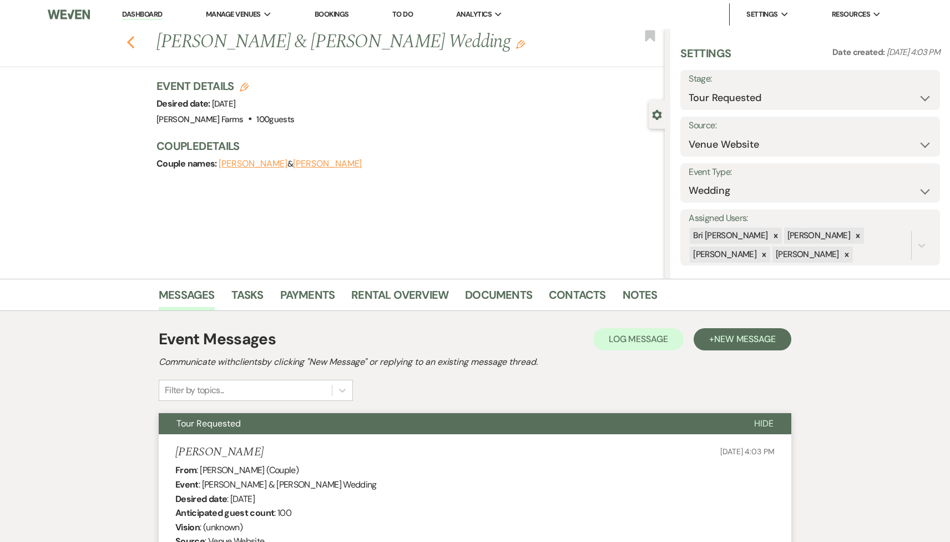
click at [133, 43] on icon "Previous" at bounding box center [131, 42] width 8 height 13
select select "2"
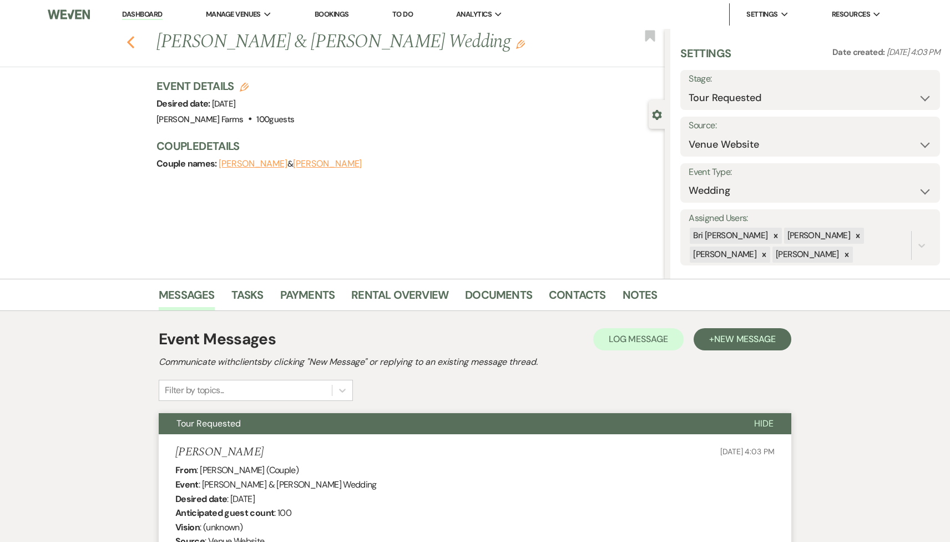
select select "2"
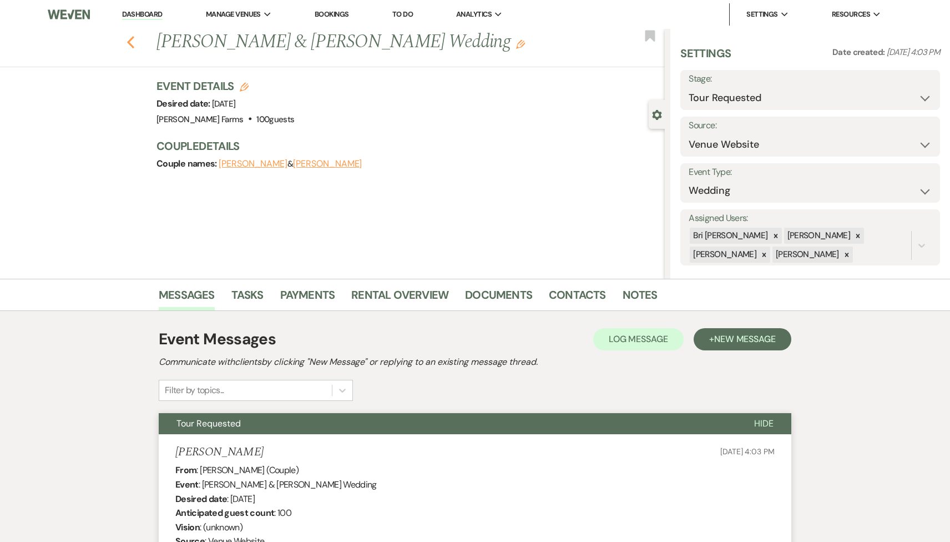
select select "2"
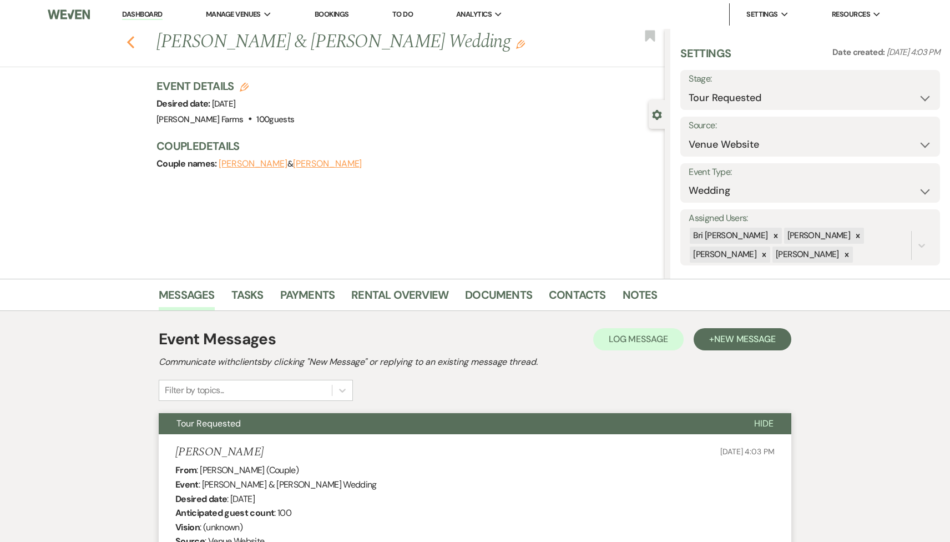
select select "2"
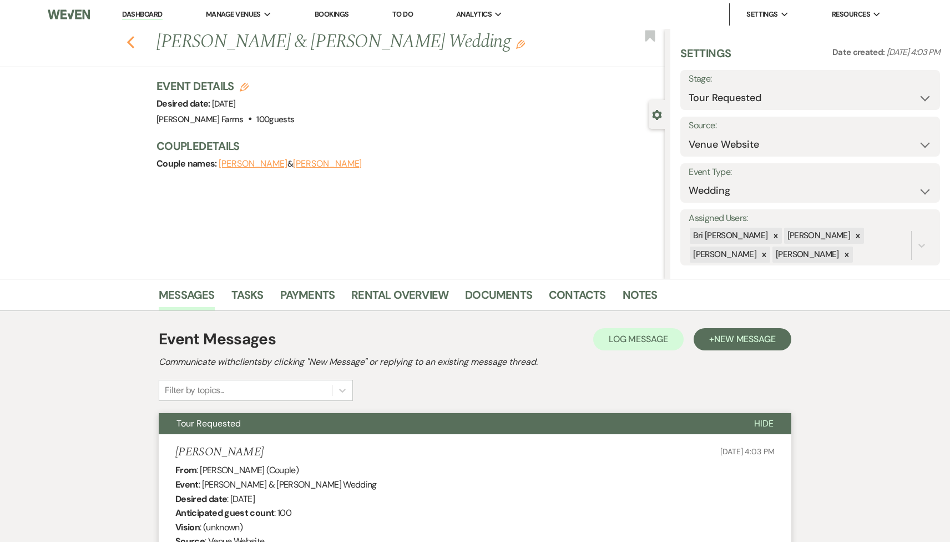
select select "2"
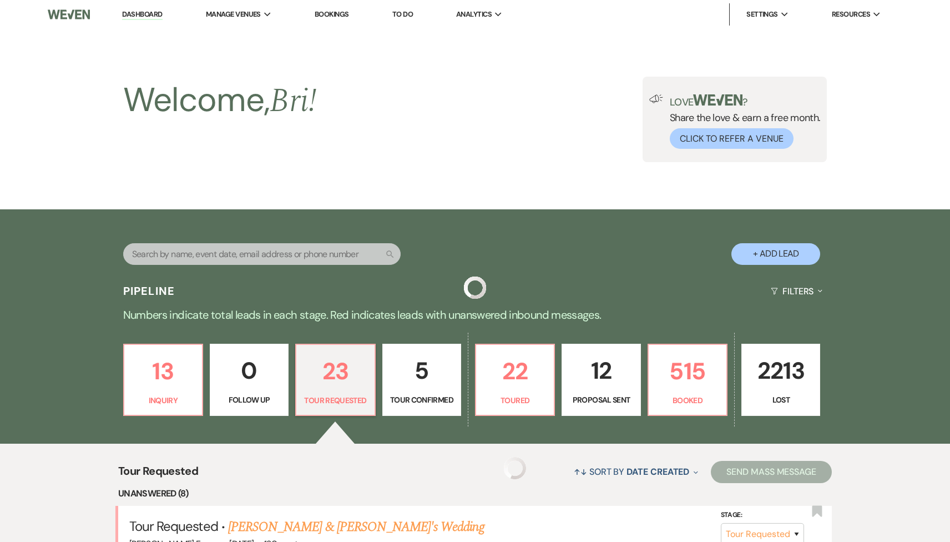
scroll to position [697, 0]
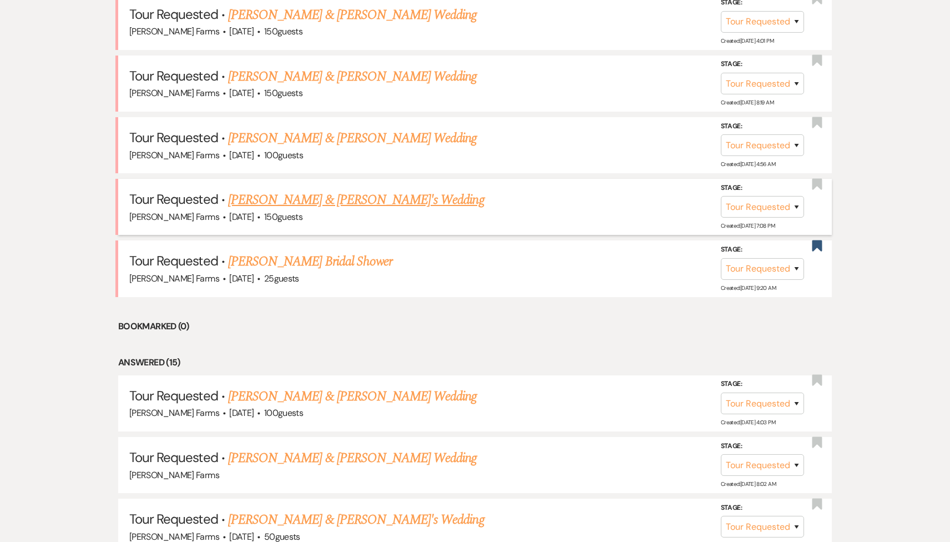
click at [375, 194] on link "[PERSON_NAME] & [PERSON_NAME]'s Wedding" at bounding box center [356, 200] width 256 height 20
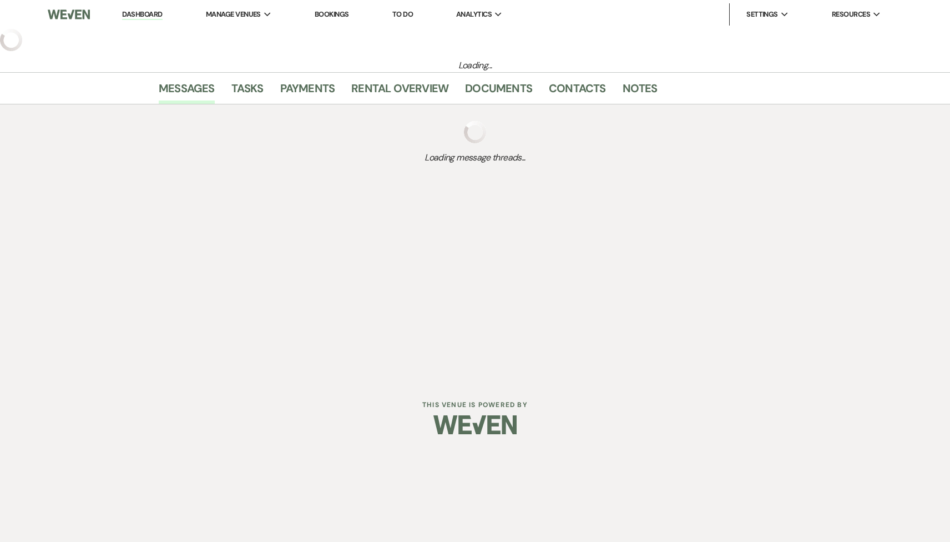
select select "2"
select select "5"
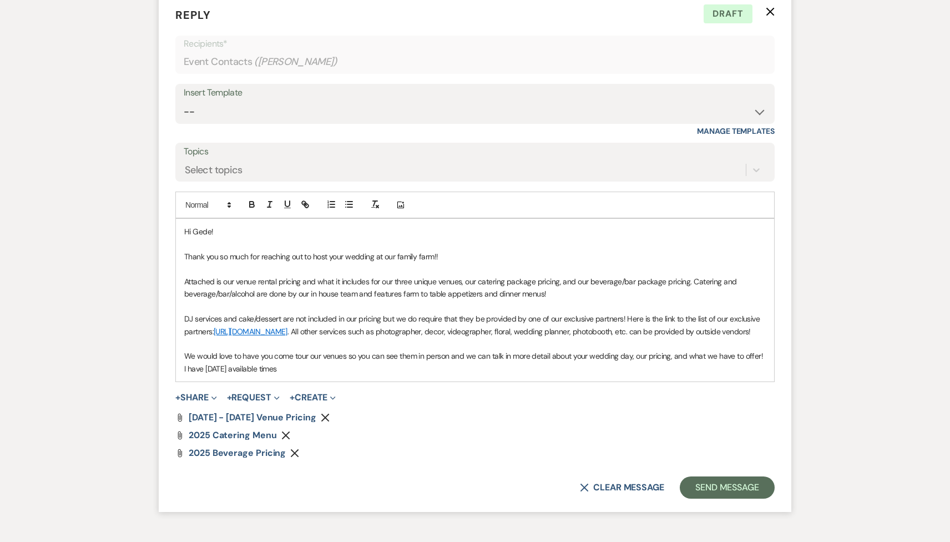
scroll to position [750, 0]
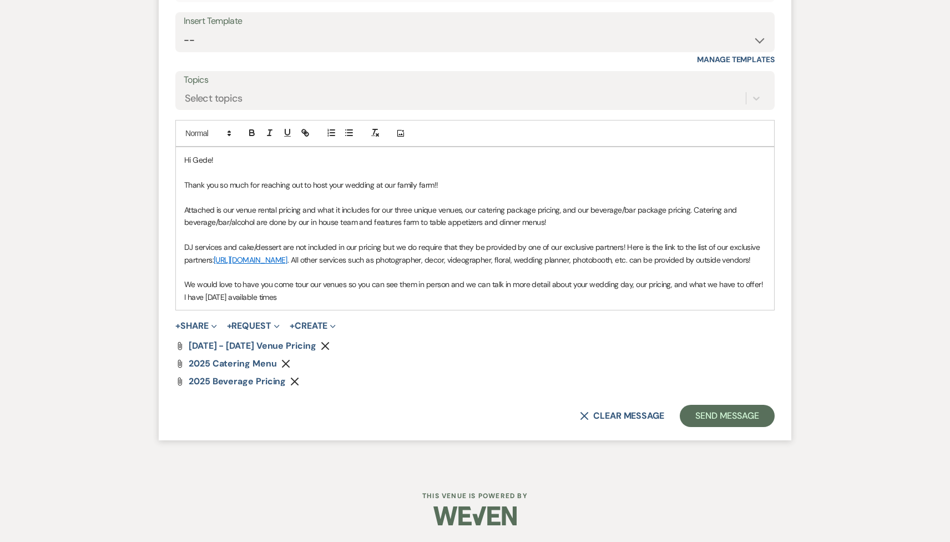
click at [244, 294] on p "We would love to have you come tour our venues so you can see them in person an…" at bounding box center [475, 290] width 582 height 25
click at [306, 300] on p "We would love to have you come tour our venues so you can see them in person an…" at bounding box center [475, 290] width 582 height 25
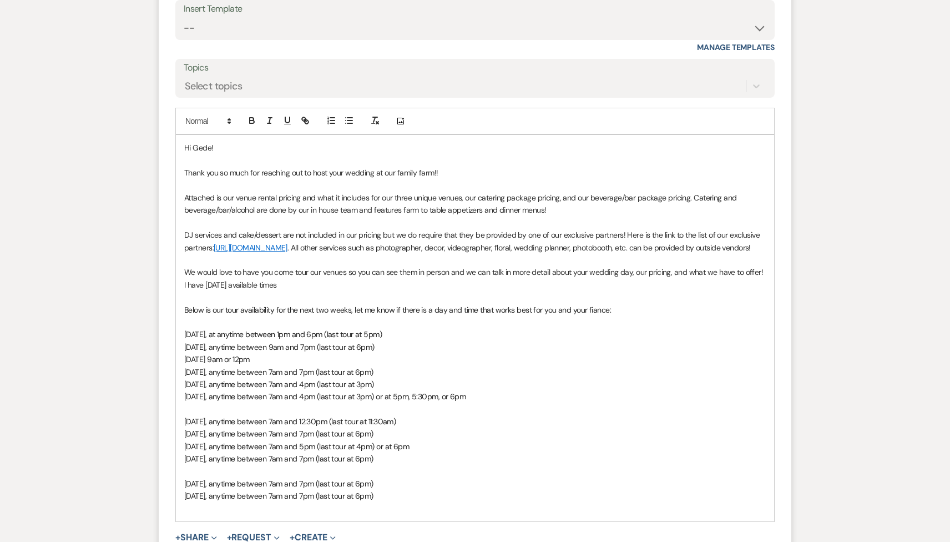
drag, startPoint x: 452, startPoint y: 434, endPoint x: 182, endPoint y: 430, distance: 270.4
click at [182, 430] on div "Hi Gede! Thank you so much for reaching out to host your wedding at our family …" at bounding box center [475, 328] width 598 height 386
drag, startPoint x: 304, startPoint y: 294, endPoint x: 758, endPoint y: 283, distance: 454.3
click at [758, 283] on p "We would love to have you come tour our venues so you can see them in person an…" at bounding box center [475, 278] width 582 height 25
click at [277, 290] on span "[DATE], anytime between 7am and 12:30pm (last tour at 11:30am)" at bounding box center [300, 285] width 212 height 10
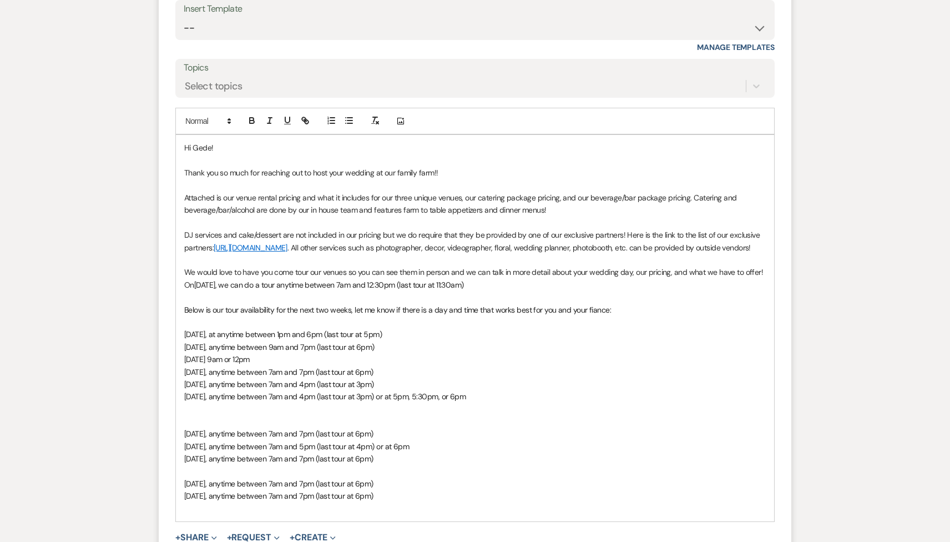
drag, startPoint x: 448, startPoint y: 503, endPoint x: 183, endPoint y: 323, distance: 320.5
click at [183, 323] on div "Hi Gede! Thank you so much for reaching out to host your wedding at our family …" at bounding box center [475, 328] width 598 height 386
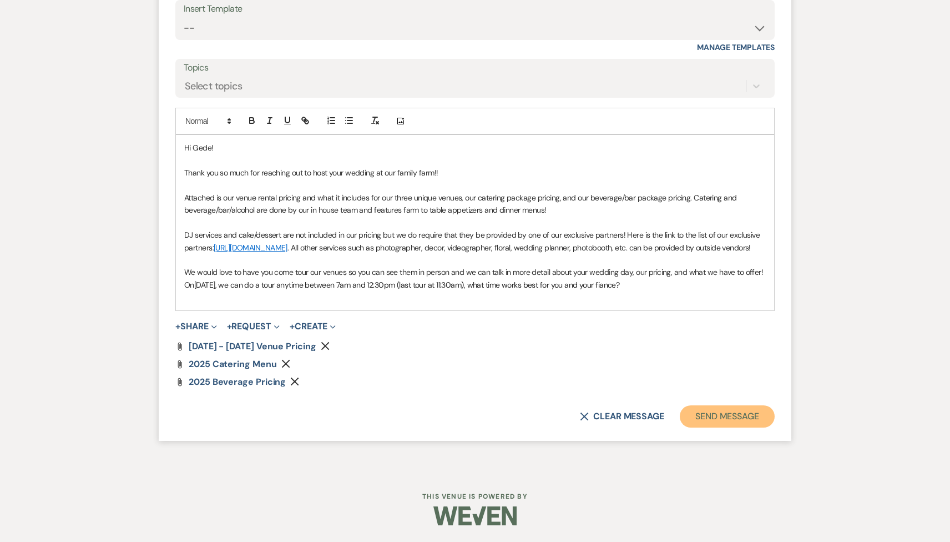
click at [697, 426] on button "Send Message" at bounding box center [727, 416] width 95 height 22
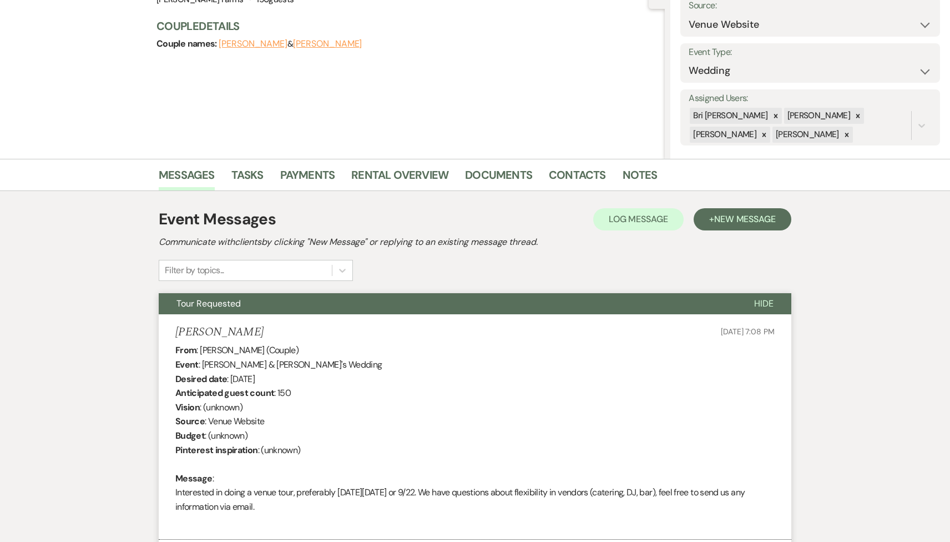
scroll to position [0, 0]
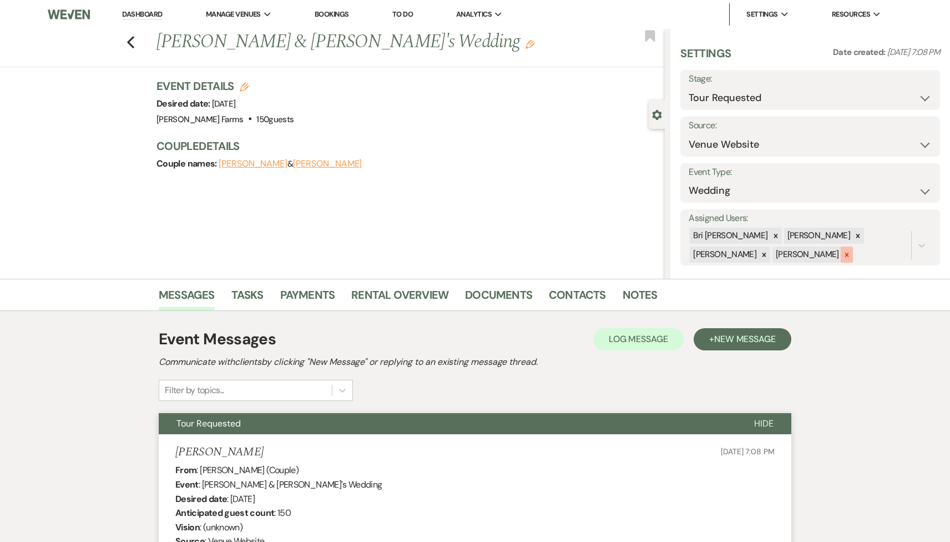
click at [845, 253] on icon at bounding box center [847, 255] width 4 height 4
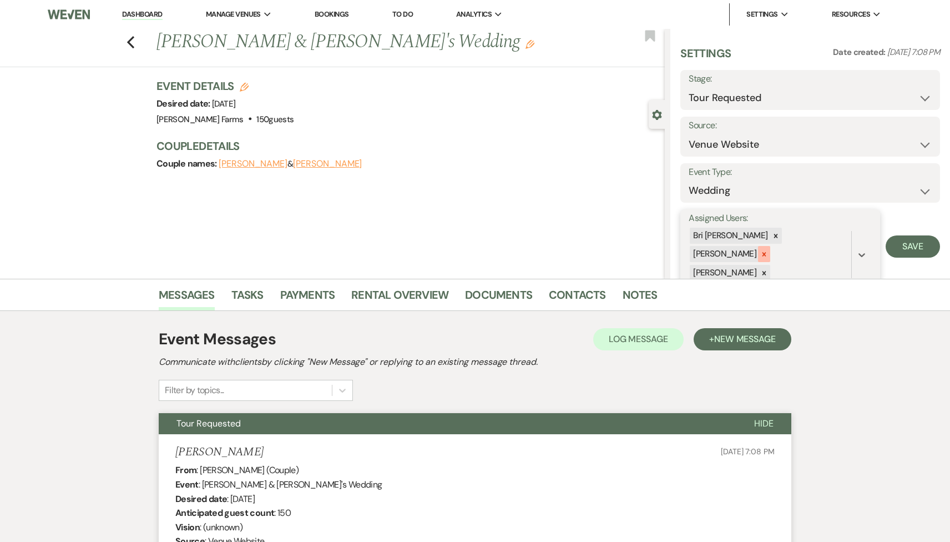
click at [768, 250] on icon at bounding box center [765, 254] width 8 height 8
click at [774, 247] on input "Assigned Users:" at bounding box center [773, 254] width 1 height 15
click at [768, 251] on icon at bounding box center [765, 255] width 8 height 8
click at [899, 235] on button "Save" at bounding box center [913, 237] width 54 height 22
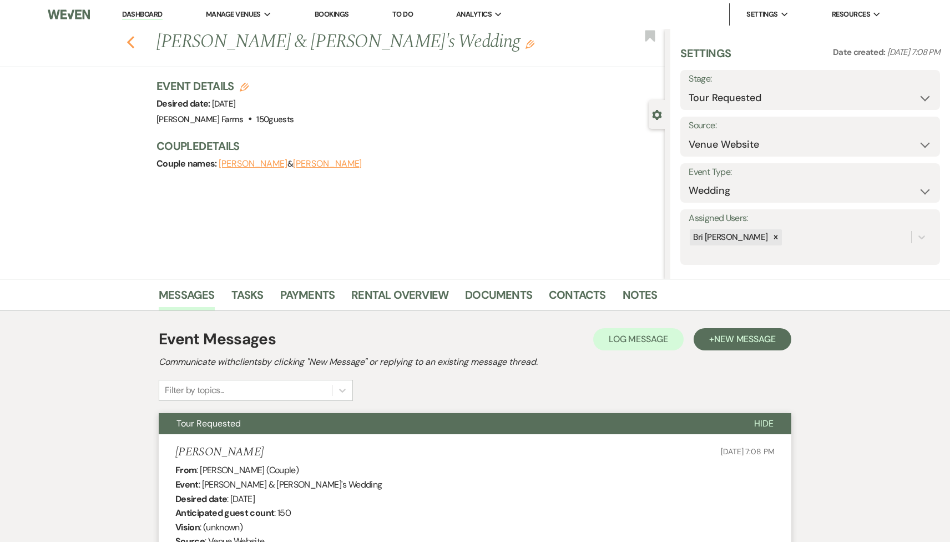
click at [127, 46] on icon "Previous" at bounding box center [131, 42] width 8 height 13
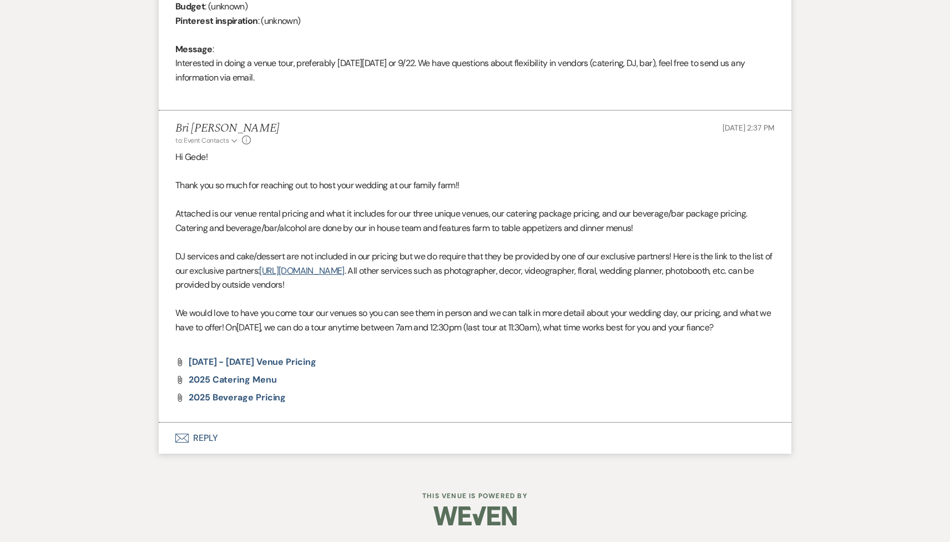
select select "2"
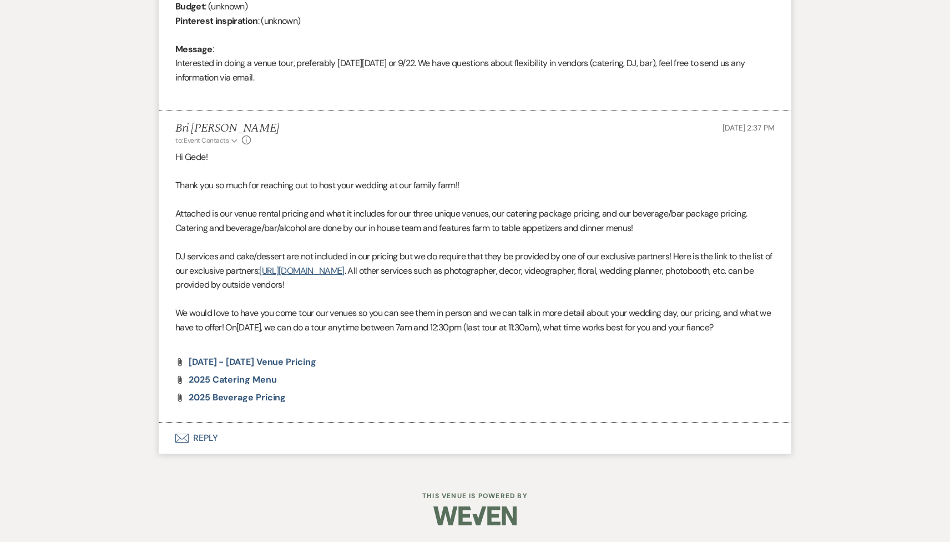
select select "2"
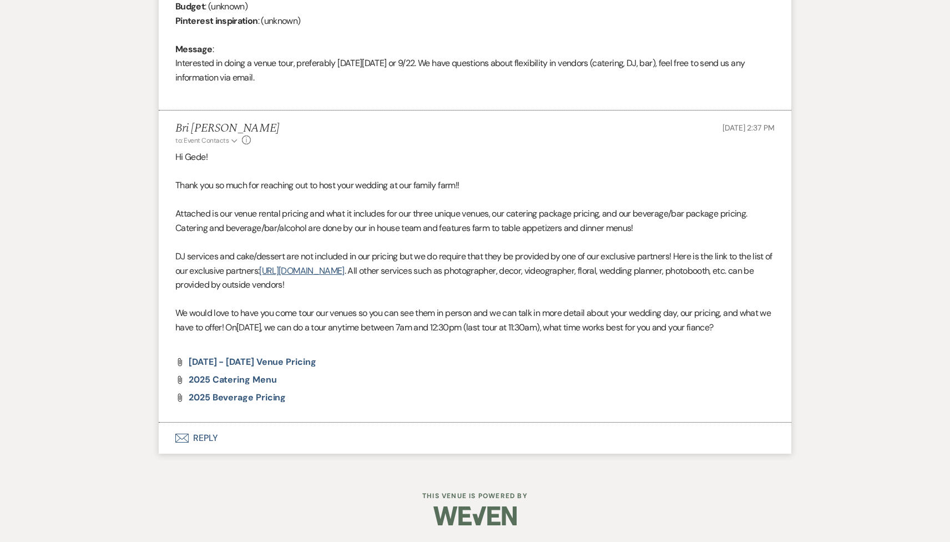
select select "2"
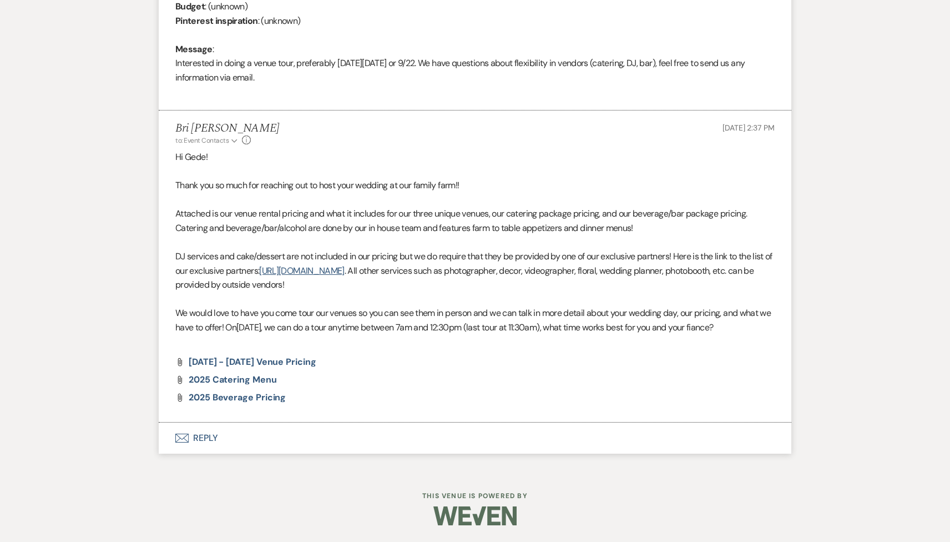
select select "2"
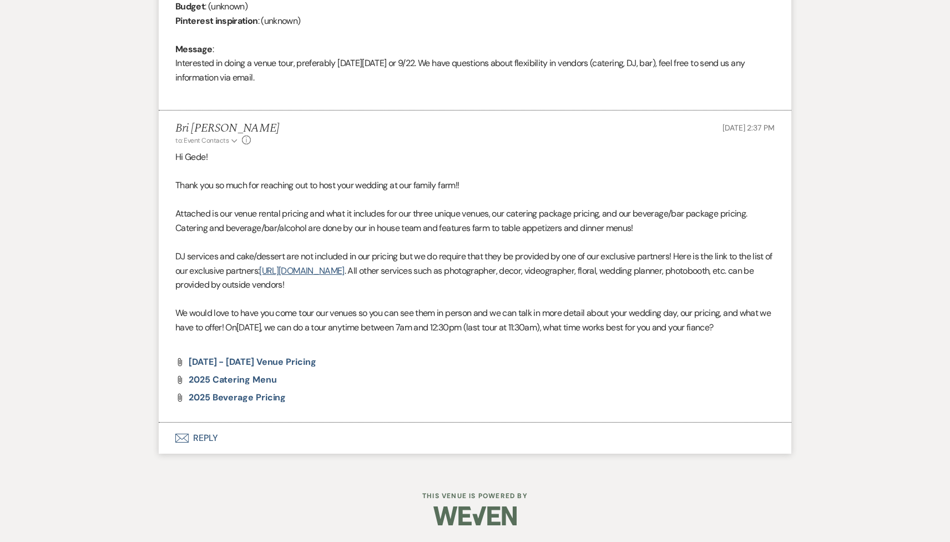
select select "2"
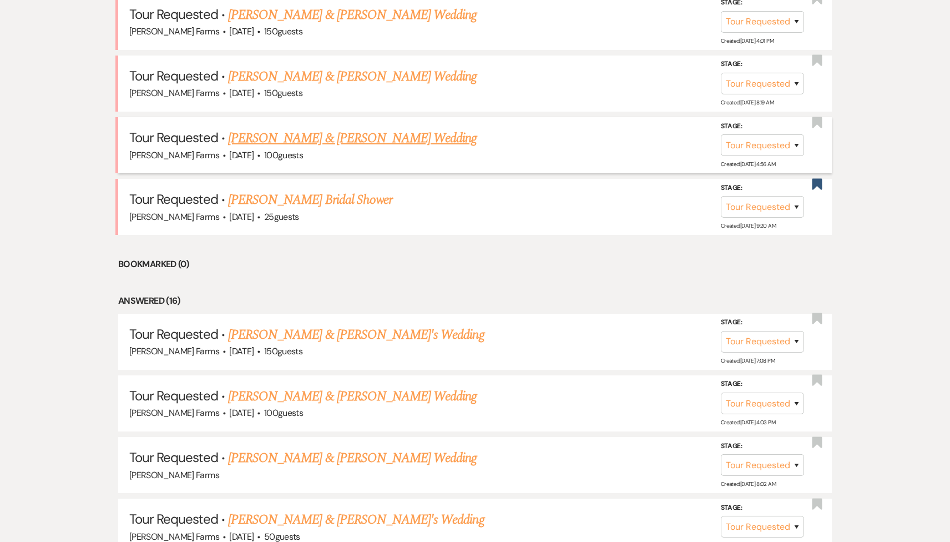
click at [339, 130] on link "[PERSON_NAME] & [PERSON_NAME] Wedding" at bounding box center [352, 138] width 249 height 20
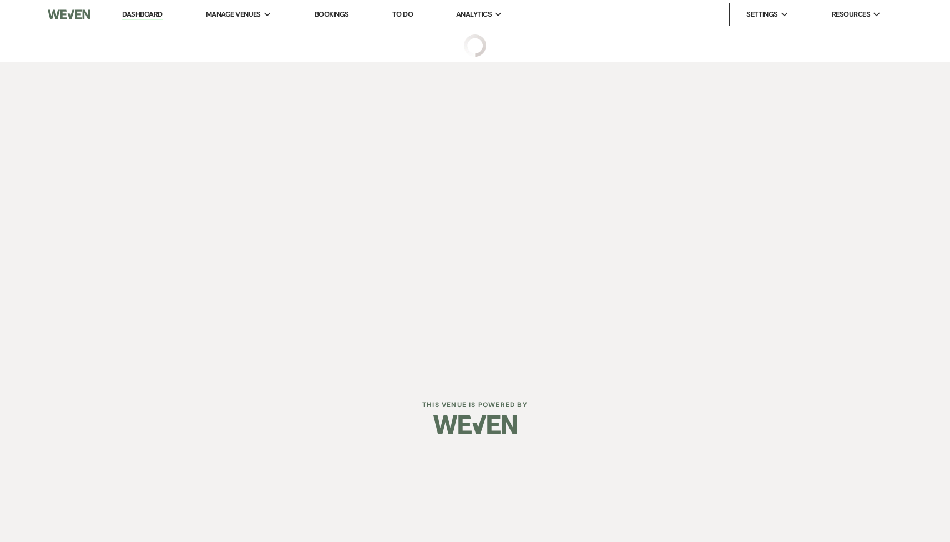
select select "2"
select select "5"
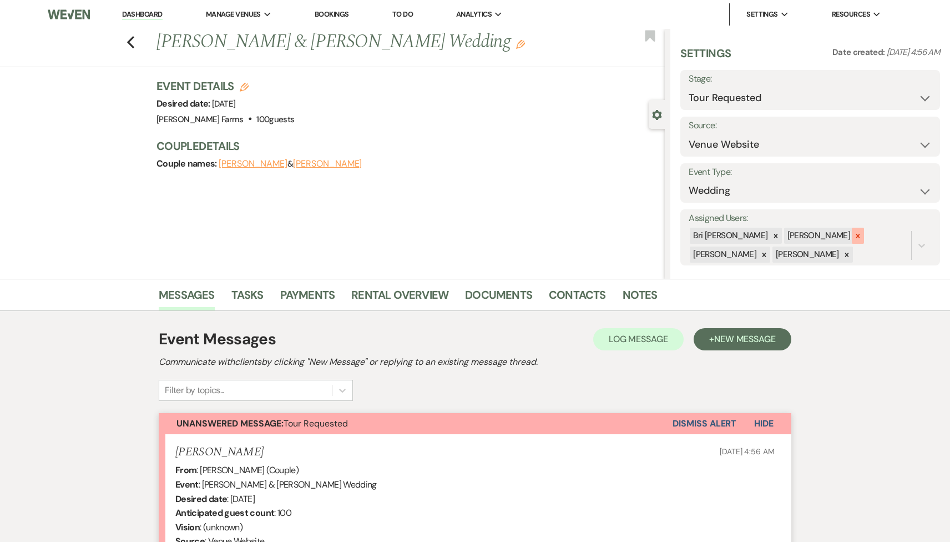
click at [854, 234] on icon at bounding box center [858, 236] width 8 height 8
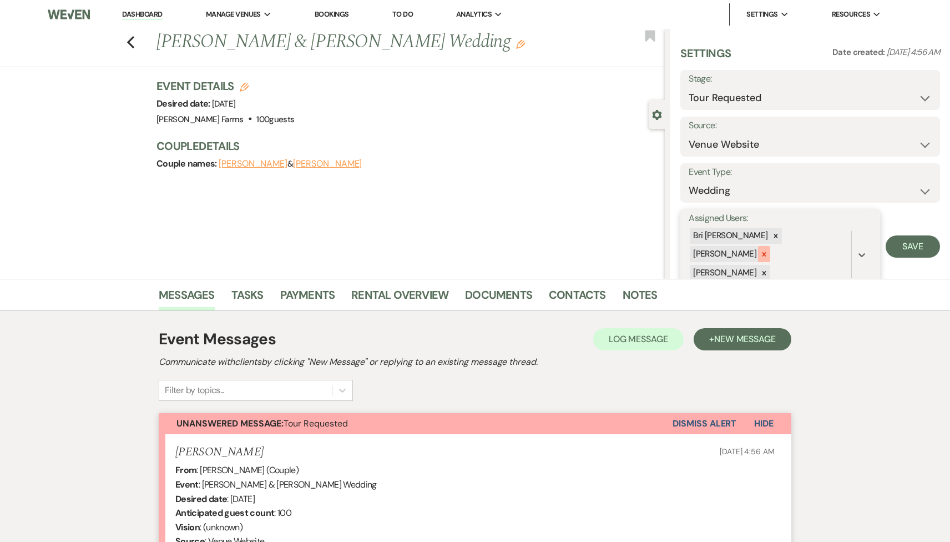
click at [771, 246] on div at bounding box center [764, 254] width 12 height 16
click at [758, 247] on div "[PERSON_NAME]" at bounding box center [724, 255] width 68 height 16
click at [771, 247] on div "[PERSON_NAME]" at bounding box center [730, 255] width 81 height 16
click at [918, 240] on button "Save" at bounding box center [913, 238] width 54 height 22
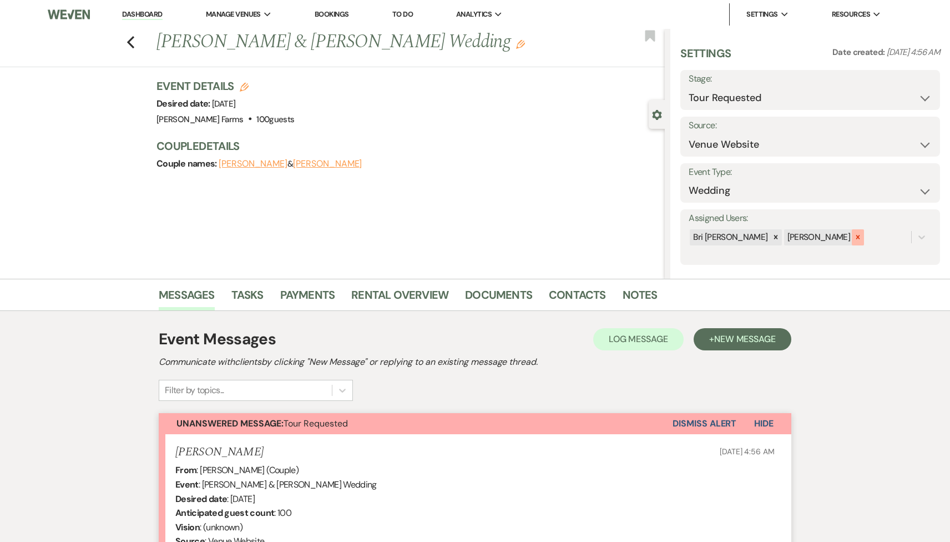
click at [852, 242] on div at bounding box center [858, 237] width 12 height 16
click at [921, 242] on button "Save" at bounding box center [913, 237] width 54 height 22
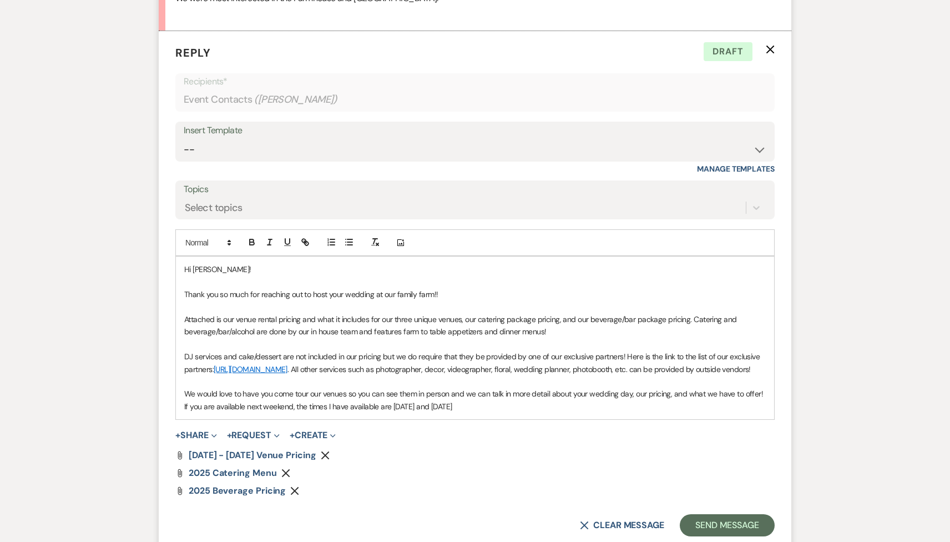
scroll to position [661, 0]
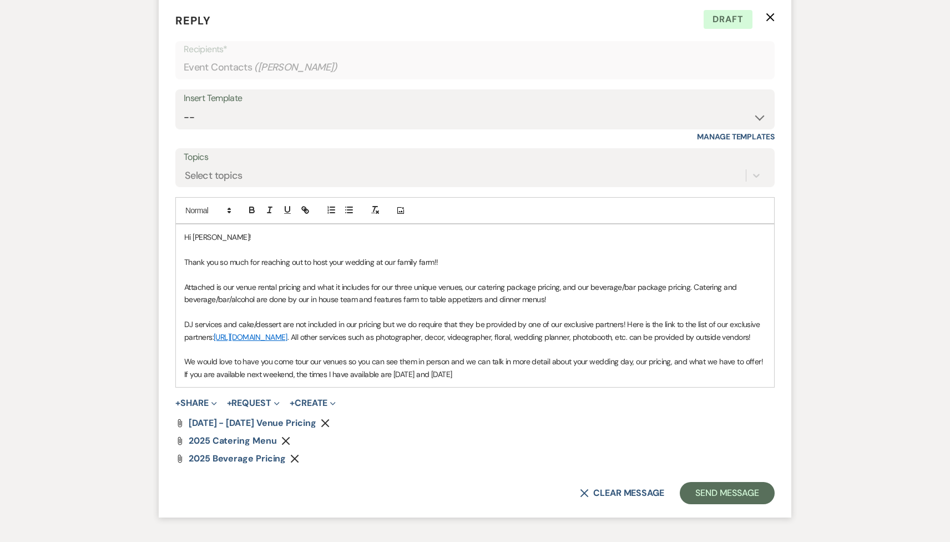
drag, startPoint x: 497, startPoint y: 386, endPoint x: 165, endPoint y: 388, distance: 332.0
click at [166, 388] on form "Reply X Draft Recipients* Event Contacts ( [PERSON_NAME] ) Insert Template -- T…" at bounding box center [475, 258] width 633 height 519
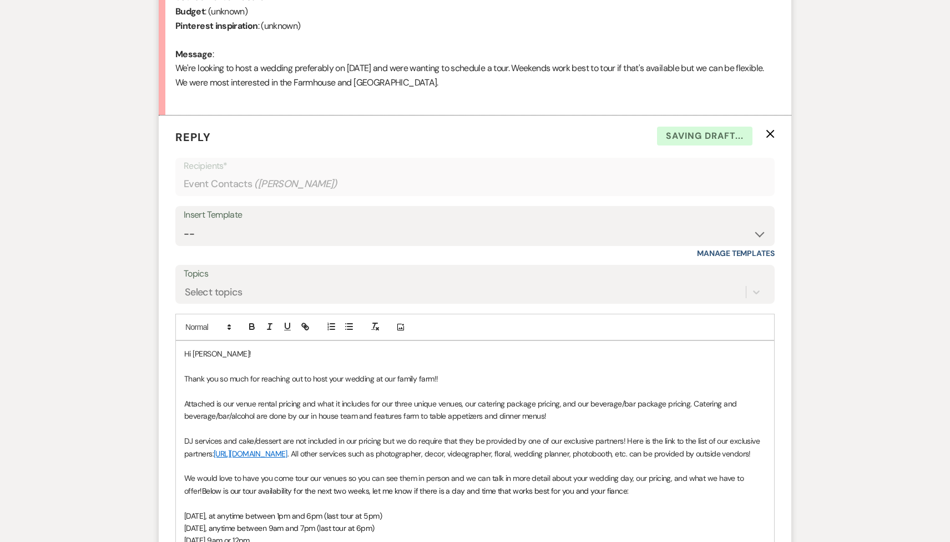
scroll to position [517, 0]
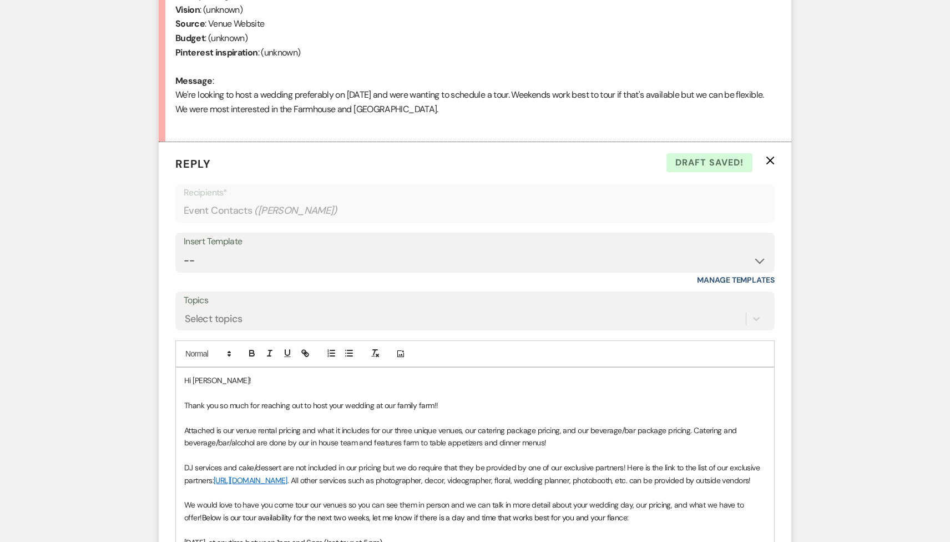
click at [451, 408] on p "Thank you so much for reaching out to host your wedding at our family farm!!" at bounding box center [475, 405] width 582 height 12
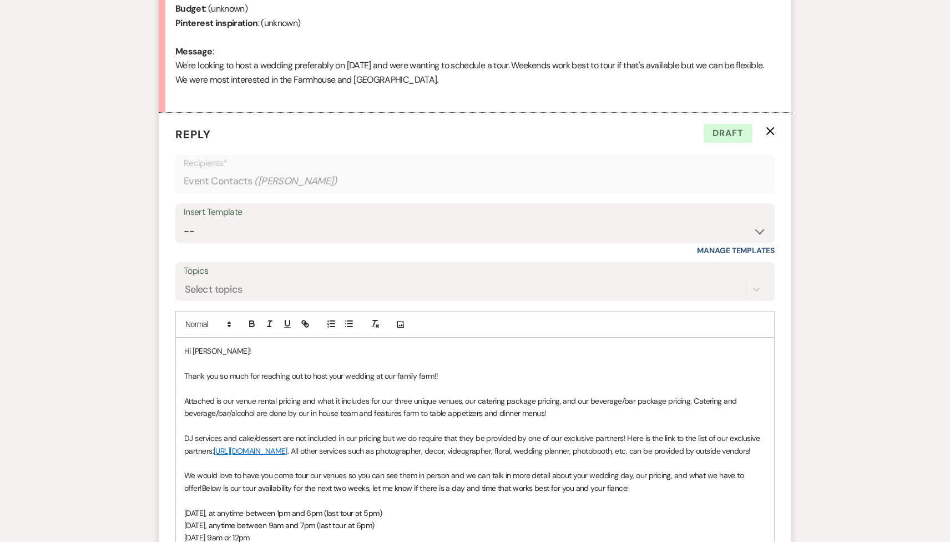
scroll to position [552, 0]
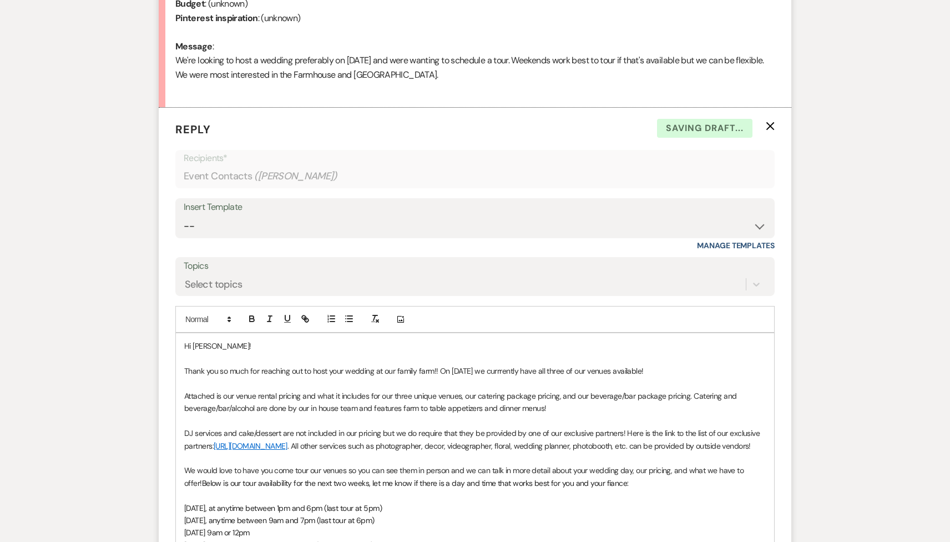
click at [518, 370] on p "Thank you so much for reaching out to host your wedding at our family farm!! On…" at bounding box center [475, 371] width 582 height 12
click at [653, 373] on p "Thank you so much for reaching out to host your wedding at our family farm!! On…" at bounding box center [475, 371] width 582 height 12
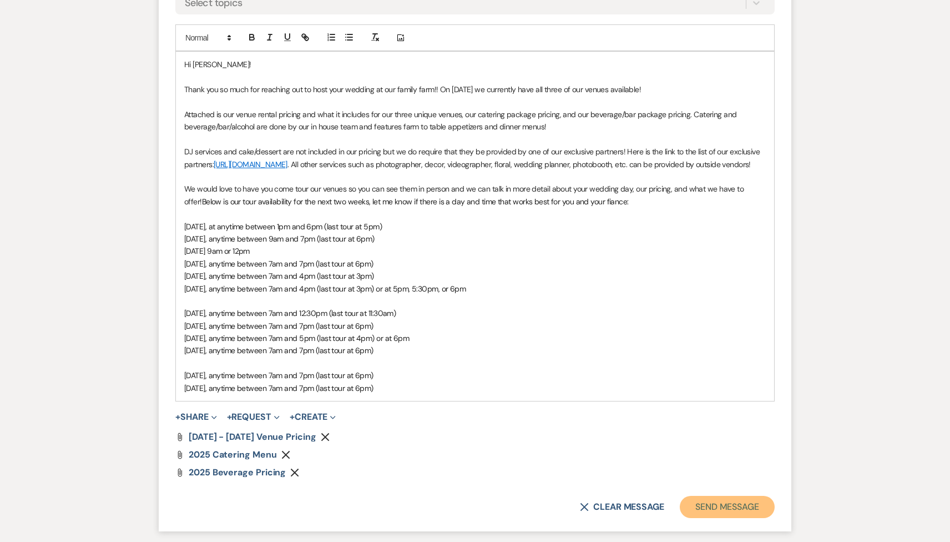
click at [712, 515] on button "Send Message" at bounding box center [727, 507] width 95 height 22
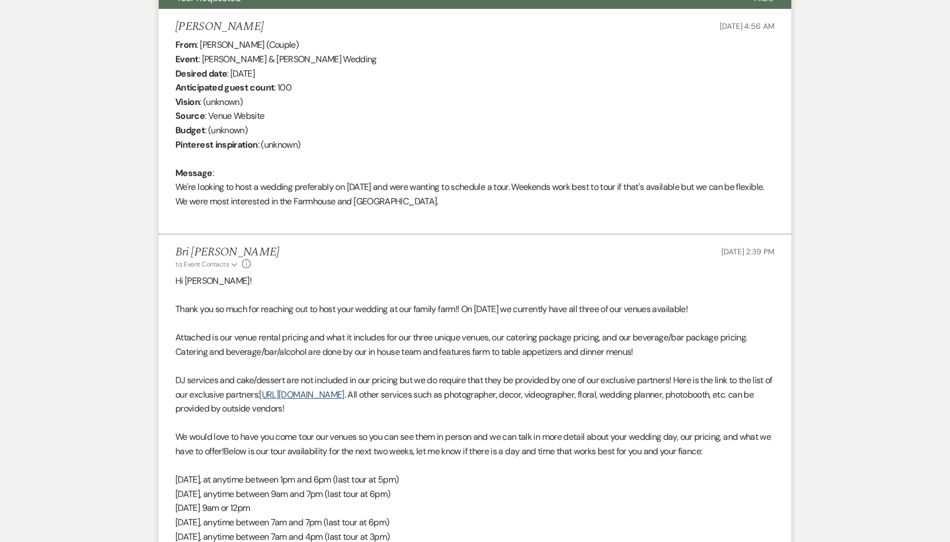
scroll to position [0, 0]
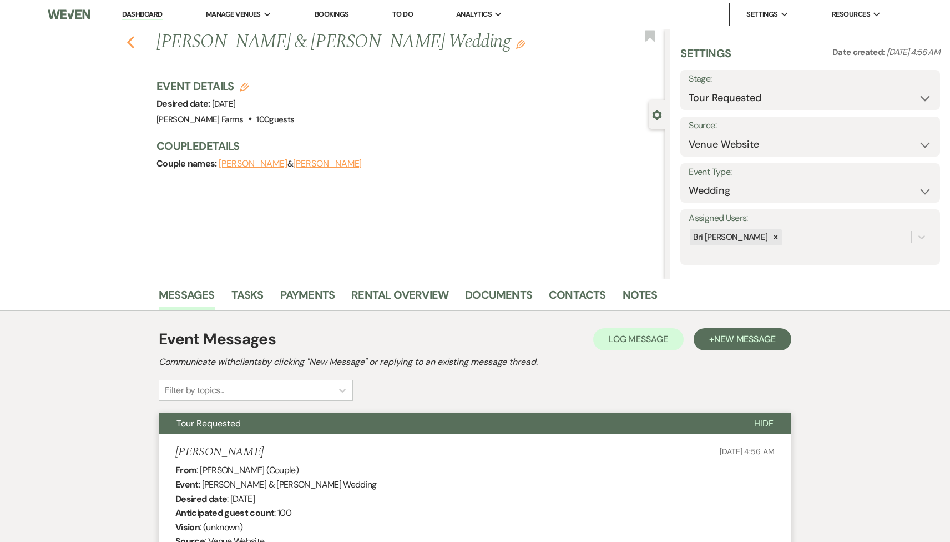
click at [130, 38] on icon "Previous" at bounding box center [131, 42] width 8 height 13
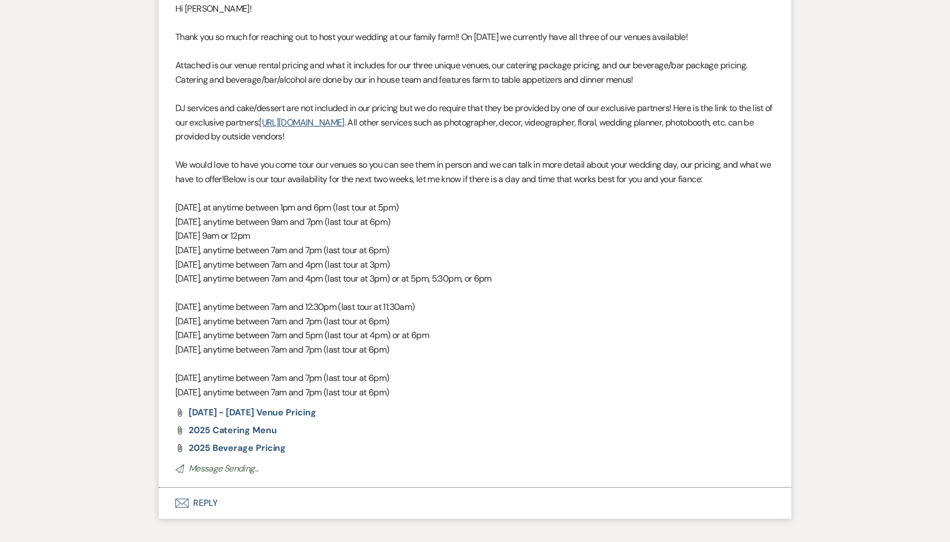
select select "2"
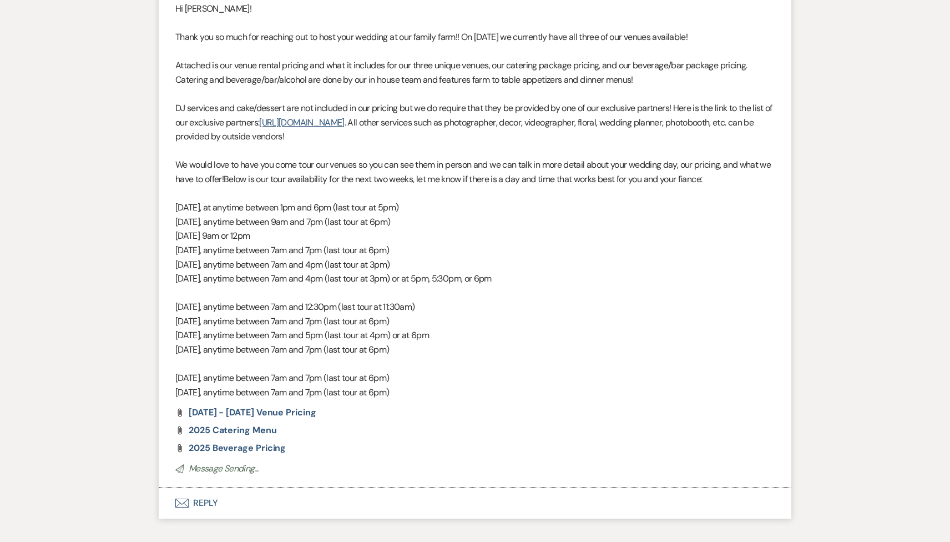
select select "2"
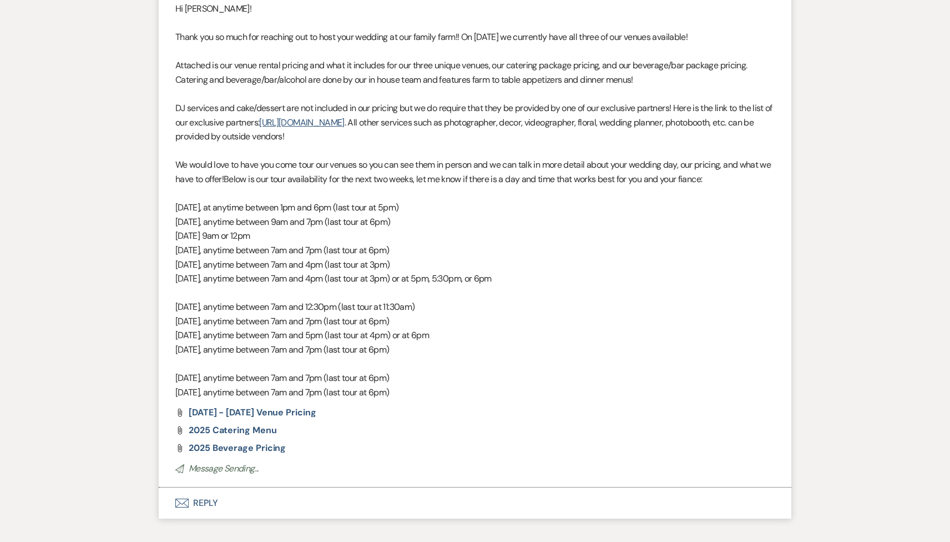
select select "2"
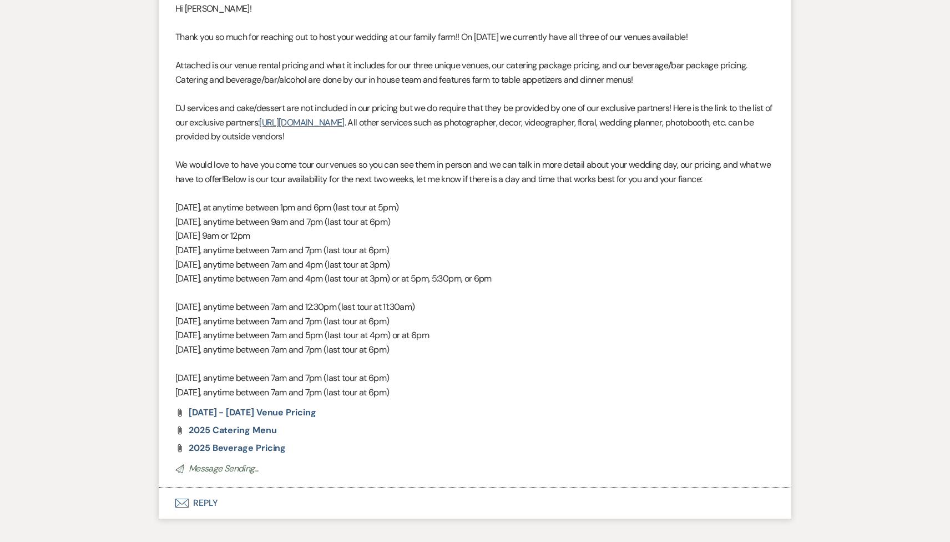
select select "2"
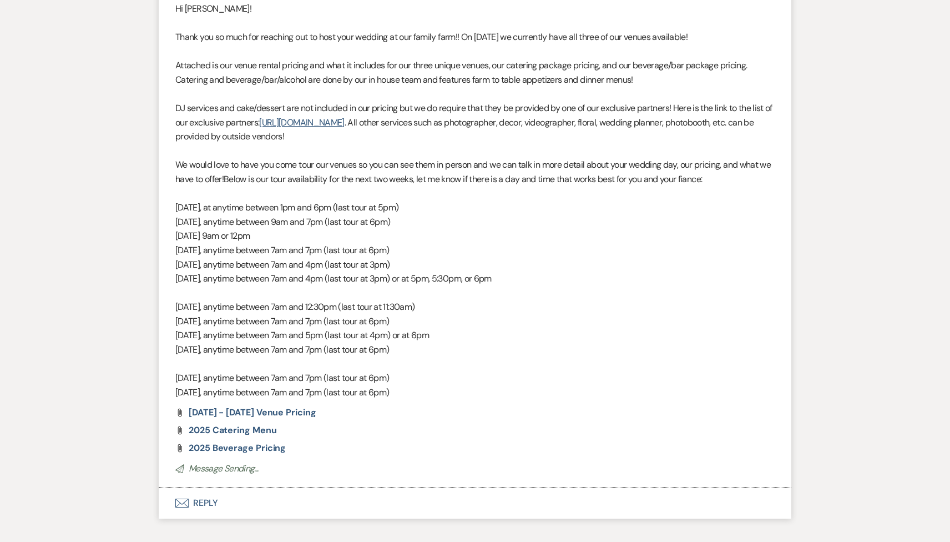
select select "2"
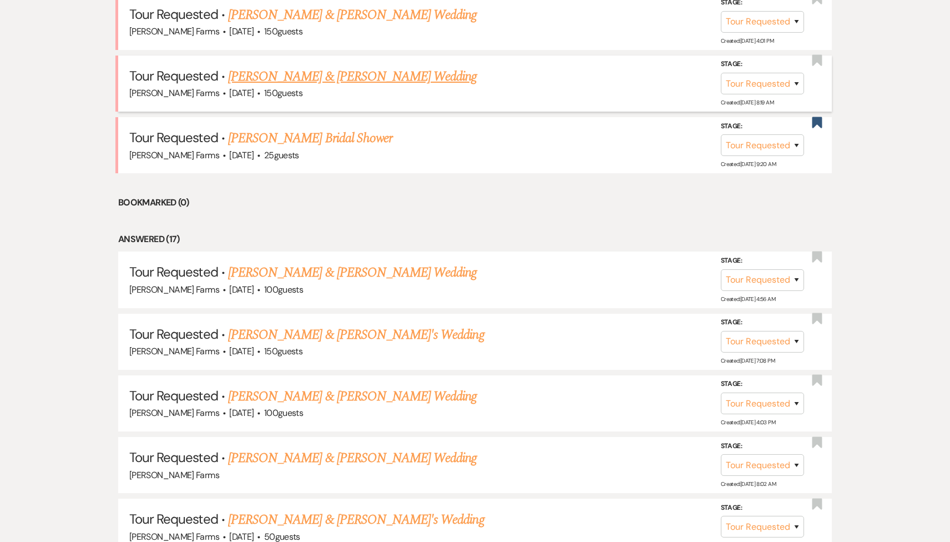
click at [315, 77] on link "[PERSON_NAME] & [PERSON_NAME] Wedding" at bounding box center [352, 77] width 249 height 20
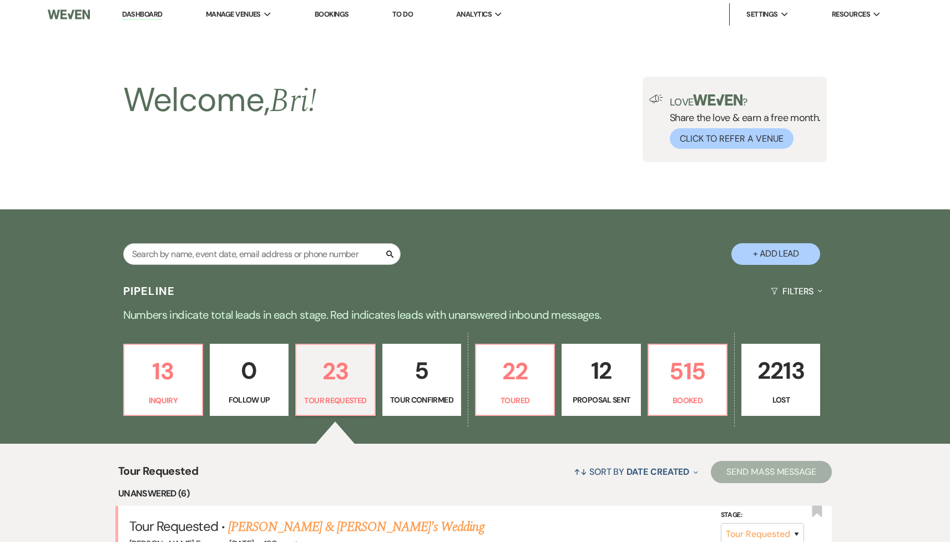
select select "2"
select select "5"
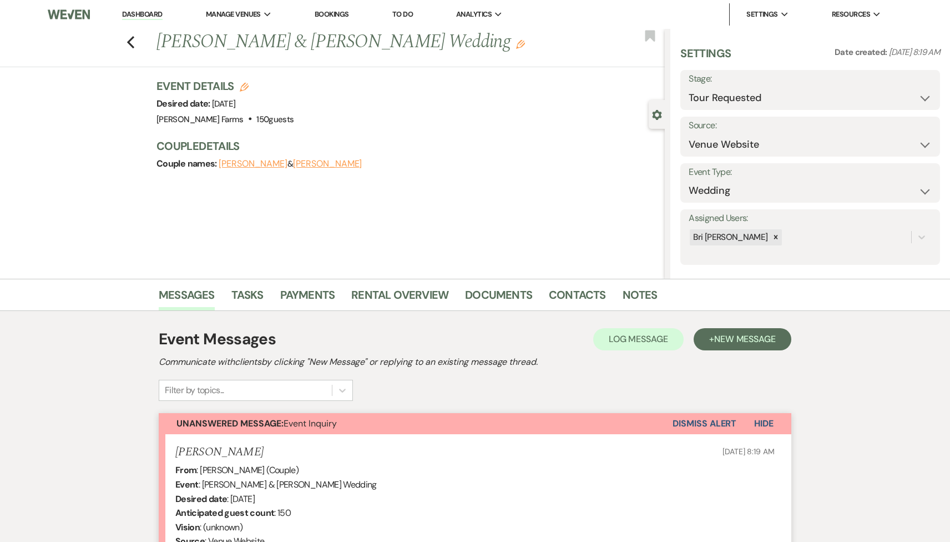
scroll to position [223, 0]
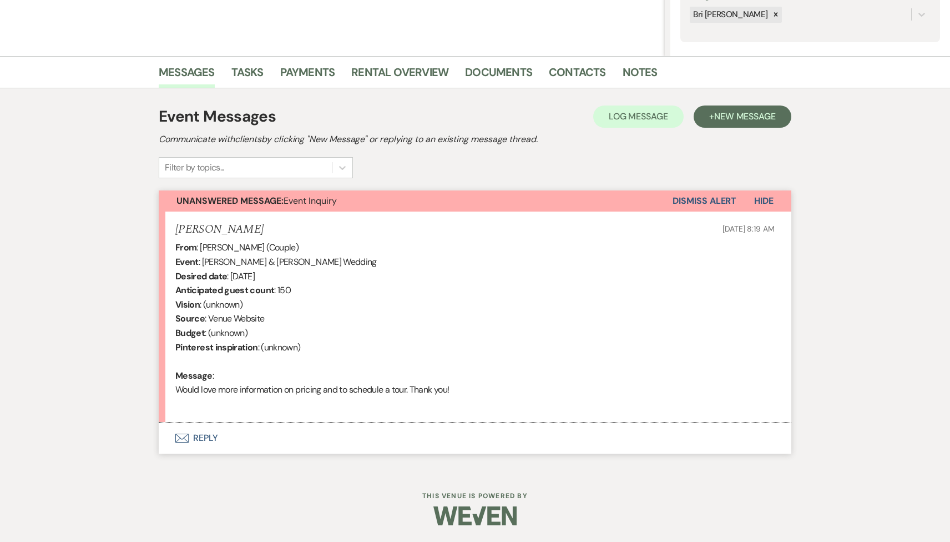
click at [333, 437] on button "Envelope Reply" at bounding box center [475, 437] width 633 height 31
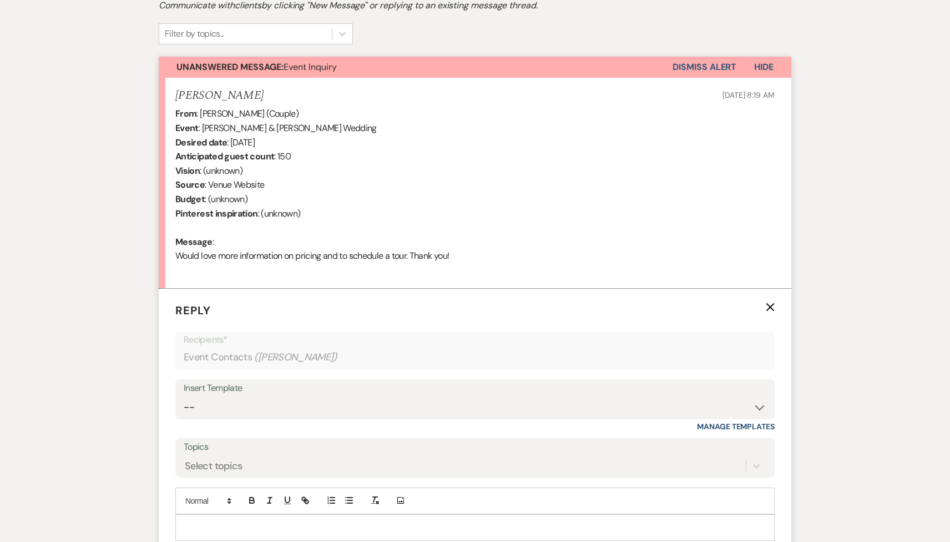
scroll to position [533, 0]
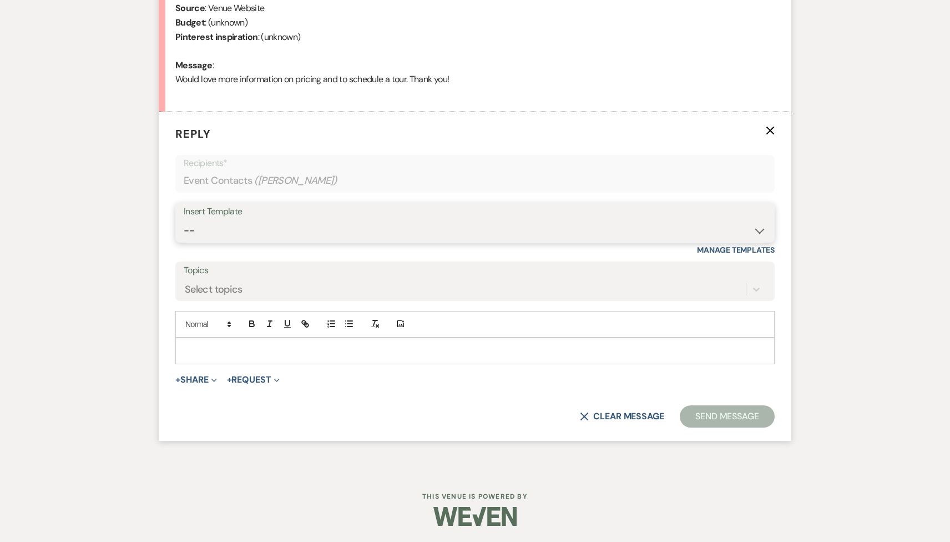
click at [275, 238] on select "-- Tour Request Response Follow Up Contract (Pre-Booked Leads) Weven Planning P…" at bounding box center [475, 231] width 583 height 22
select select "2135"
click at [184, 220] on select "-- Tour Request Response Follow Up Contract (Pre-Booked Leads) Weven Planning P…" at bounding box center [475, 231] width 583 height 22
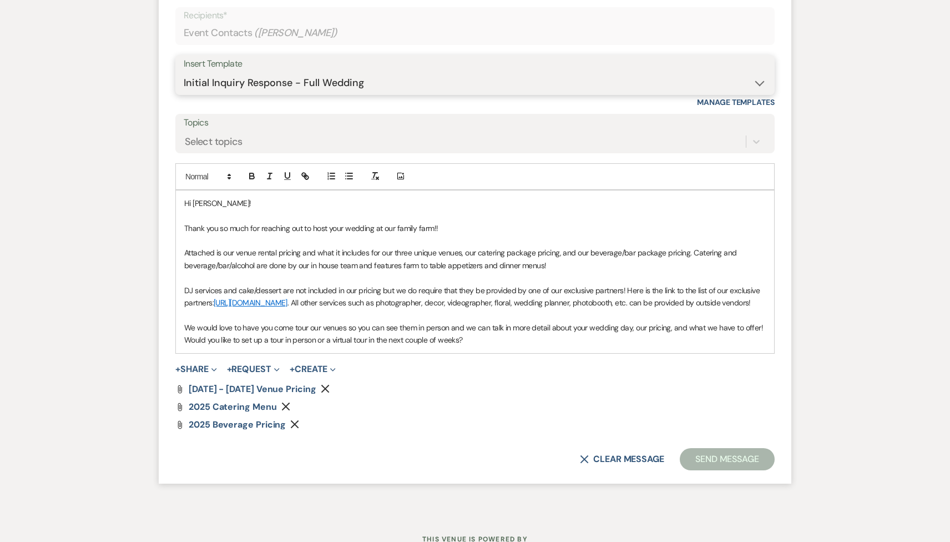
scroll to position [736, 0]
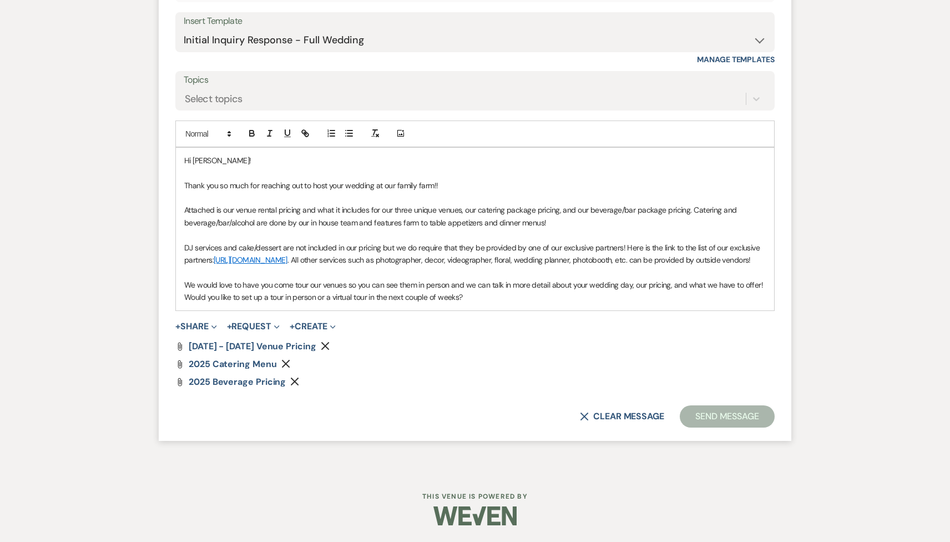
drag, startPoint x: 474, startPoint y: 301, endPoint x: 179, endPoint y: 294, distance: 294.3
click at [179, 294] on div "Hi [PERSON_NAME]! Thank you so much for reaching out to host your wedding at ou…" at bounding box center [475, 229] width 598 height 163
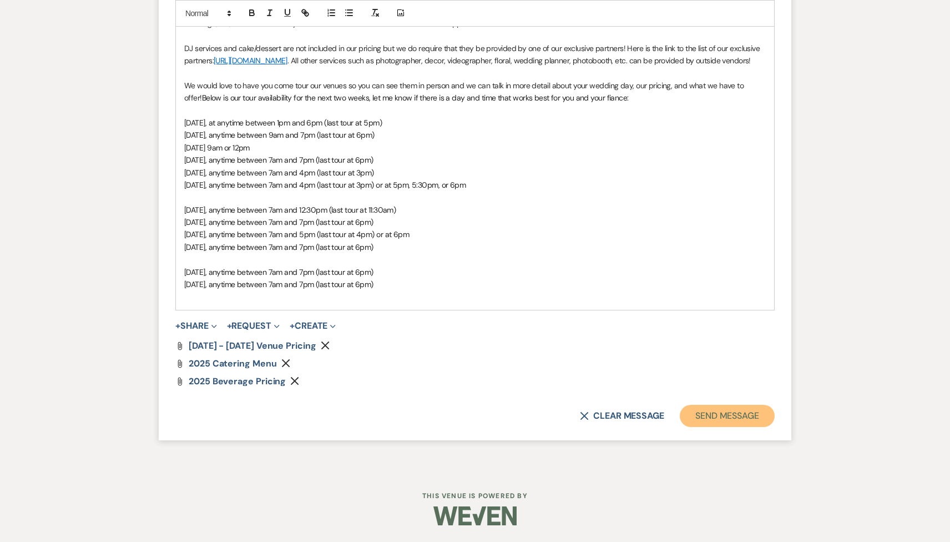
click at [722, 409] on button "Send Message" at bounding box center [727, 416] width 95 height 22
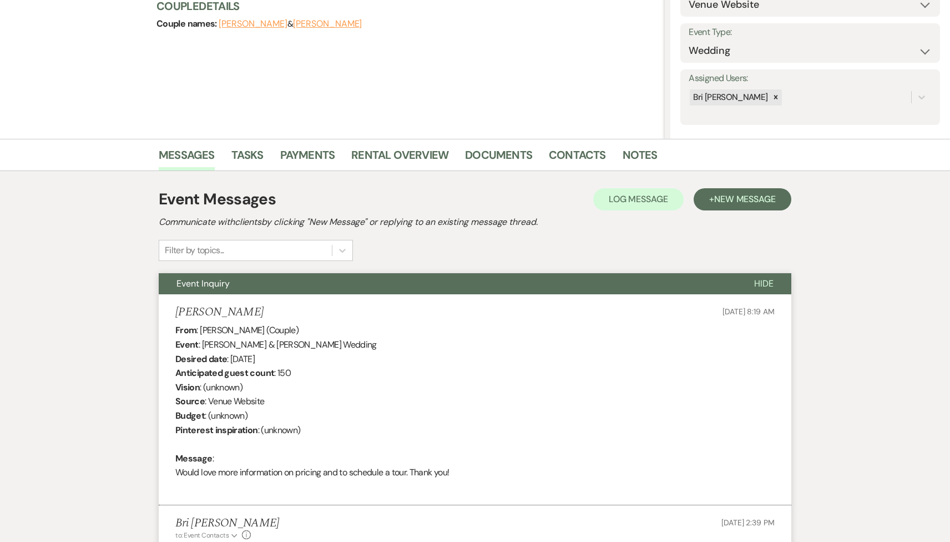
scroll to position [0, 0]
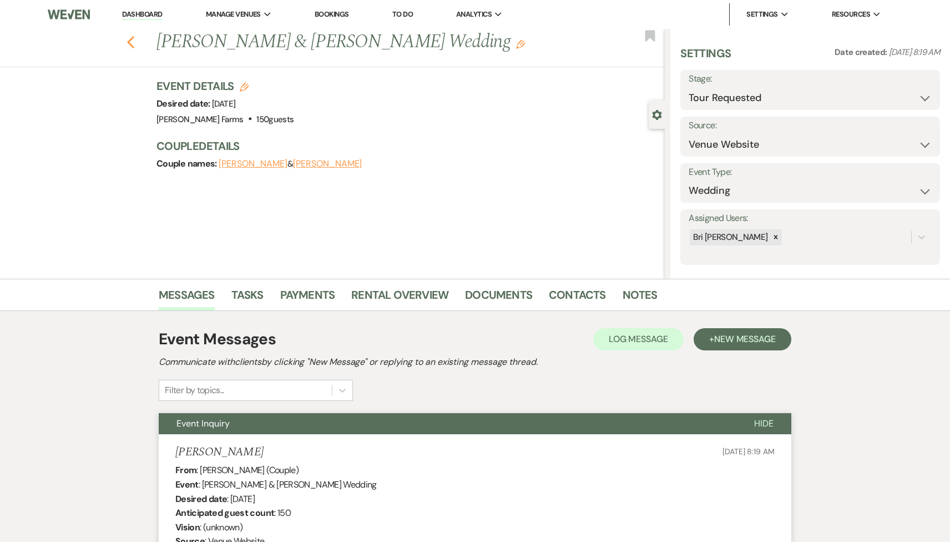
click at [129, 40] on icon "Previous" at bounding box center [131, 42] width 8 height 13
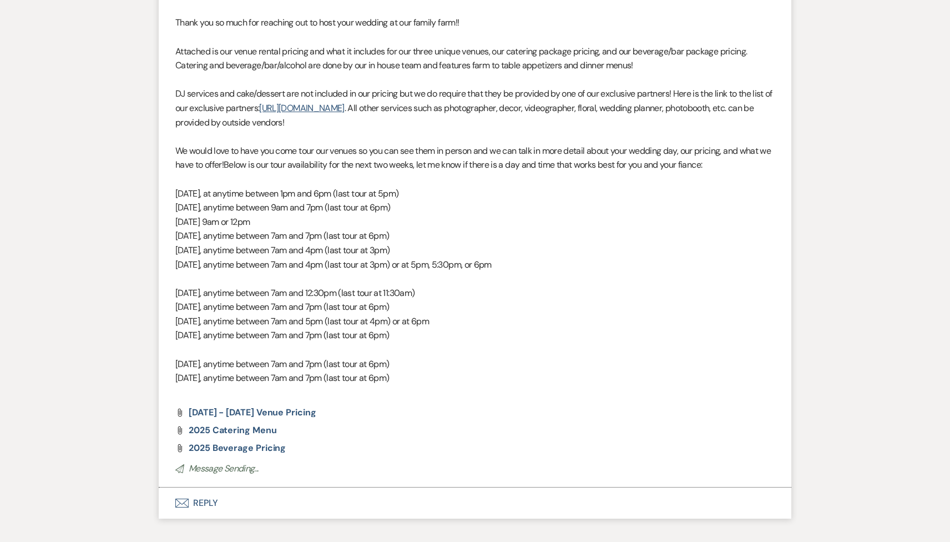
select select "2"
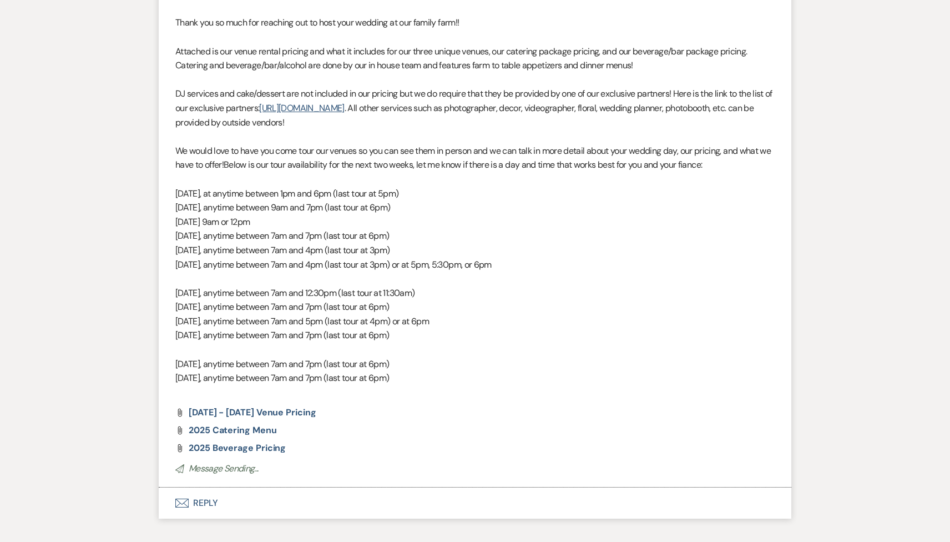
select select "2"
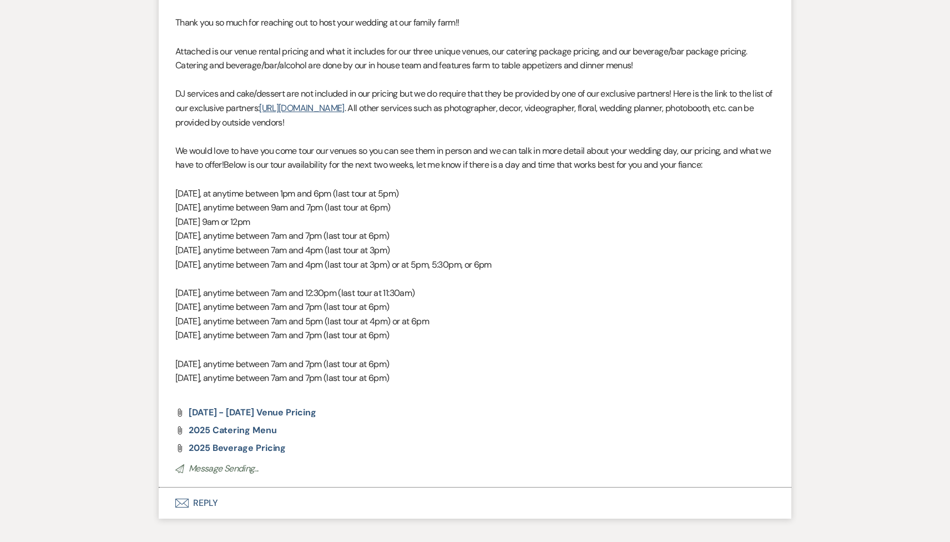
select select "2"
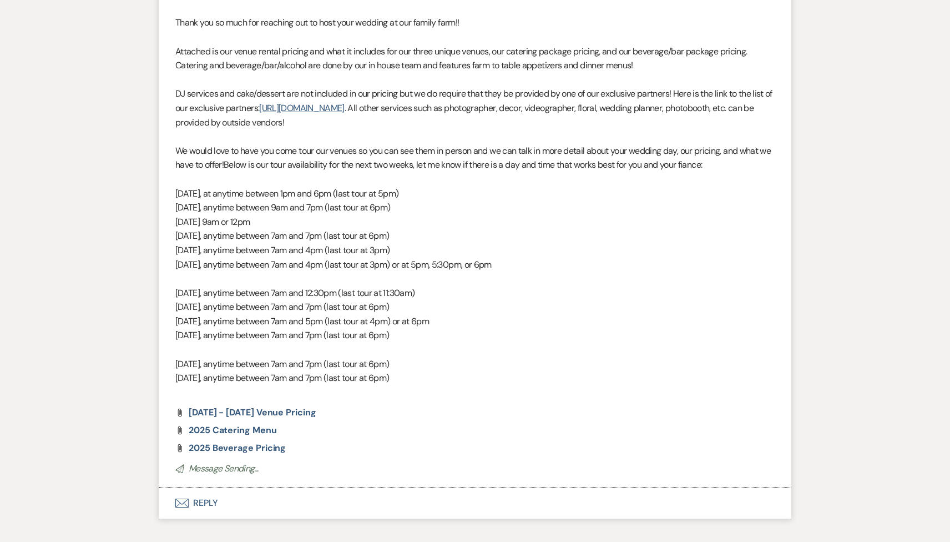
select select "2"
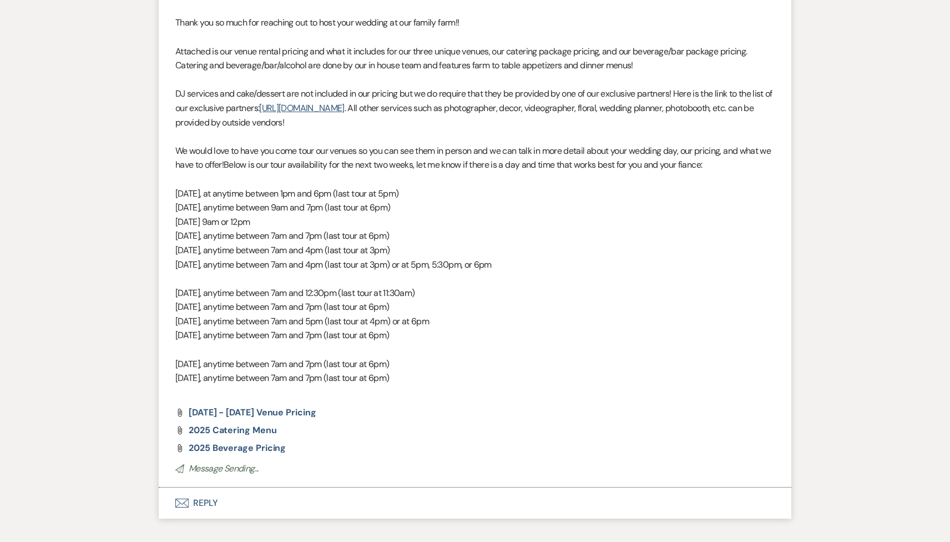
select select "2"
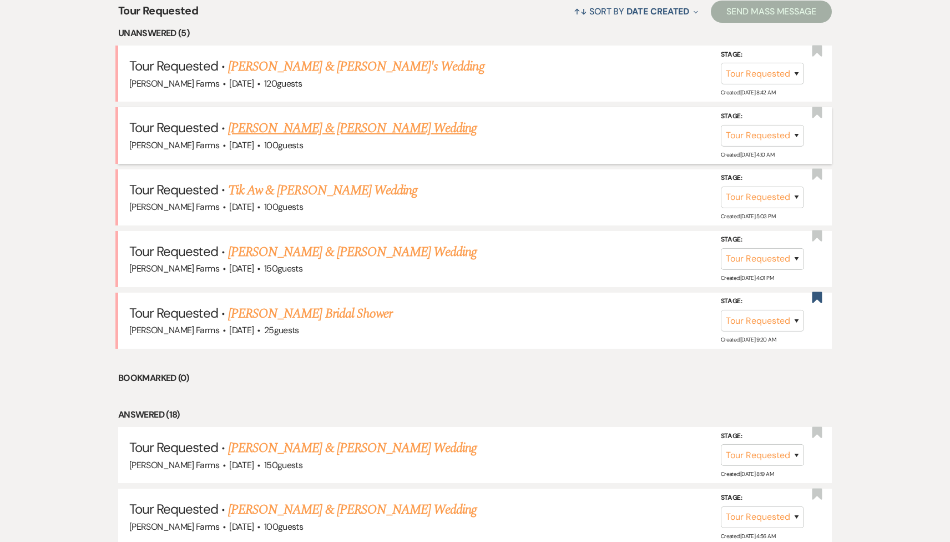
scroll to position [419, 0]
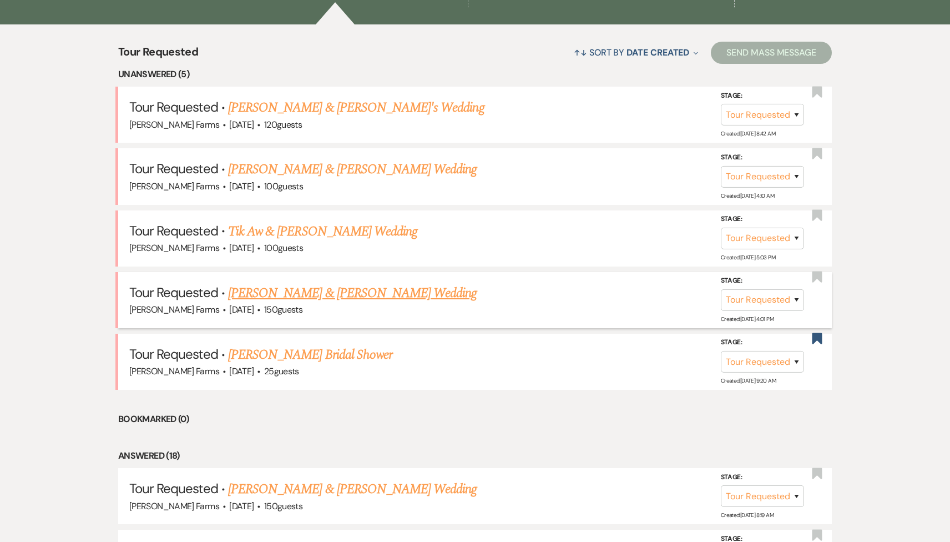
click at [353, 290] on link "[PERSON_NAME] & [PERSON_NAME] Wedding" at bounding box center [352, 293] width 249 height 20
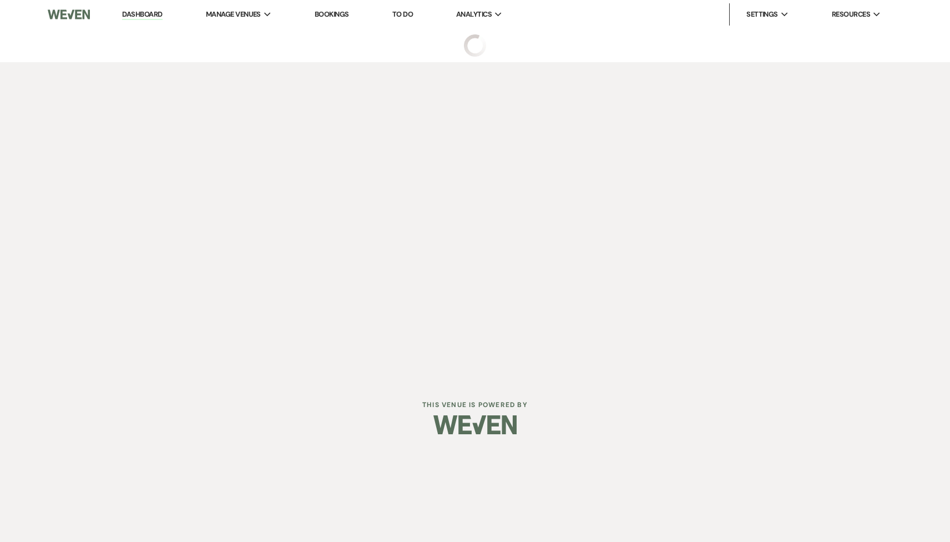
select select "2"
select select "5"
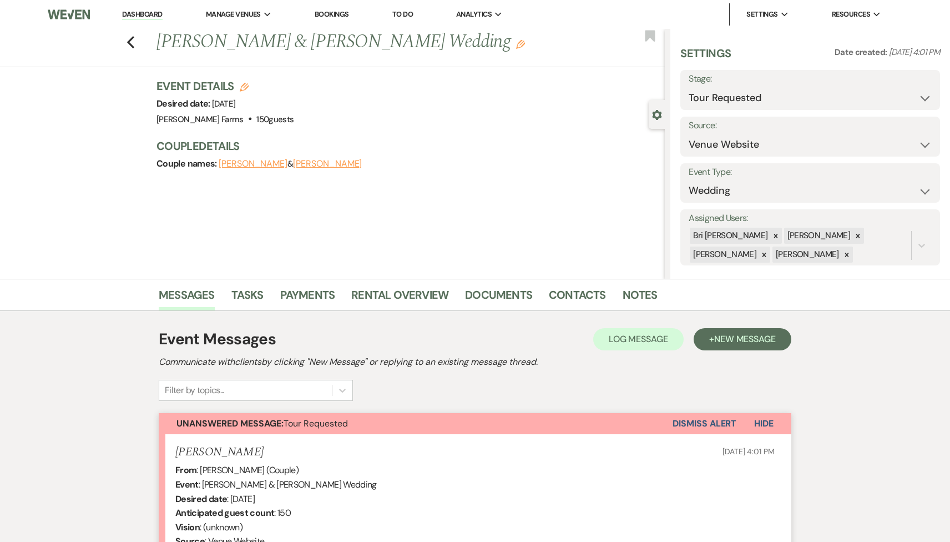
scroll to position [223, 0]
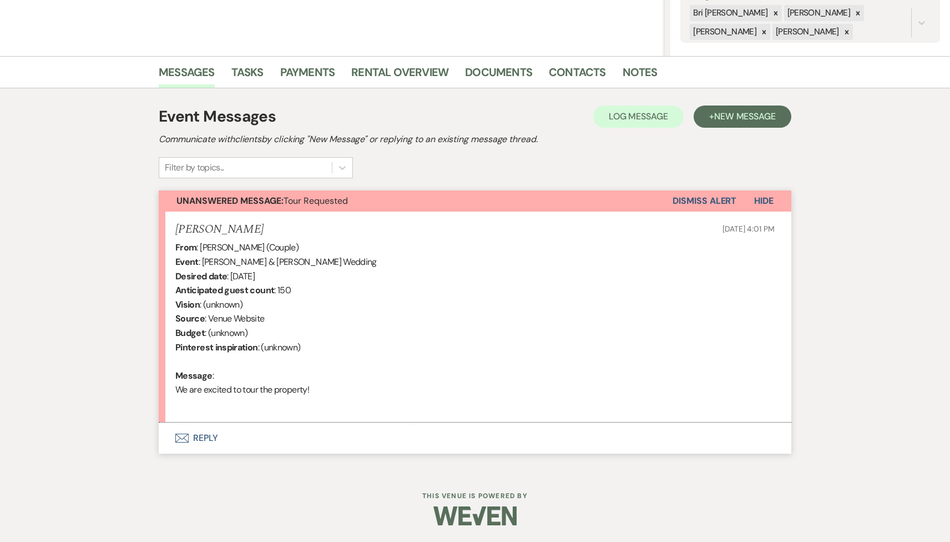
click at [320, 431] on button "Envelope Reply" at bounding box center [475, 437] width 633 height 31
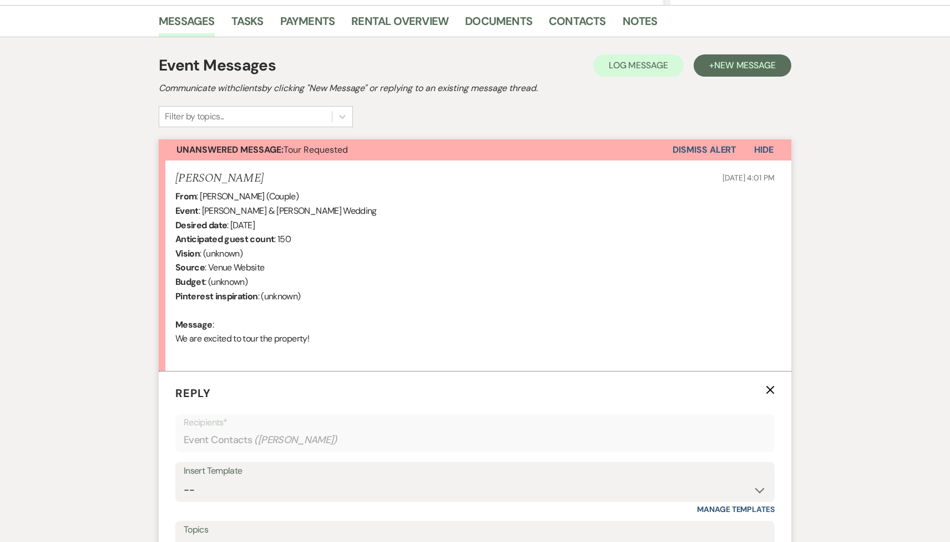
scroll to position [533, 0]
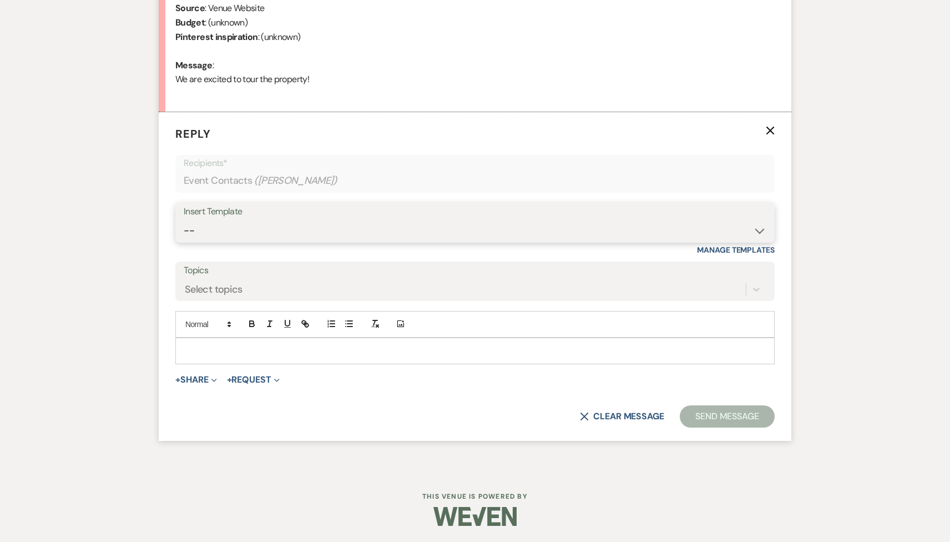
click at [273, 232] on select "-- Tour Request Response Follow Up Contract (Pre-Booked Leads) Weven Planning P…" at bounding box center [475, 231] width 583 height 22
select select "2135"
click at [184, 220] on select "-- Tour Request Response Follow Up Contract (Pre-Booked Leads) Weven Planning P…" at bounding box center [475, 231] width 583 height 22
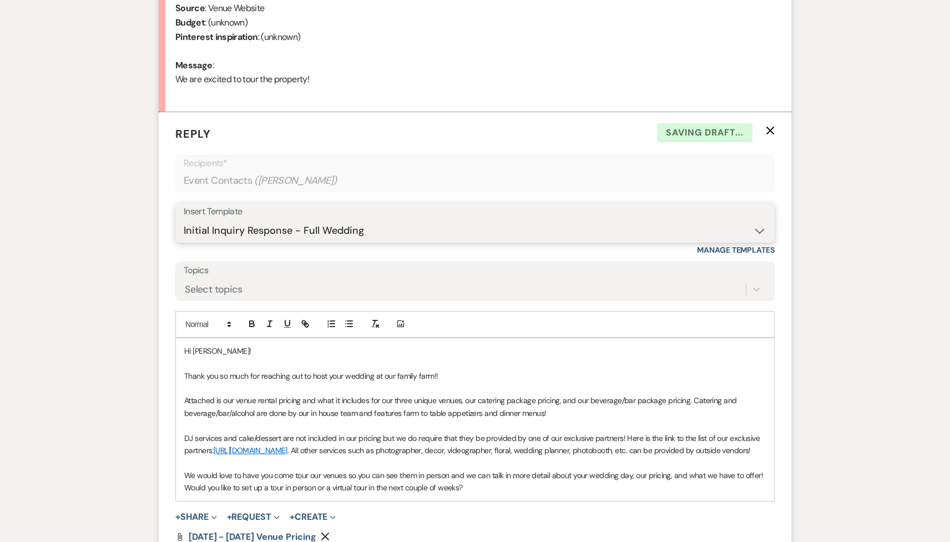
scroll to position [736, 0]
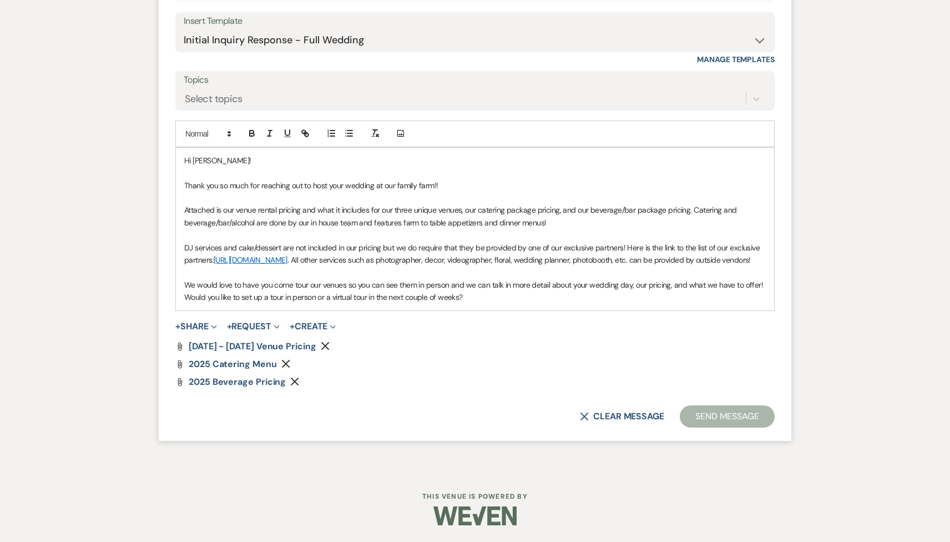
drag, startPoint x: 482, startPoint y: 294, endPoint x: 163, endPoint y: 296, distance: 319.2
click at [163, 296] on form "Reply X Saving draft... Recipients* Event Contacts ( [PERSON_NAME] ) Insert Tem…" at bounding box center [475, 181] width 633 height 519
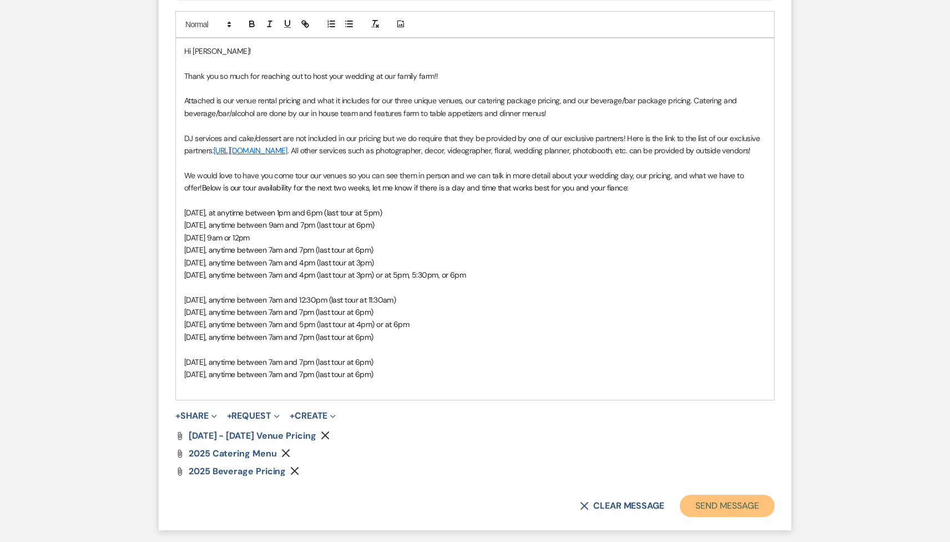
click at [728, 517] on button "Send Message" at bounding box center [727, 506] width 95 height 22
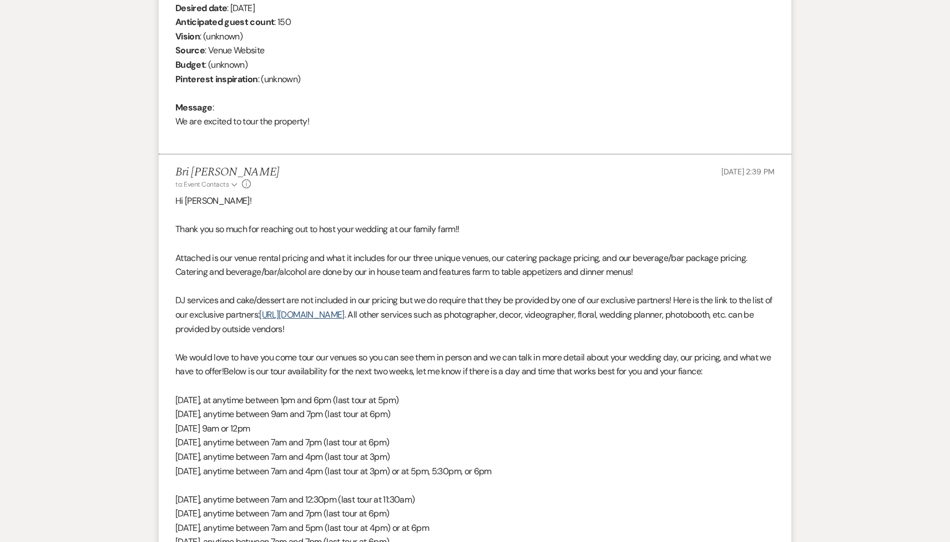
scroll to position [0, 0]
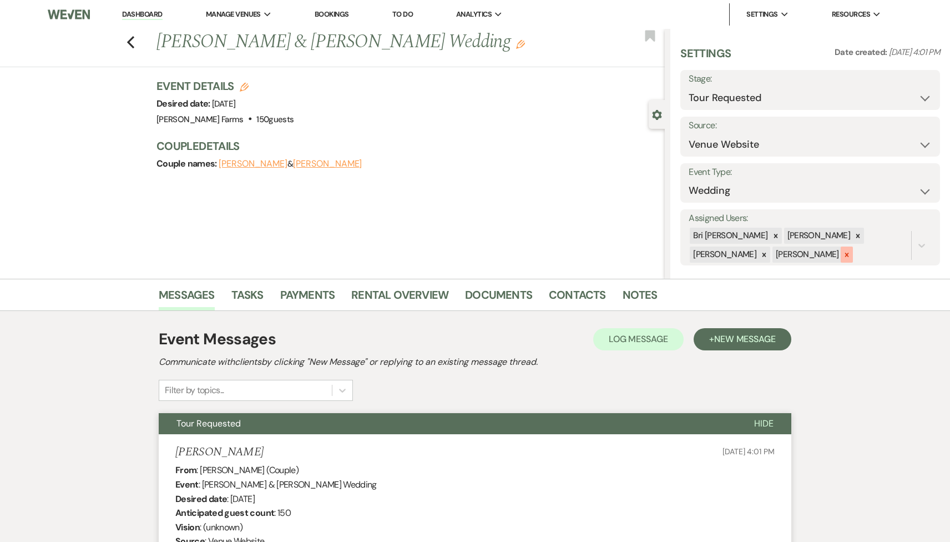
click at [841, 250] on div at bounding box center [847, 255] width 12 height 16
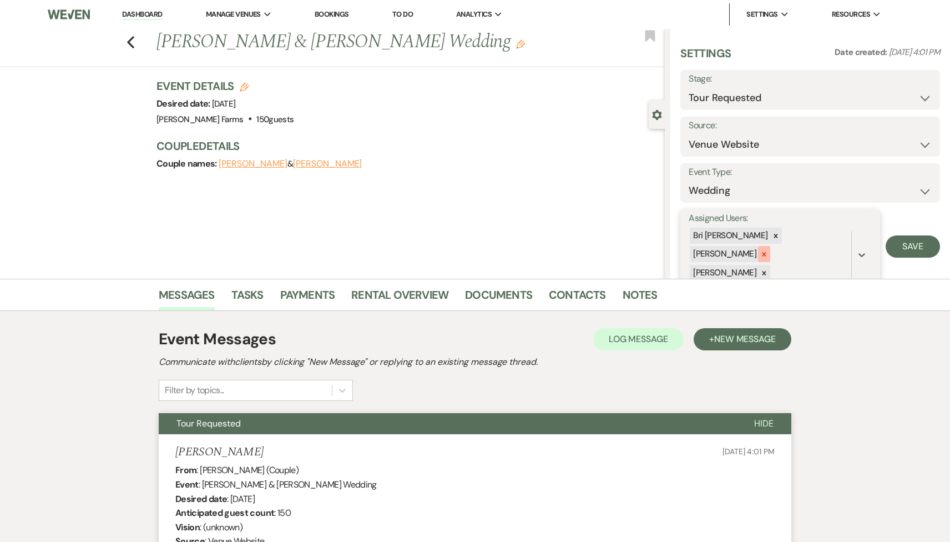
click at [768, 250] on icon at bounding box center [765, 254] width 8 height 8
click at [771, 247] on div at bounding box center [764, 255] width 12 height 16
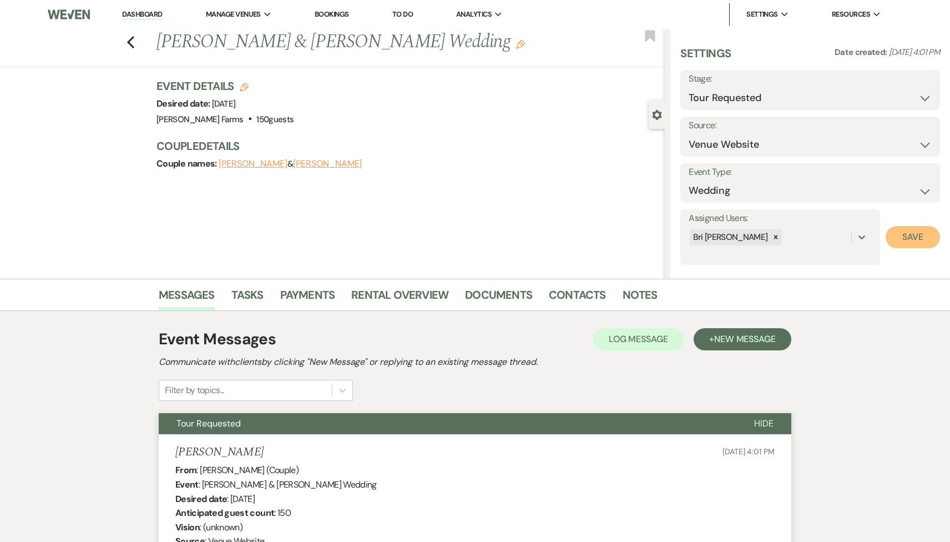
click at [906, 236] on button "Save" at bounding box center [913, 237] width 54 height 22
click at [128, 47] on icon "Previous" at bounding box center [131, 42] width 8 height 13
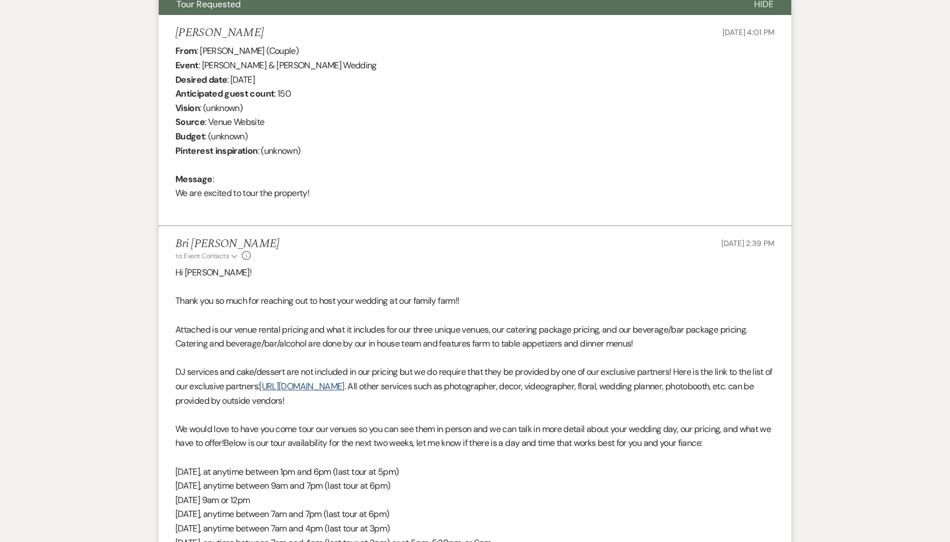
select select "2"
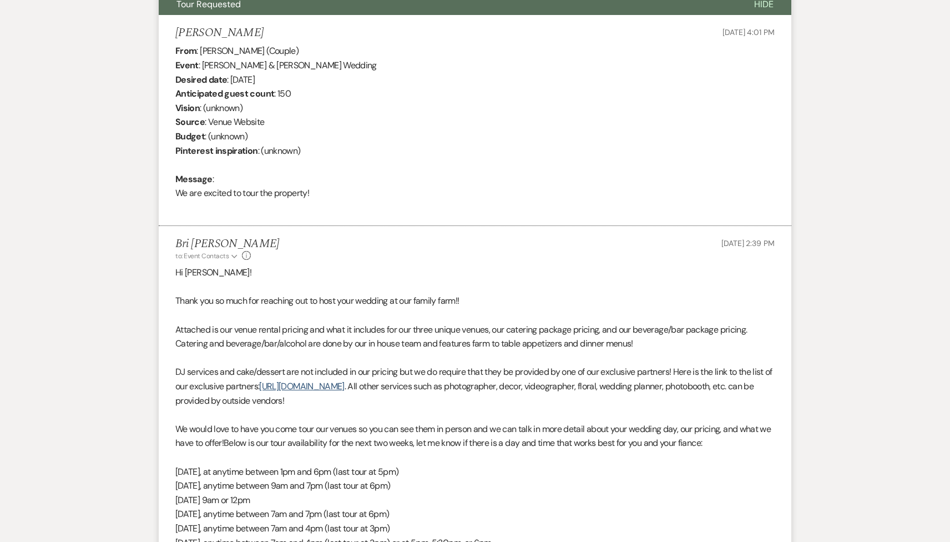
select select "2"
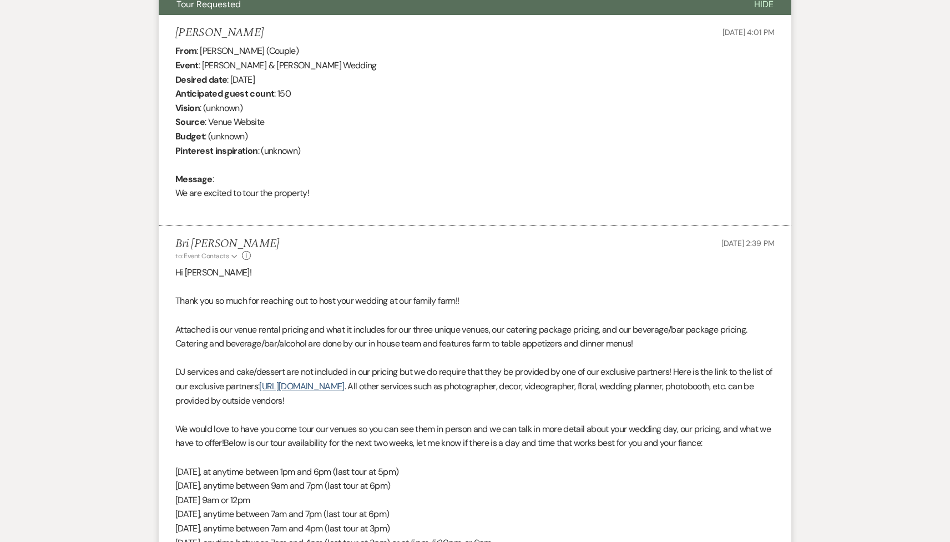
select select "2"
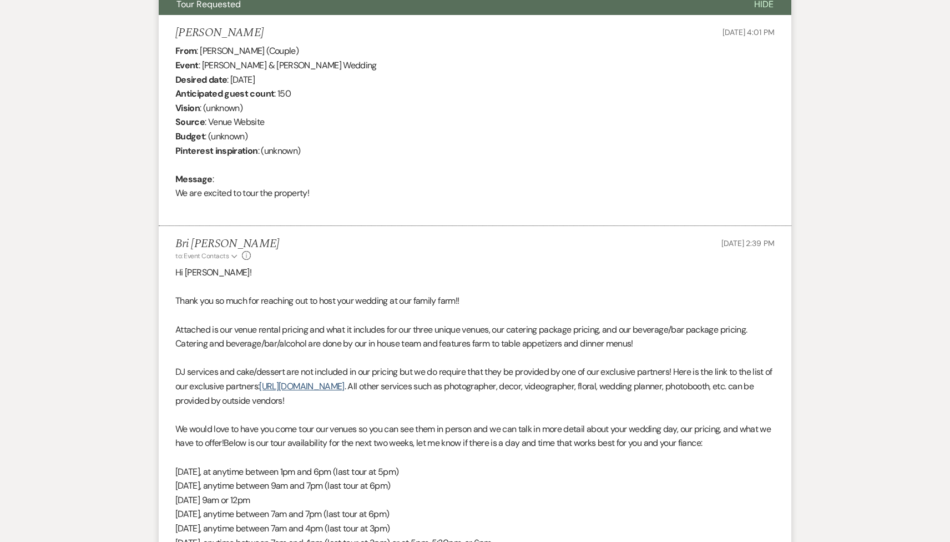
select select "2"
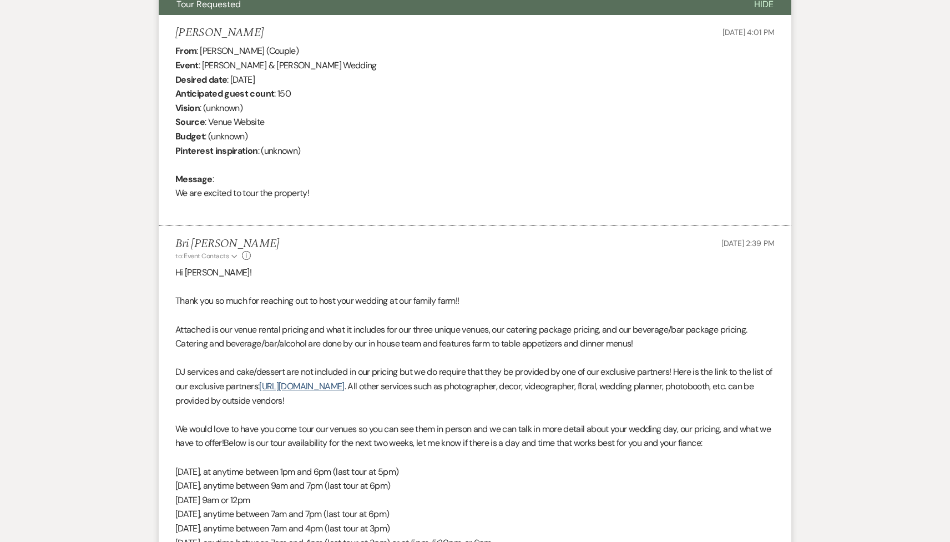
select select "2"
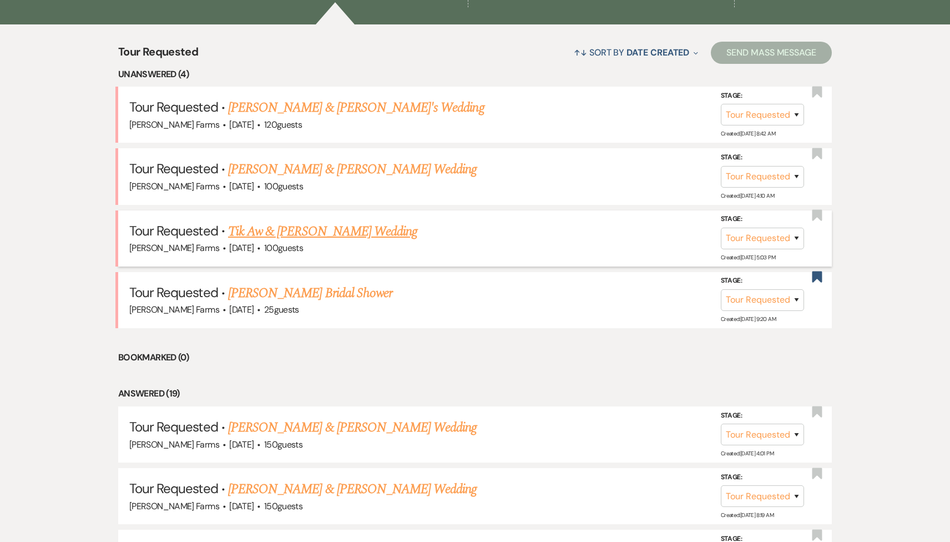
click at [313, 230] on link "Tik Aw & [PERSON_NAME] Wedding" at bounding box center [322, 232] width 189 height 20
select select "2"
select select "5"
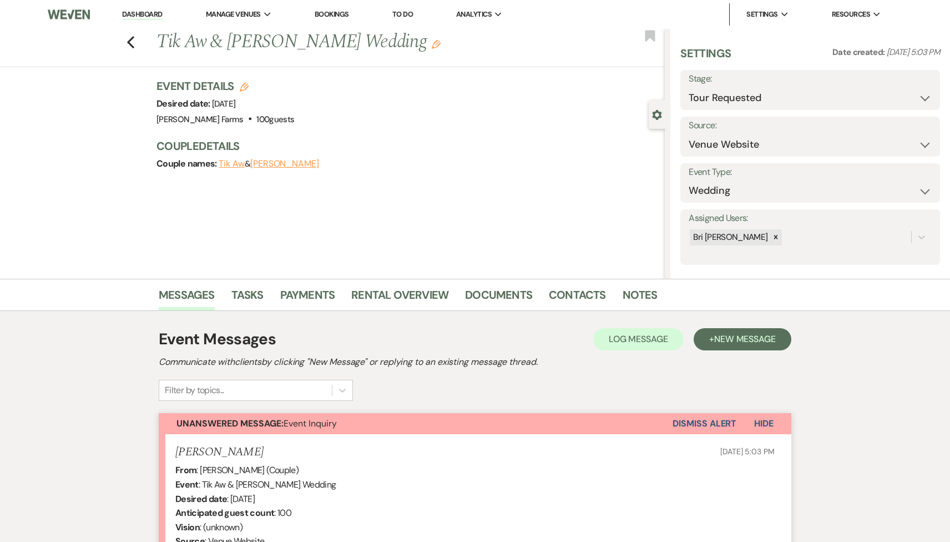
scroll to position [223, 0]
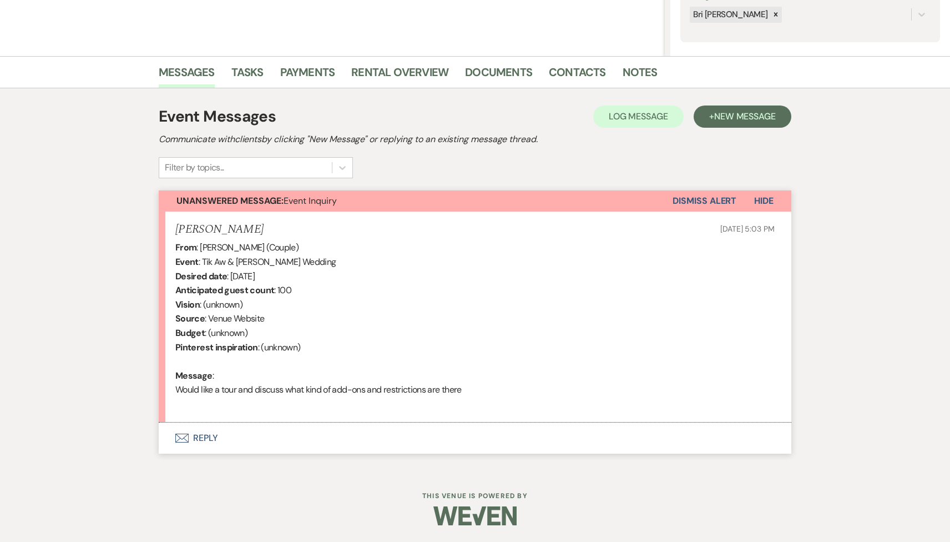
click at [368, 444] on button "Envelope Reply" at bounding box center [475, 437] width 633 height 31
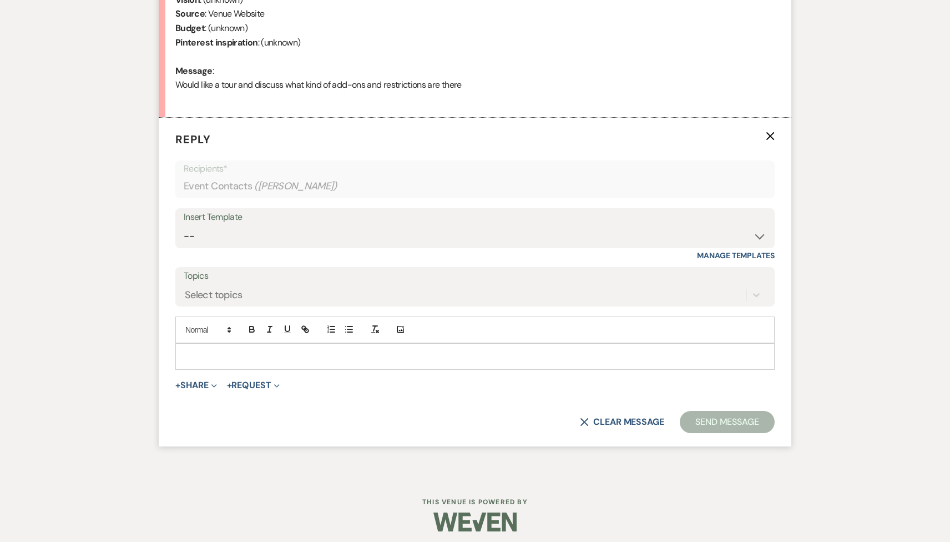
scroll to position [533, 0]
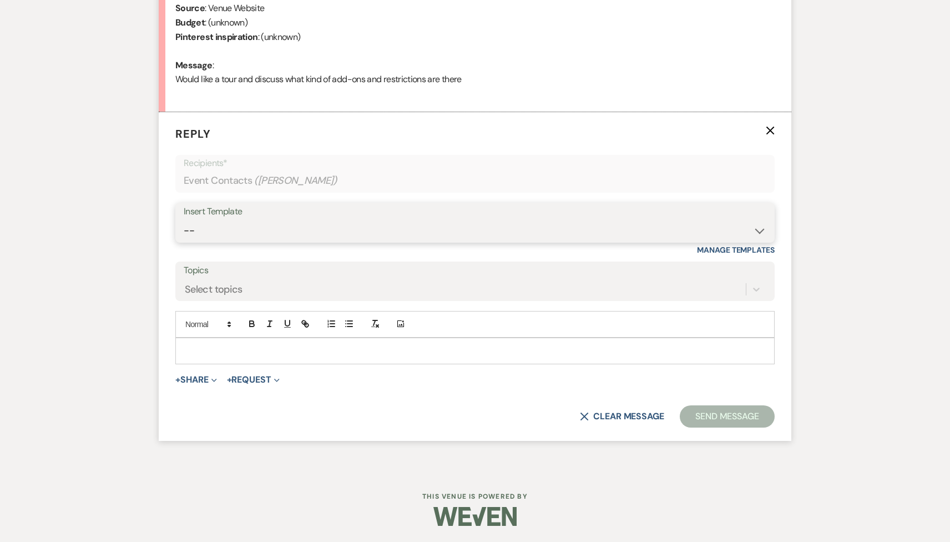
click at [305, 229] on select "-- Tour Request Response Follow Up Contract (Pre-Booked Leads) Weven Planning P…" at bounding box center [475, 231] width 583 height 22
select select "2135"
click at [184, 220] on select "-- Tour Request Response Follow Up Contract (Pre-Booked Leads) Weven Planning P…" at bounding box center [475, 231] width 583 height 22
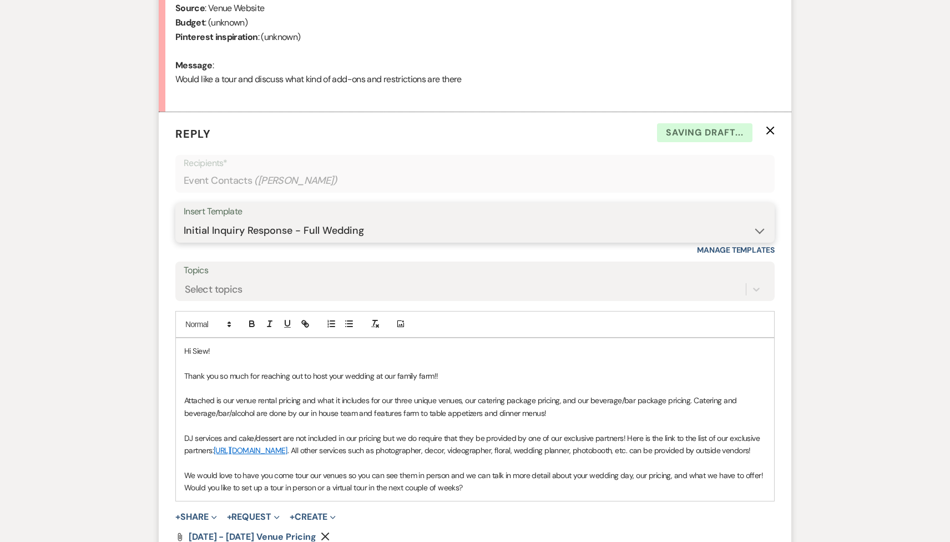
scroll to position [736, 0]
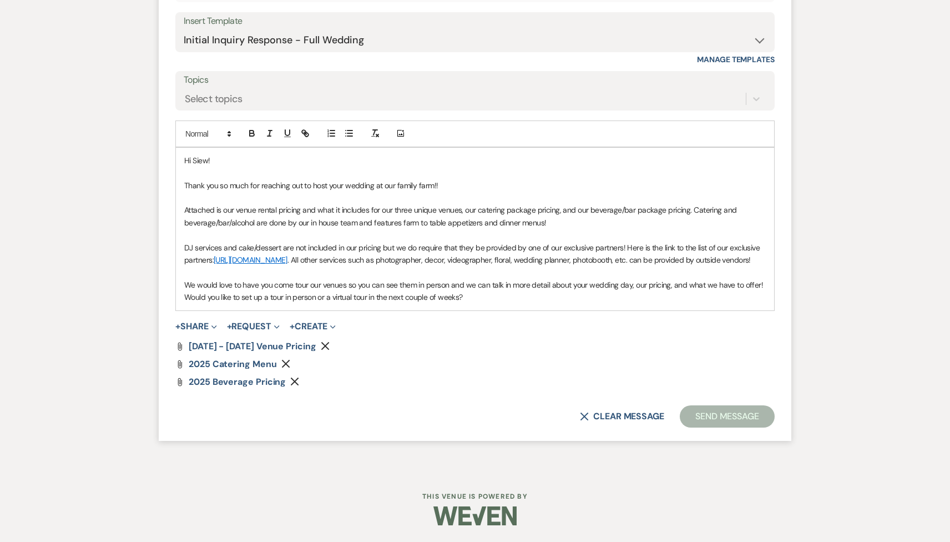
drag, startPoint x: 467, startPoint y: 295, endPoint x: 150, endPoint y: 280, distance: 317.9
click at [150, 281] on div "Messages Tasks Payments Rental Overview Documents Contacts Notes Event Messages…" at bounding box center [475, 13] width 950 height 916
click at [152, 281] on div "Messages Tasks Payments Rental Overview Documents Contacts Notes Event Messages…" at bounding box center [475, 13] width 950 height 916
click at [421, 300] on p "We would love to have you come tour our venues so you can see them in person an…" at bounding box center [475, 291] width 582 height 25
drag, startPoint x: 469, startPoint y: 300, endPoint x: 169, endPoint y: 296, distance: 300.4
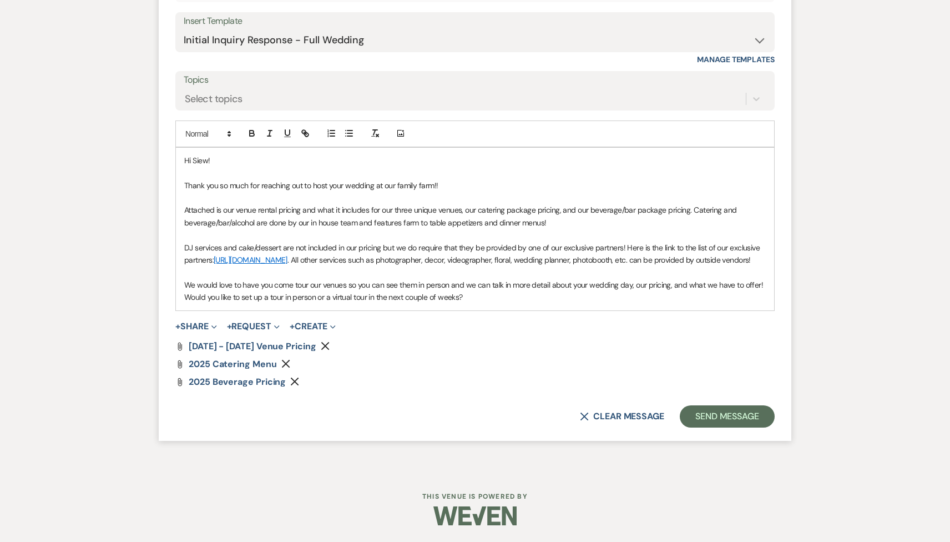
click at [169, 296] on form "Reply X Draft saved! Recipients* Event Contacts ( [PERSON_NAME] ) Insert Templa…" at bounding box center [475, 181] width 633 height 519
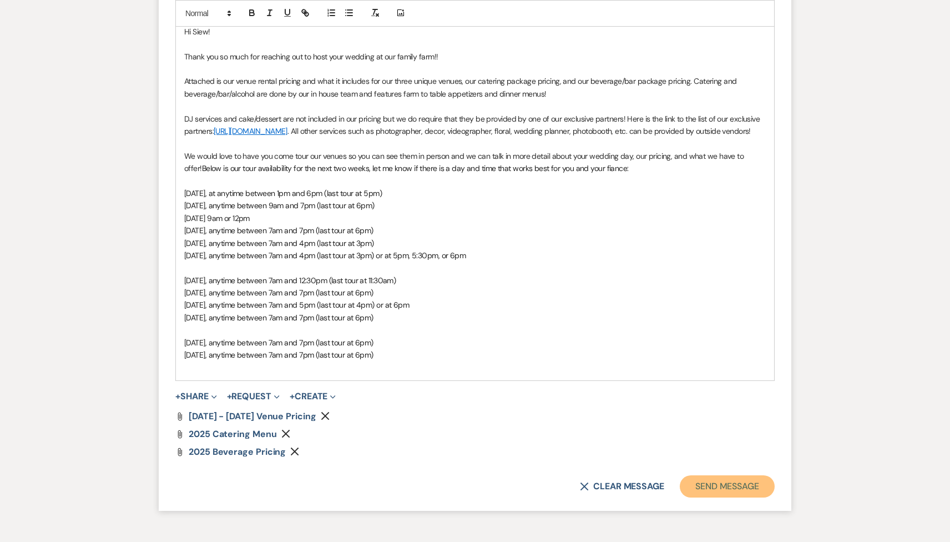
click at [737, 495] on button "Send Message" at bounding box center [727, 486] width 95 height 22
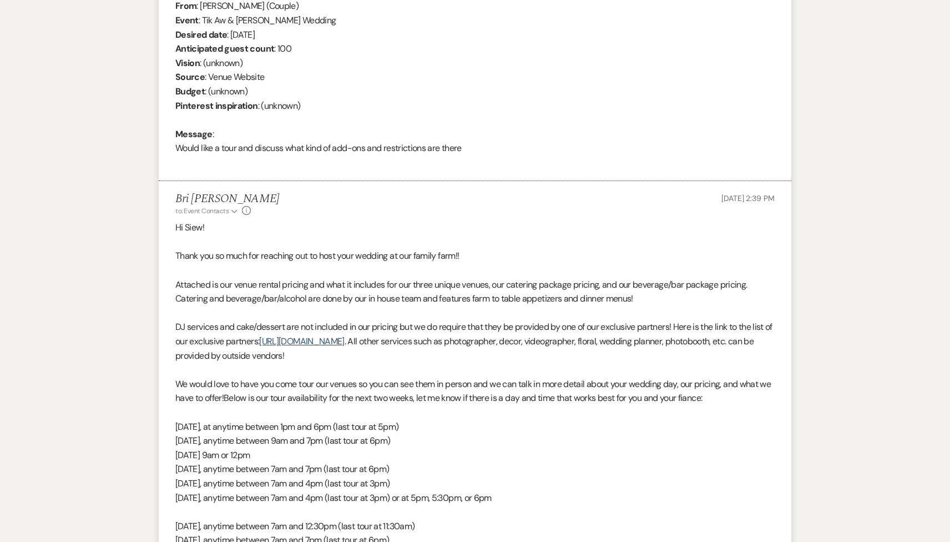
scroll to position [0, 0]
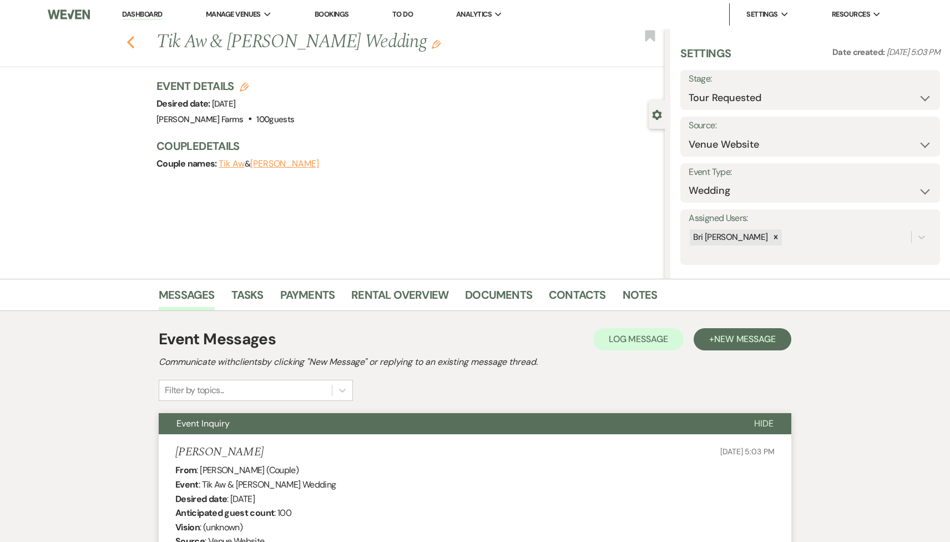
click at [127, 42] on icon "Previous" at bounding box center [131, 42] width 8 height 13
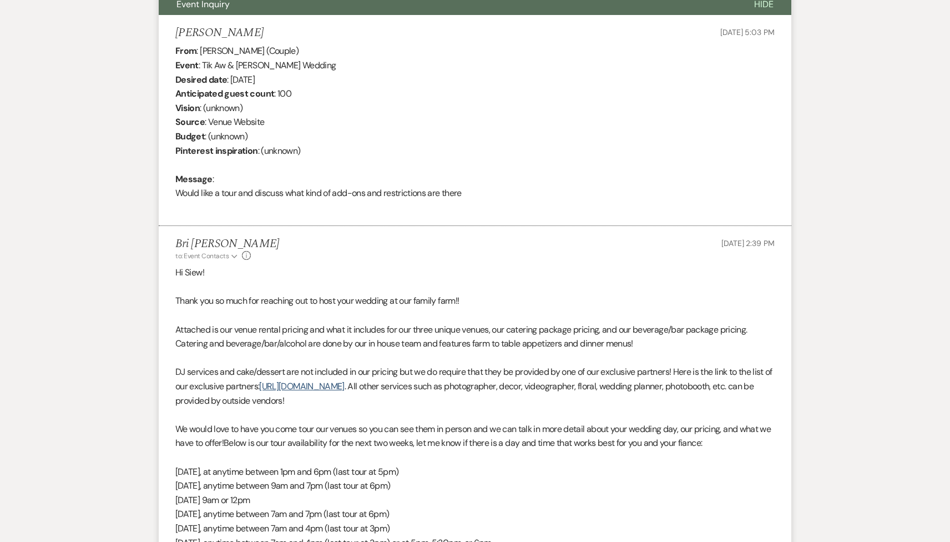
select select "2"
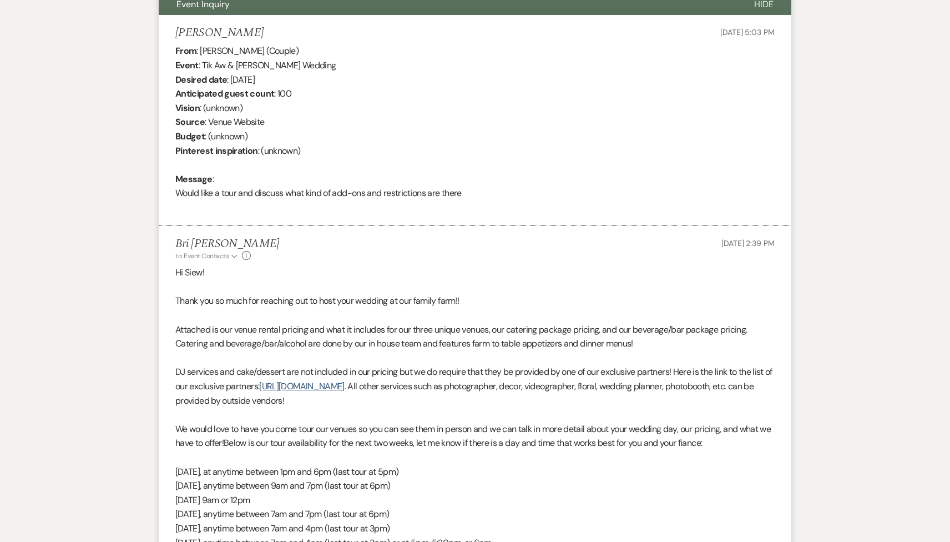
select select "2"
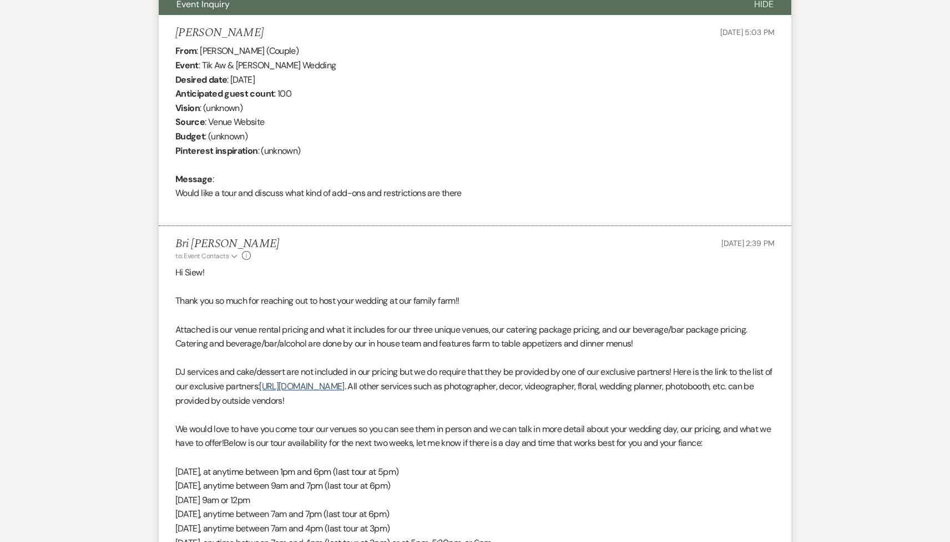
select select "2"
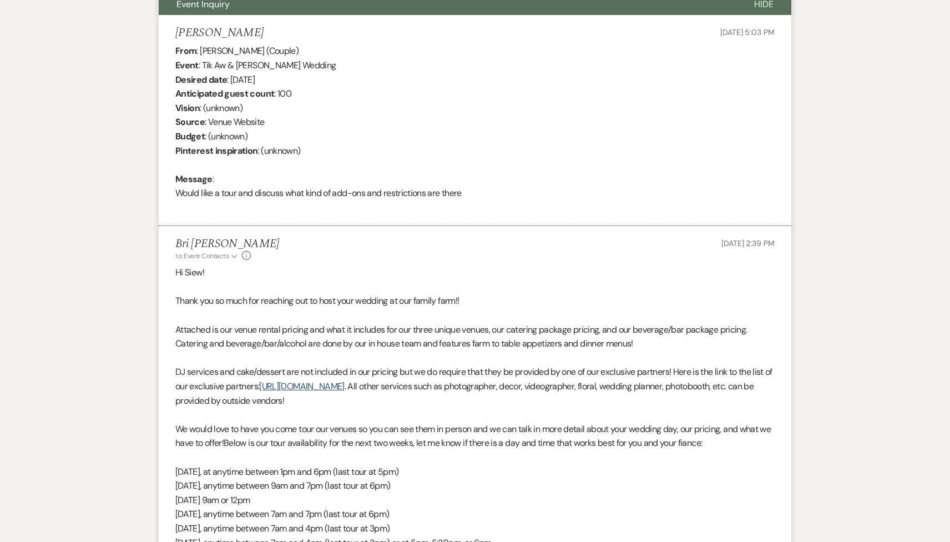
select select "2"
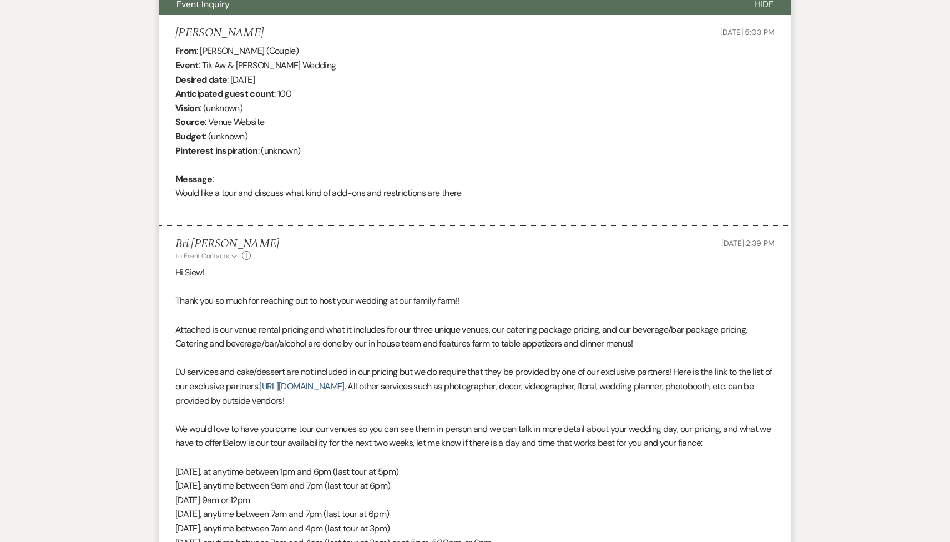
select select "2"
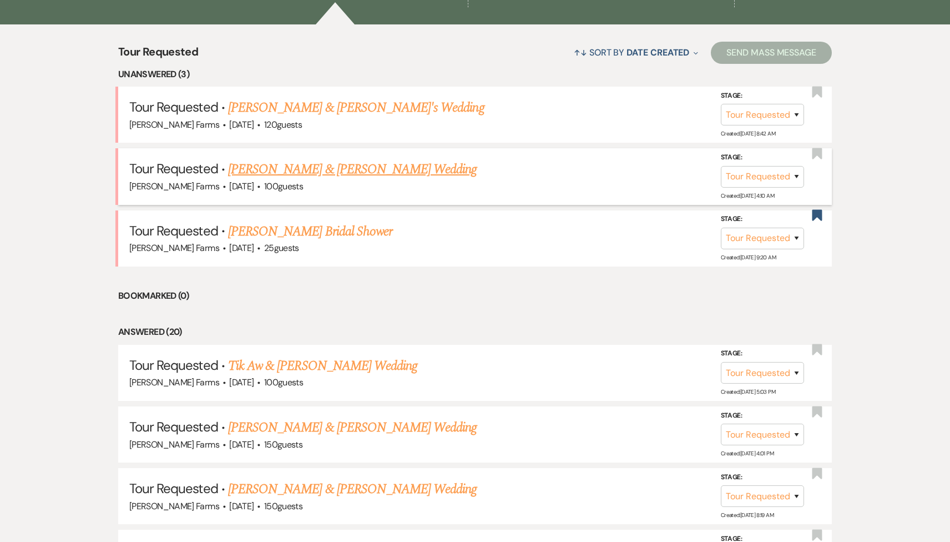
click at [302, 167] on link "[PERSON_NAME] & [PERSON_NAME] Wedding" at bounding box center [352, 169] width 249 height 20
select select "2"
select select "5"
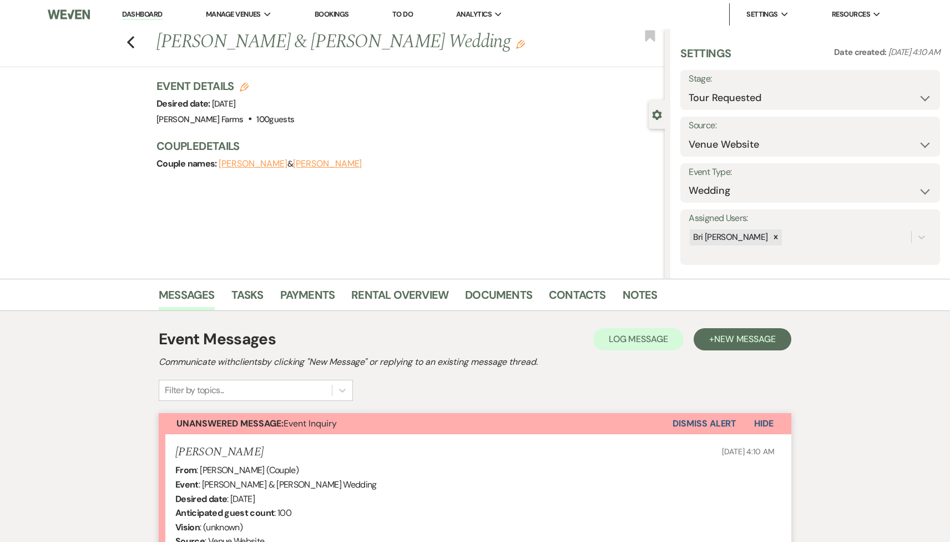
scroll to position [223, 0]
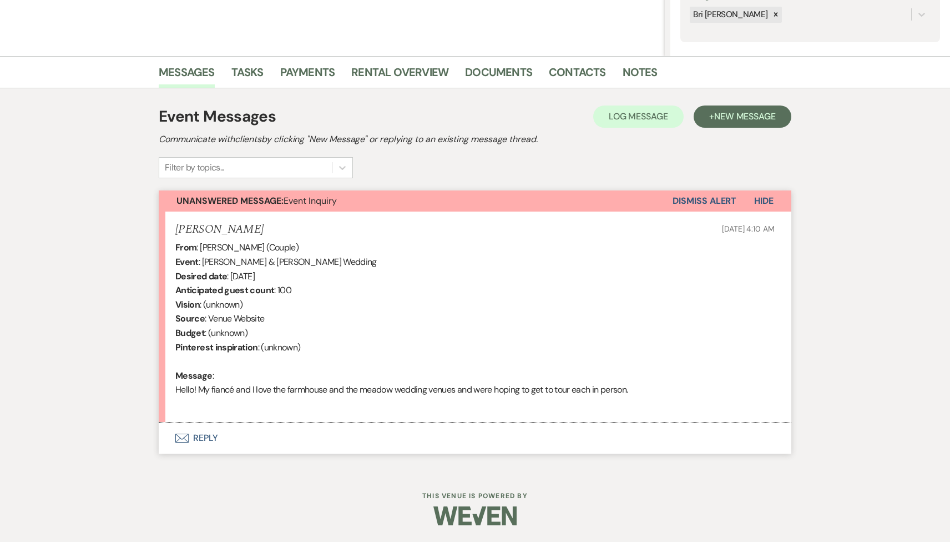
click at [312, 439] on button "Envelope Reply" at bounding box center [475, 437] width 633 height 31
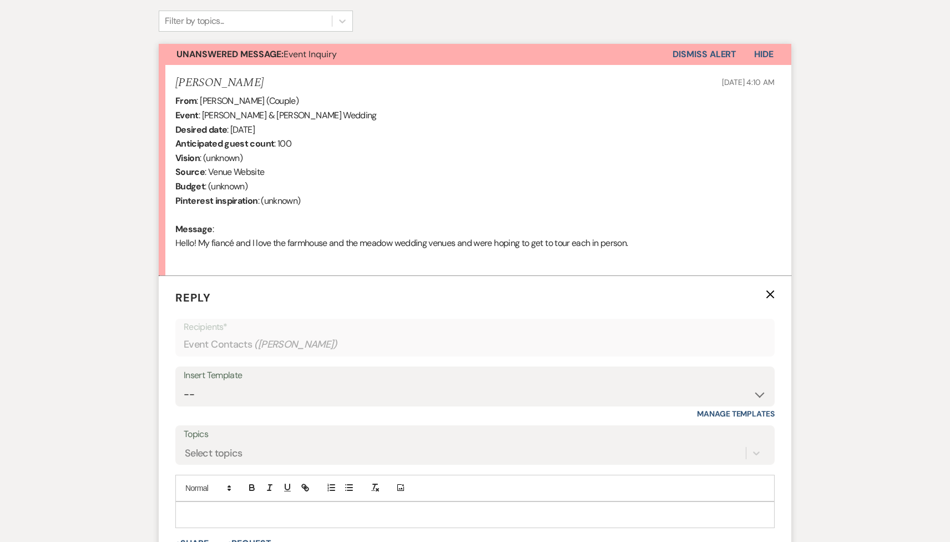
scroll to position [533, 0]
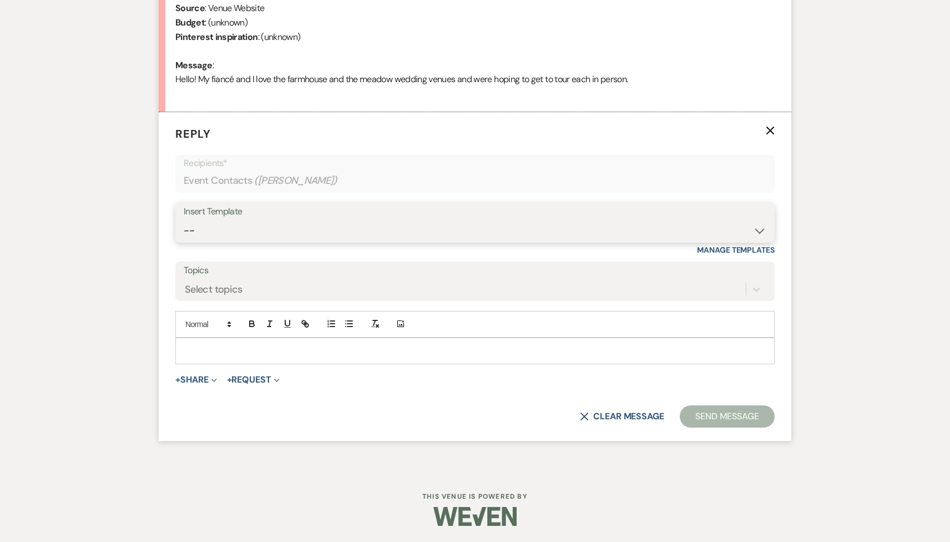
click at [295, 231] on select "-- Tour Request Response Follow Up Contract (Pre-Booked Leads) Weven Planning P…" at bounding box center [475, 231] width 583 height 22
select select "2135"
click at [184, 220] on select "-- Tour Request Response Follow Up Contract (Pre-Booked Leads) Weven Planning P…" at bounding box center [475, 231] width 583 height 22
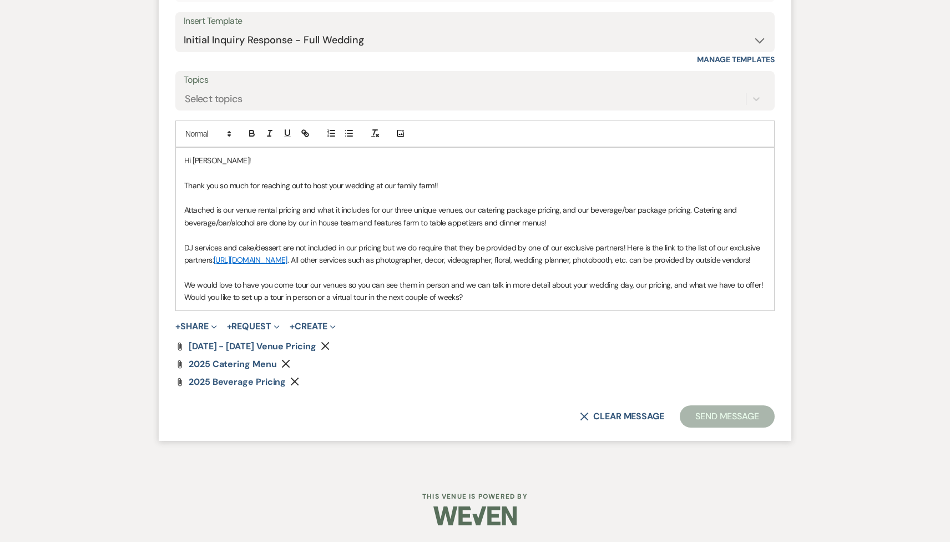
drag, startPoint x: 466, startPoint y: 304, endPoint x: 164, endPoint y: 293, distance: 302.2
click at [164, 293] on form "Reply X Saving draft... Recipients* Event Contacts ( [PERSON_NAME] ) Insert Tem…" at bounding box center [475, 181] width 633 height 519
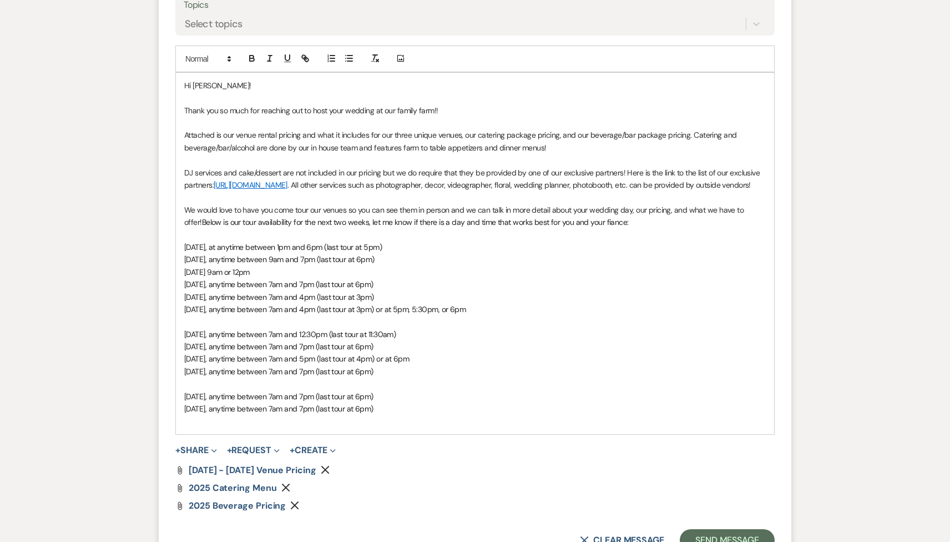
scroll to position [867, 0]
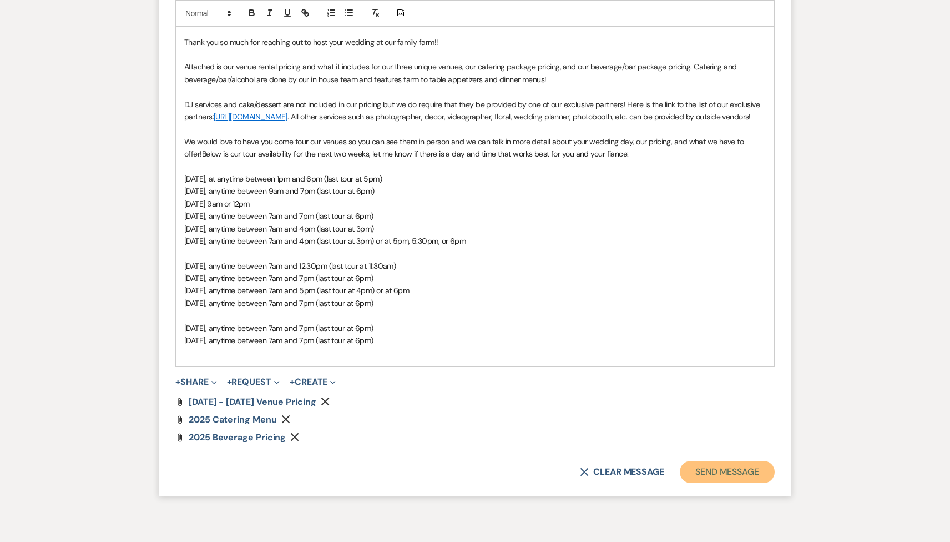
click at [711, 479] on button "Send Message" at bounding box center [727, 472] width 95 height 22
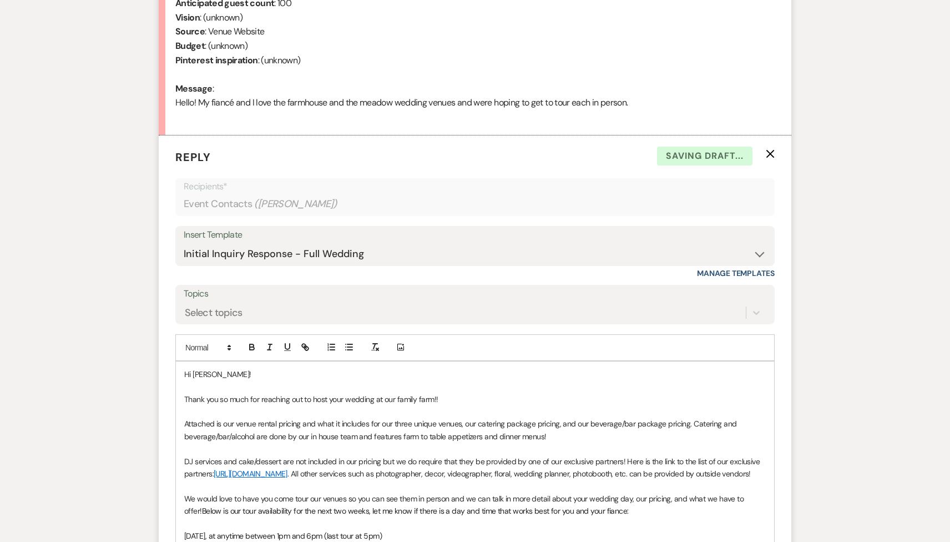
scroll to position [0, 0]
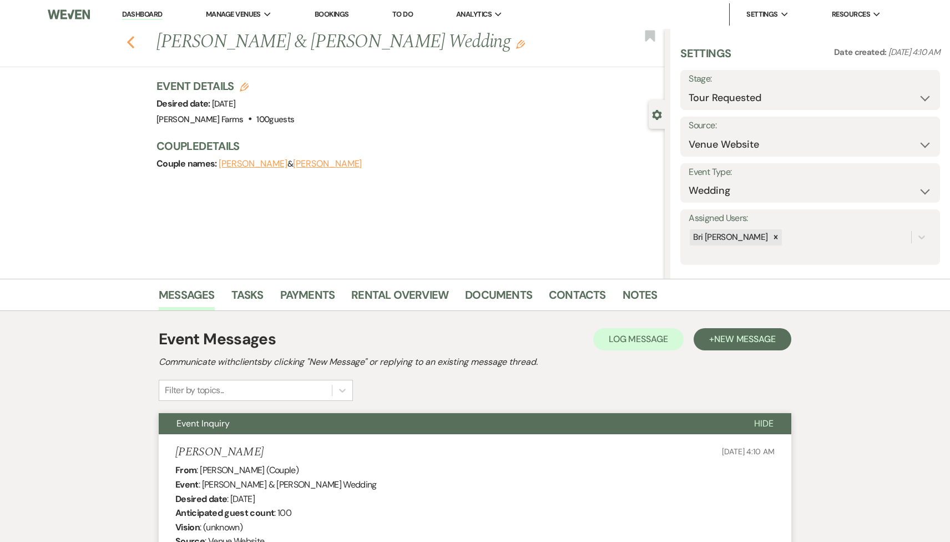
click at [132, 42] on icon "Previous" at bounding box center [131, 42] width 8 height 13
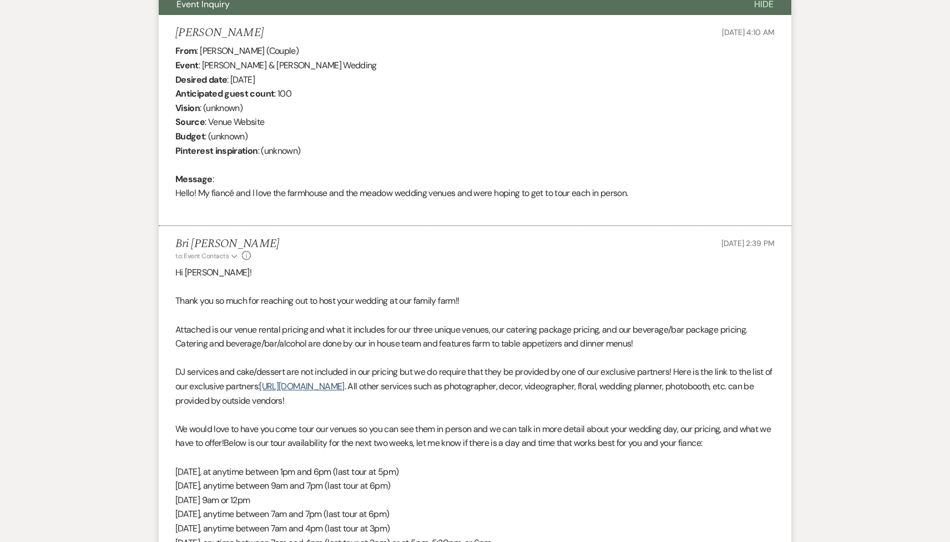
select select "2"
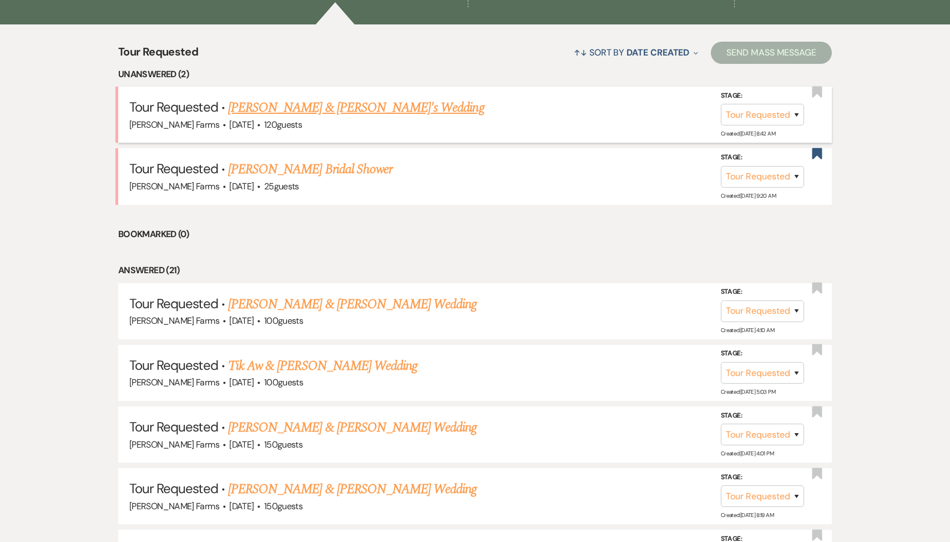
click at [290, 103] on link "[PERSON_NAME] & [PERSON_NAME]'s Wedding" at bounding box center [356, 108] width 256 height 20
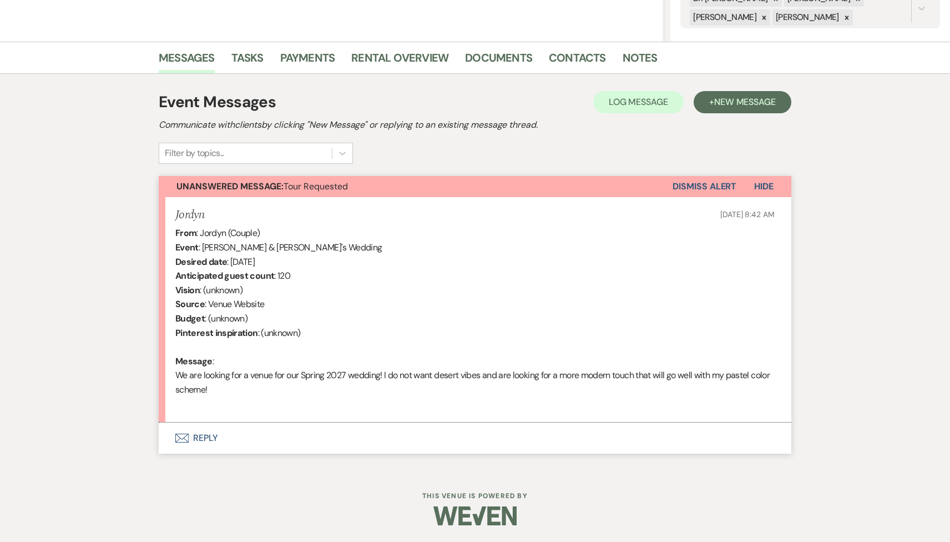
click at [321, 430] on button "Envelope Reply" at bounding box center [475, 437] width 633 height 31
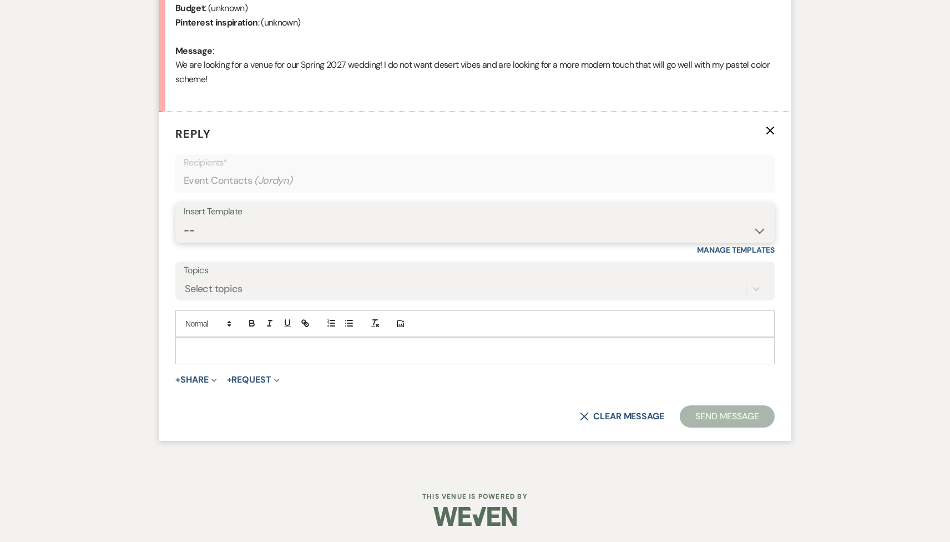
click at [291, 235] on select "-- Tour Request Response Follow Up Contract (Pre-Booked Leads) Weven Planning P…" at bounding box center [475, 231] width 583 height 22
click at [184, 220] on select "-- Tour Request Response Follow Up Contract (Pre-Booked Leads) Weven Planning P…" at bounding box center [475, 231] width 583 height 22
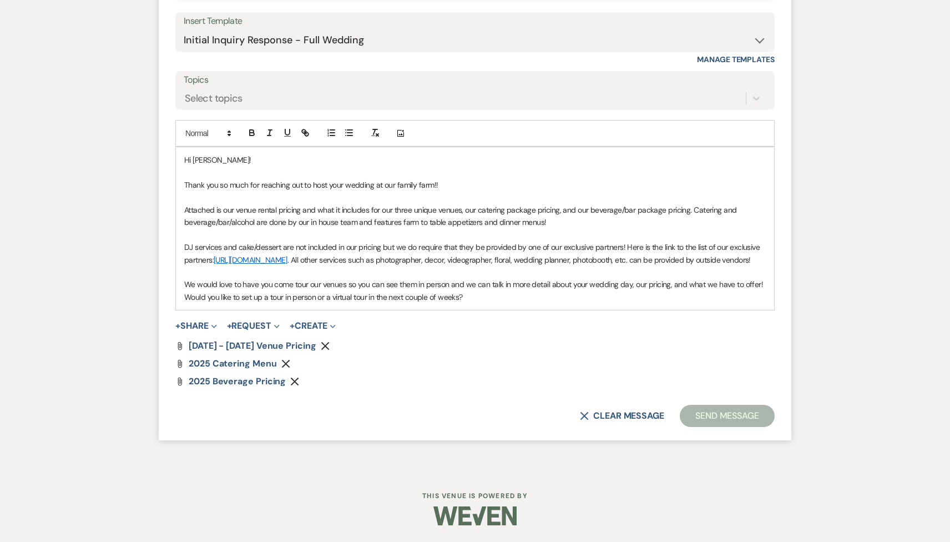
drag, startPoint x: 474, startPoint y: 308, endPoint x: 143, endPoint y: 298, distance: 330.5
click at [143, 299] on div "Messages Tasks Payments Rental Overview Documents Contacts Notes Event Messages…" at bounding box center [475, 5] width 950 height 929
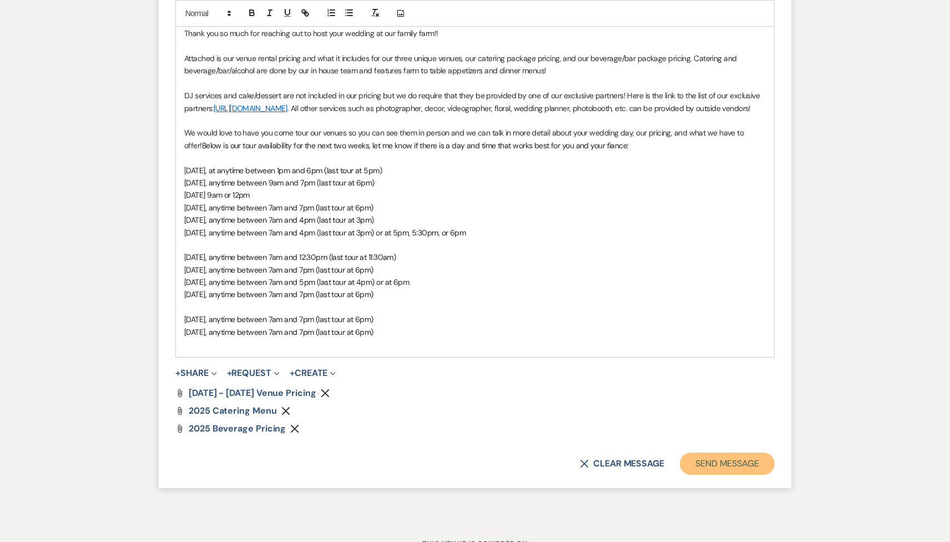
click at [710, 475] on button "Send Message" at bounding box center [727, 463] width 95 height 22
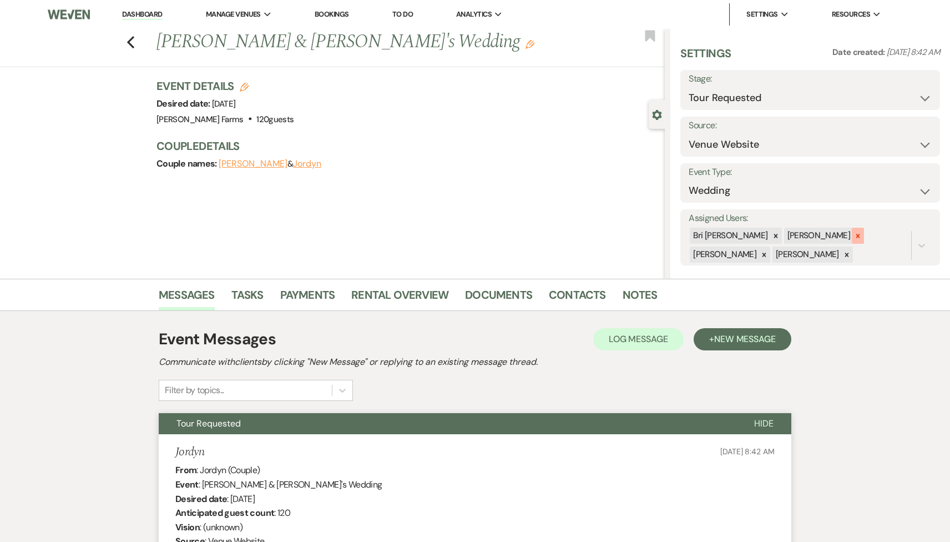
click at [854, 236] on icon at bounding box center [858, 236] width 8 height 8
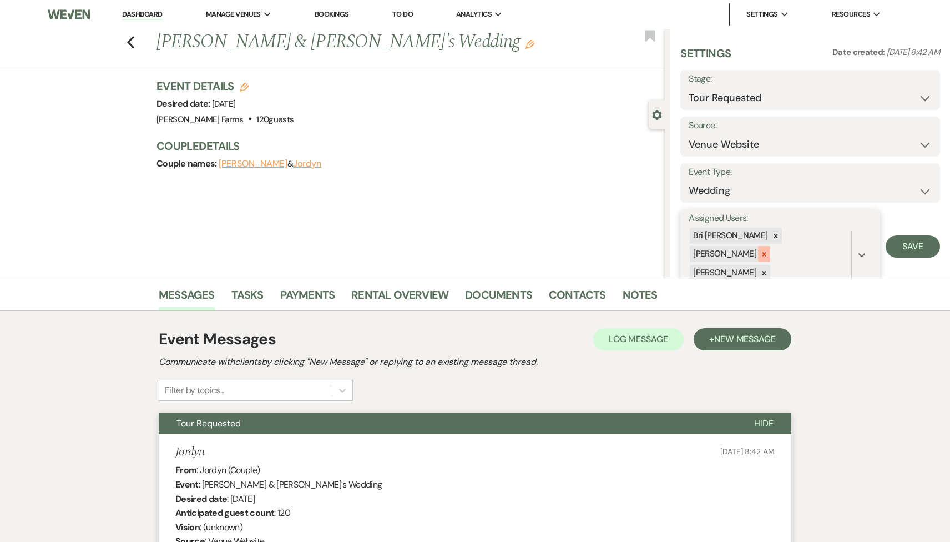
click at [768, 250] on icon at bounding box center [765, 254] width 8 height 8
click at [771, 247] on div at bounding box center [764, 255] width 12 height 16
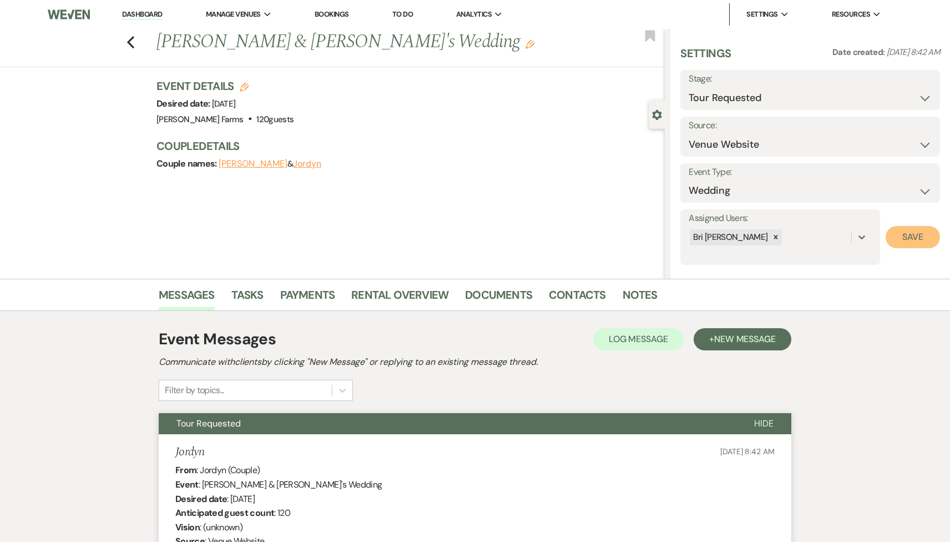
click at [892, 240] on button "Save" at bounding box center [913, 237] width 54 height 22
click at [142, 18] on link "Dashboard" at bounding box center [142, 14] width 40 height 11
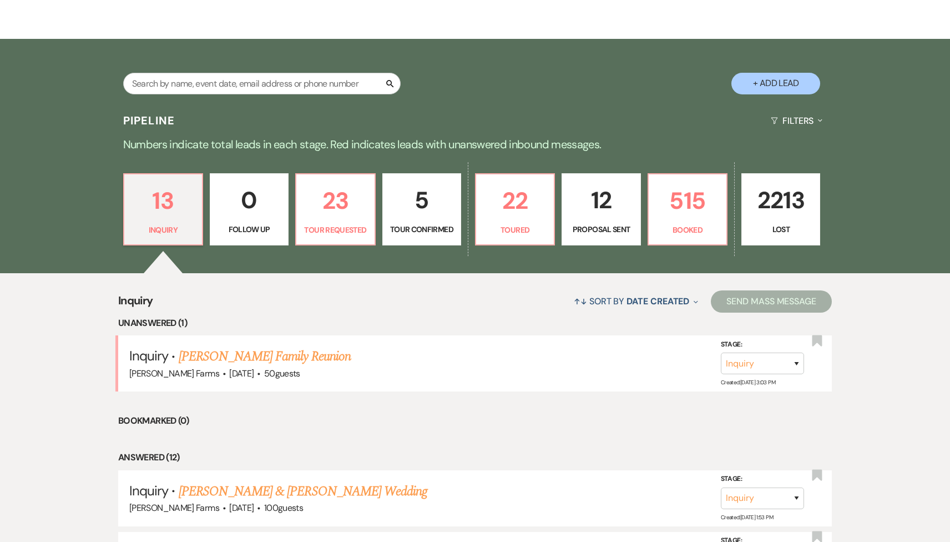
scroll to position [188, 0]
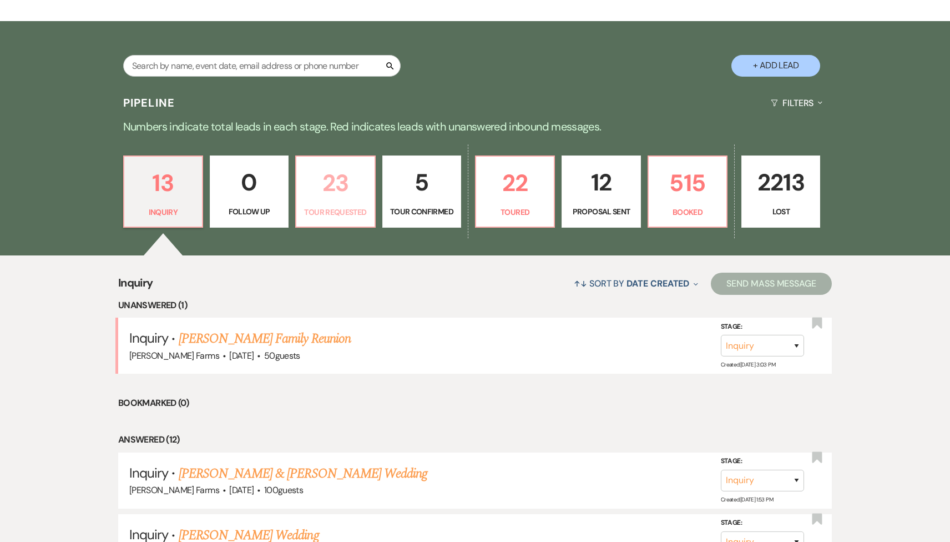
click at [313, 195] on p "23" at bounding box center [335, 182] width 64 height 37
